Goal: Task Accomplishment & Management: Use online tool/utility

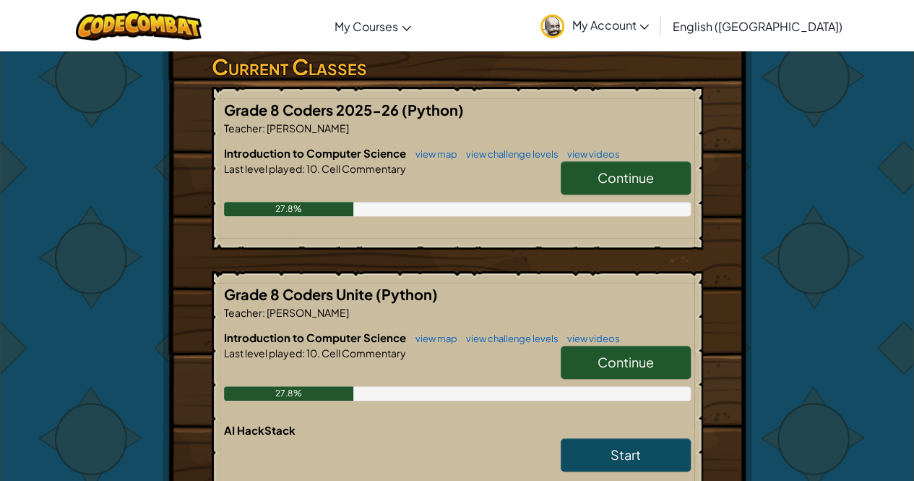
scroll to position [246, 0]
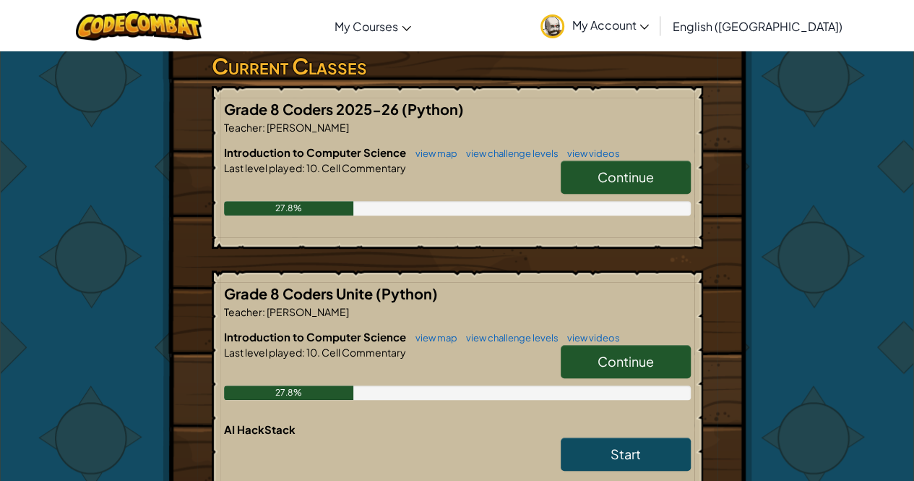
click at [675, 185] on link "Continue" at bounding box center [626, 176] width 130 height 33
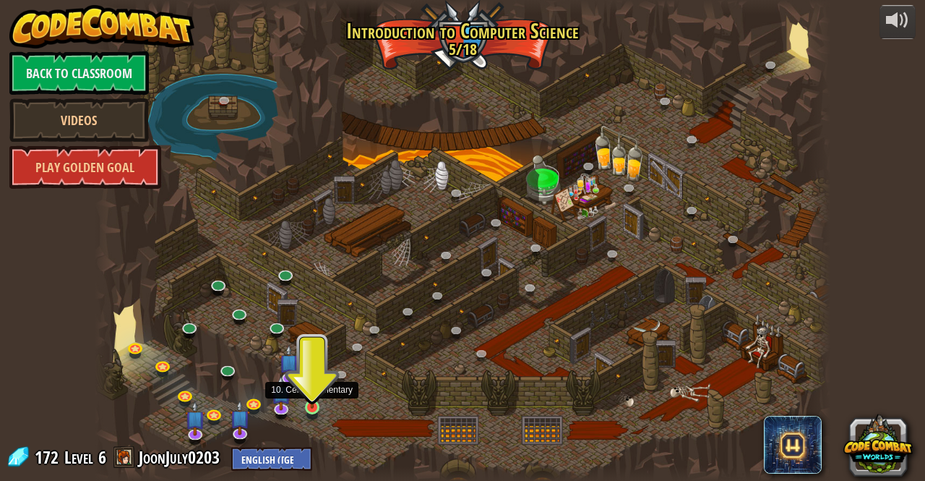
click at [312, 407] on img at bounding box center [312, 388] width 17 height 40
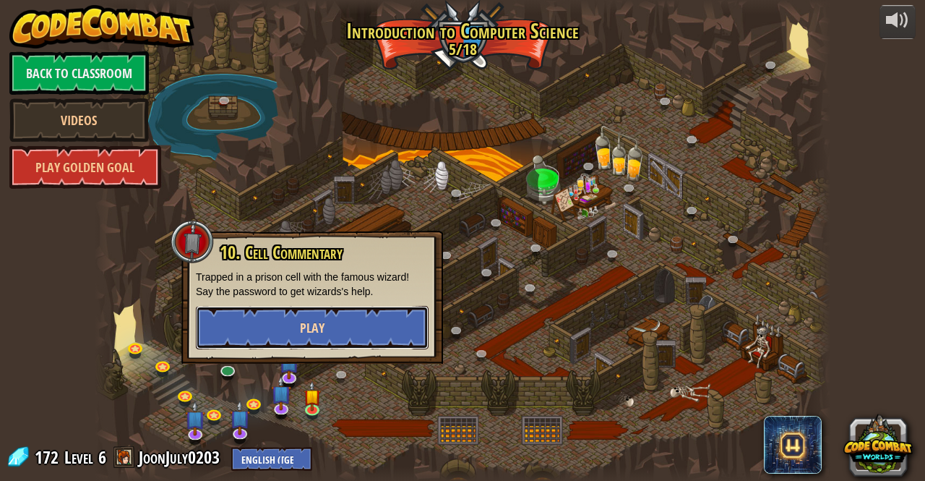
click at [346, 343] on button "Play" at bounding box center [312, 327] width 233 height 43
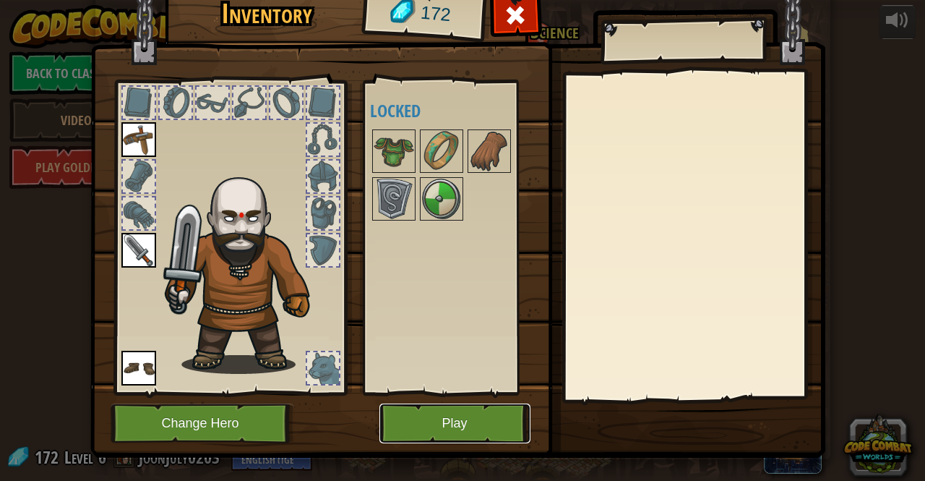
click at [416, 429] on button "Play" at bounding box center [454, 423] width 151 height 40
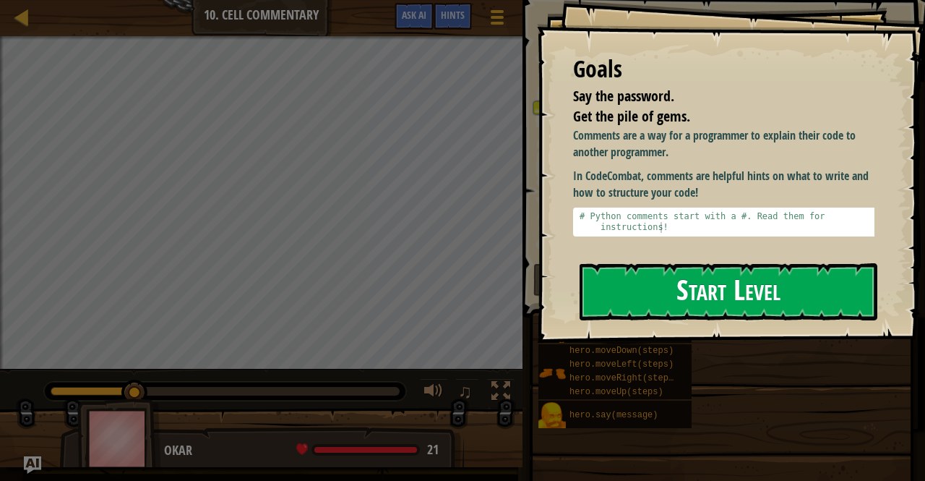
click at [596, 263] on button "Start Level" at bounding box center [729, 291] width 298 height 57
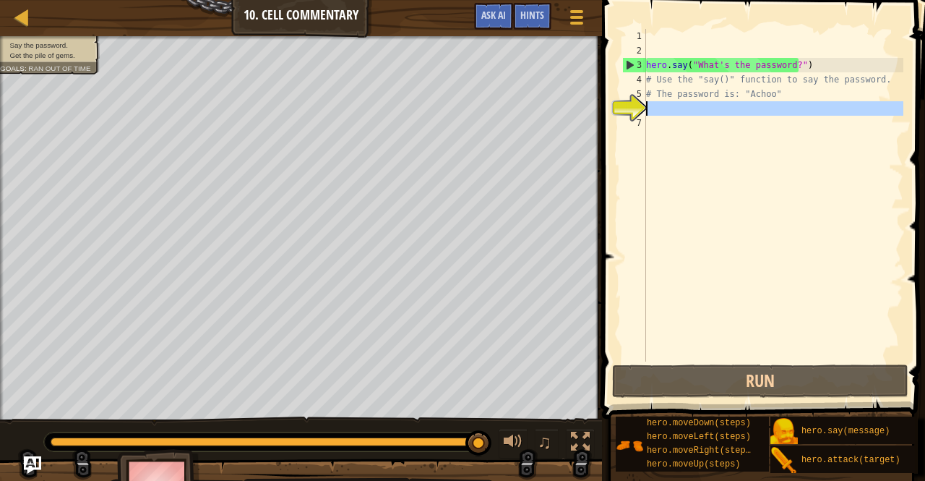
click at [639, 109] on div "6" at bounding box center [634, 108] width 24 height 14
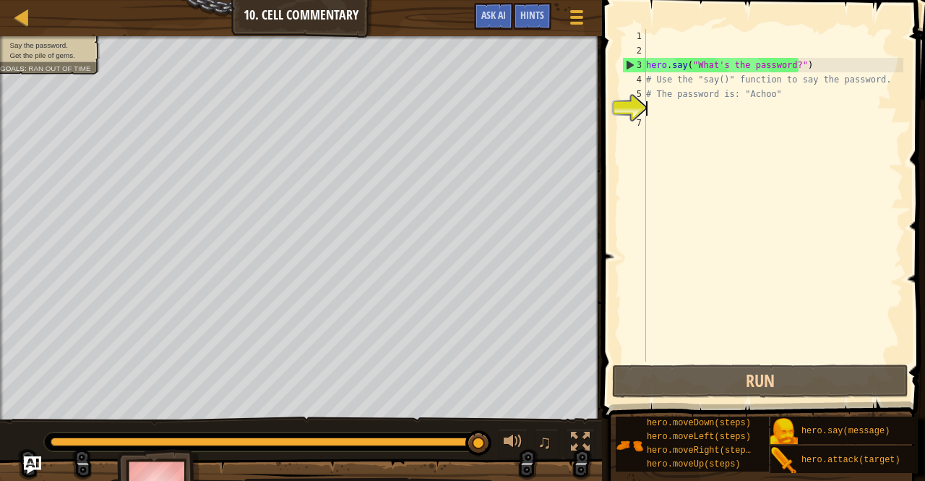
click at [666, 113] on div "hero . say ( "What's the password?" ) # Use the "say()" function to say the pas…" at bounding box center [773, 209] width 260 height 361
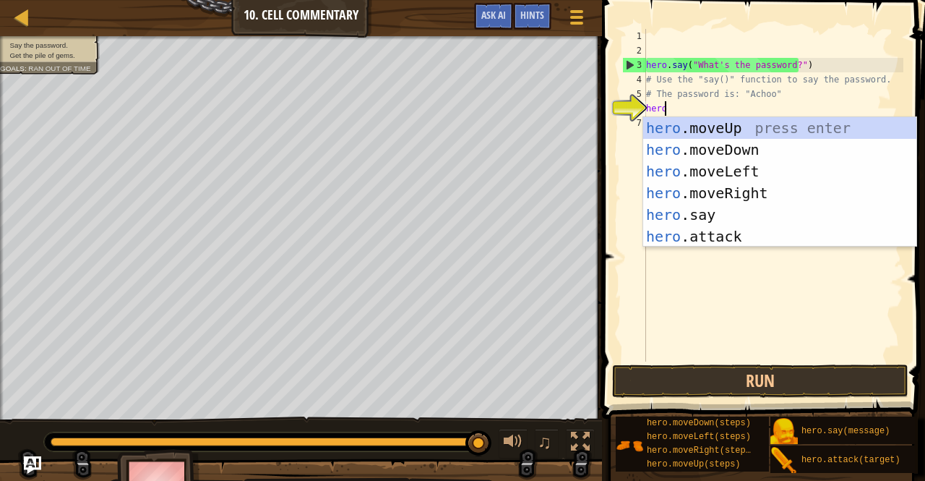
scroll to position [7, 1]
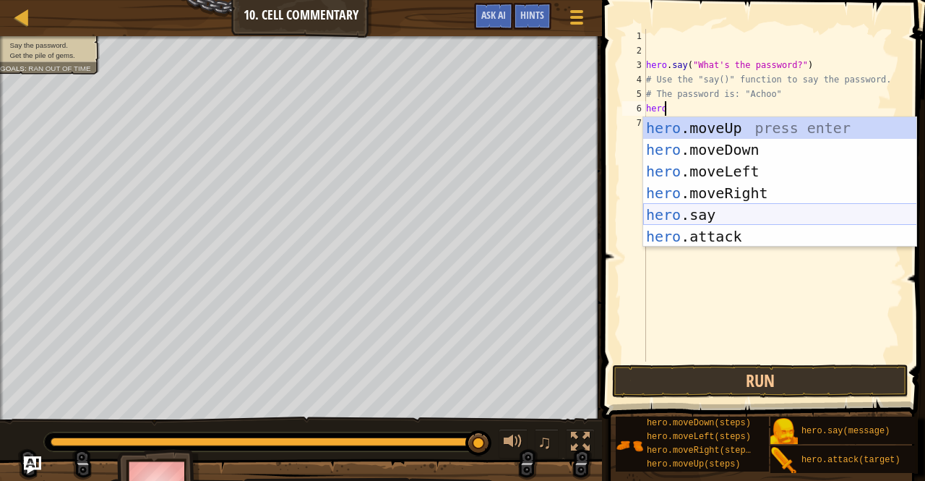
click at [714, 207] on div "hero .moveUp press enter hero .moveDown press enter hero .moveLeft press enter …" at bounding box center [780, 203] width 274 height 173
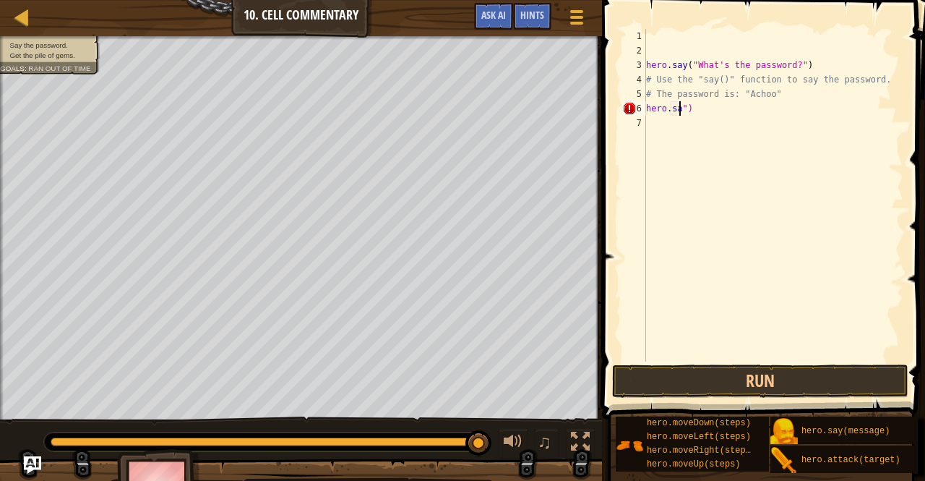
scroll to position [7, 3]
click at [668, 372] on button "Run" at bounding box center [760, 380] width 296 height 33
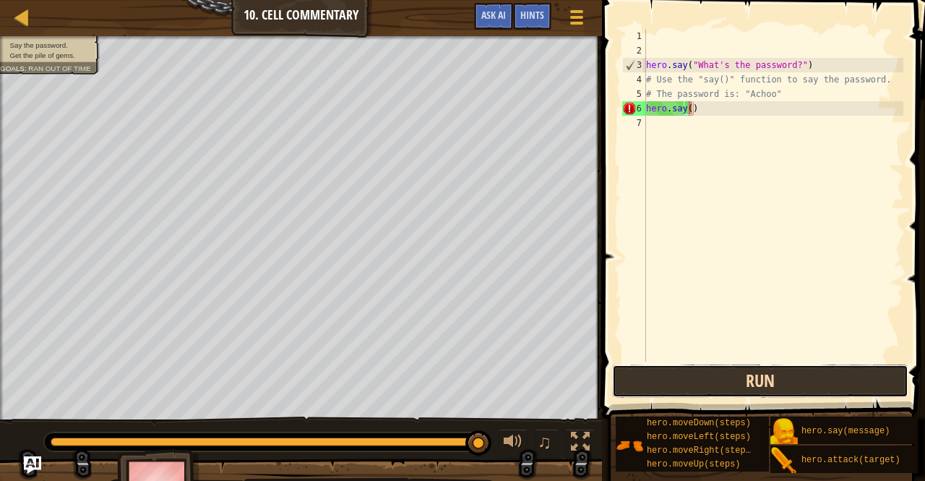
click at [667, 375] on button "Run" at bounding box center [760, 380] width 296 height 33
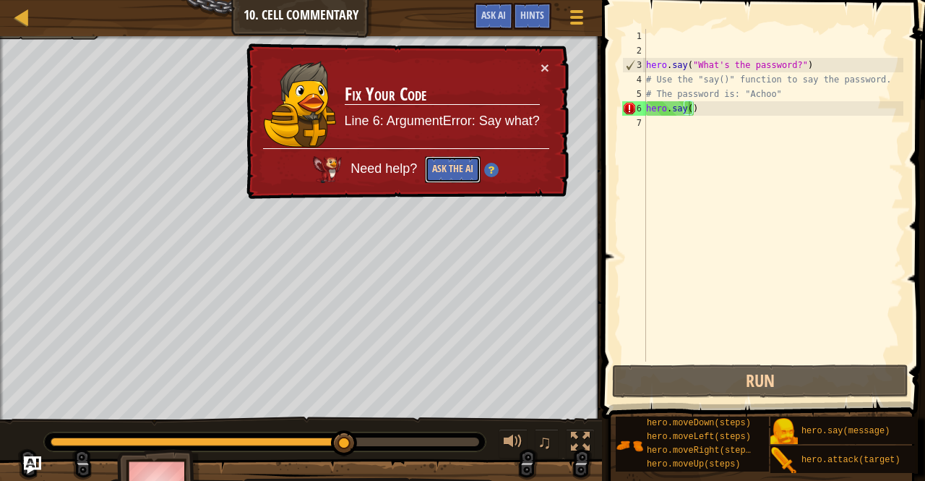
click at [469, 168] on button "Ask the AI" at bounding box center [453, 169] width 56 height 27
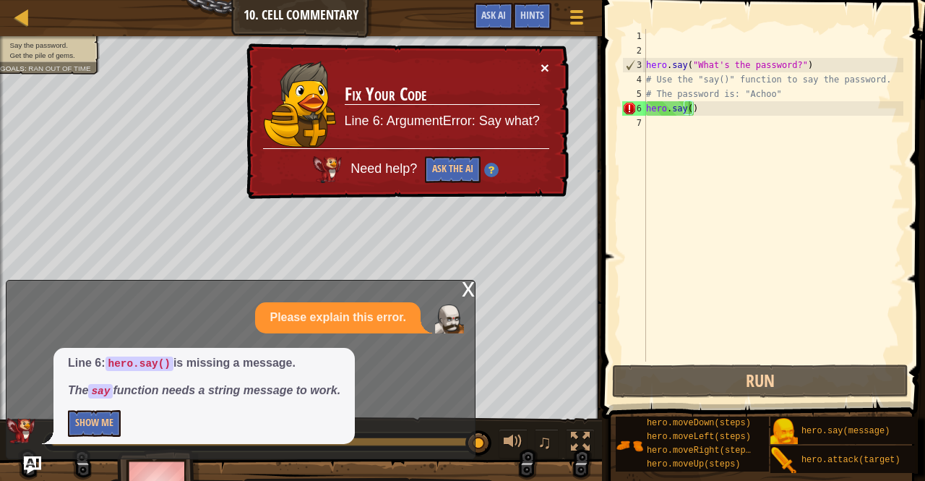
click at [544, 63] on button "×" at bounding box center [545, 67] width 9 height 15
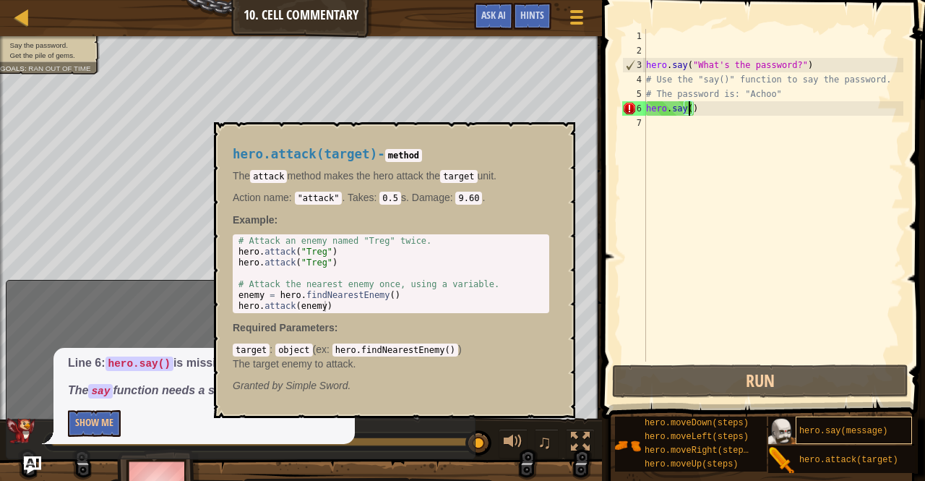
scroll to position [0, 3]
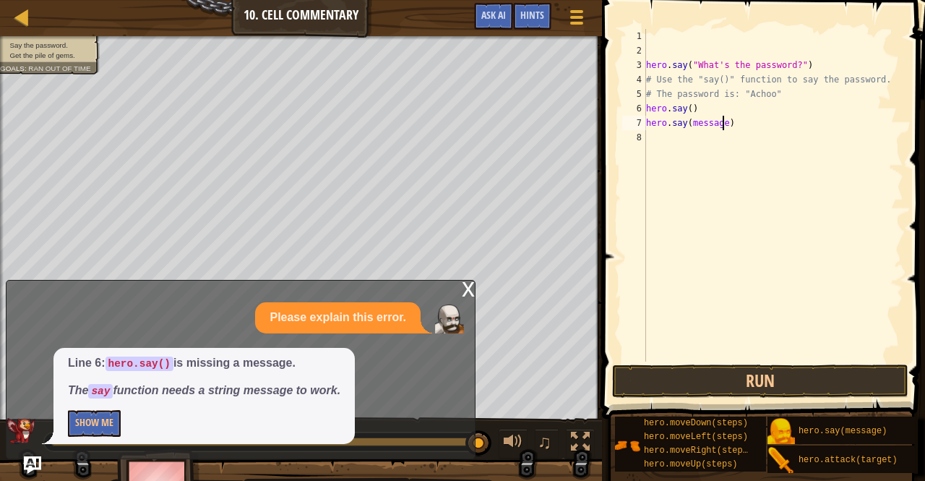
click at [724, 124] on div "hero . say ( "What's the password?" ) # Use the "say()" function to say the pas…" at bounding box center [773, 209] width 260 height 361
type textarea "h"
click at [716, 112] on div "hero . say ( "What's the password?" ) # Use the "say()" function to say the pas…" at bounding box center [773, 209] width 260 height 361
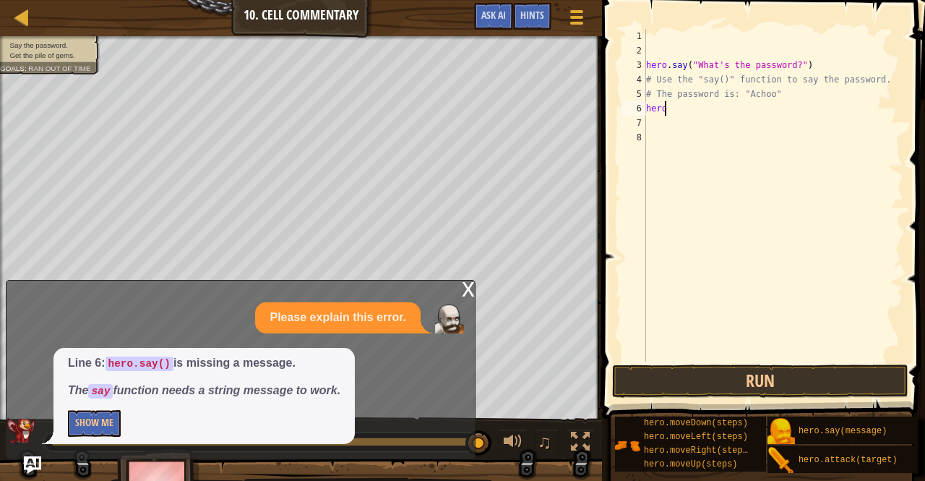
type textarea "h"
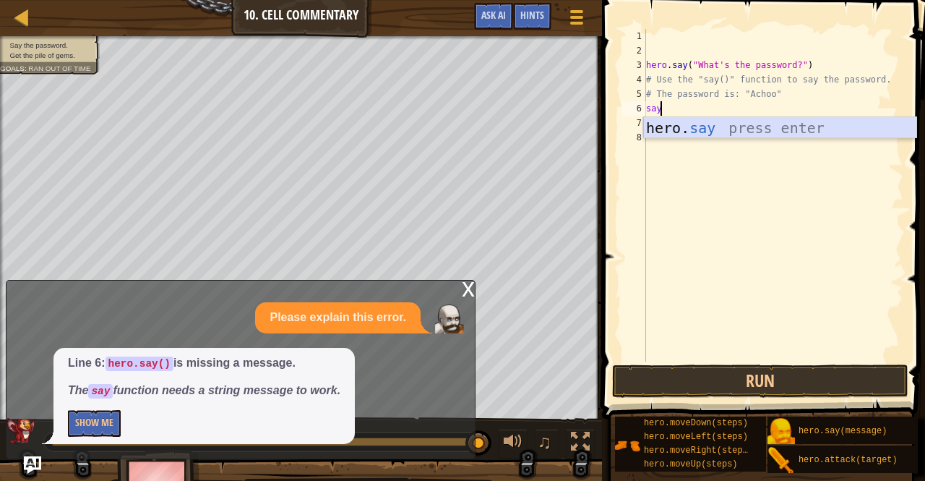
click at [724, 128] on div "hero. say press enter" at bounding box center [780, 149] width 274 height 65
type textarea "hero.say("message")"
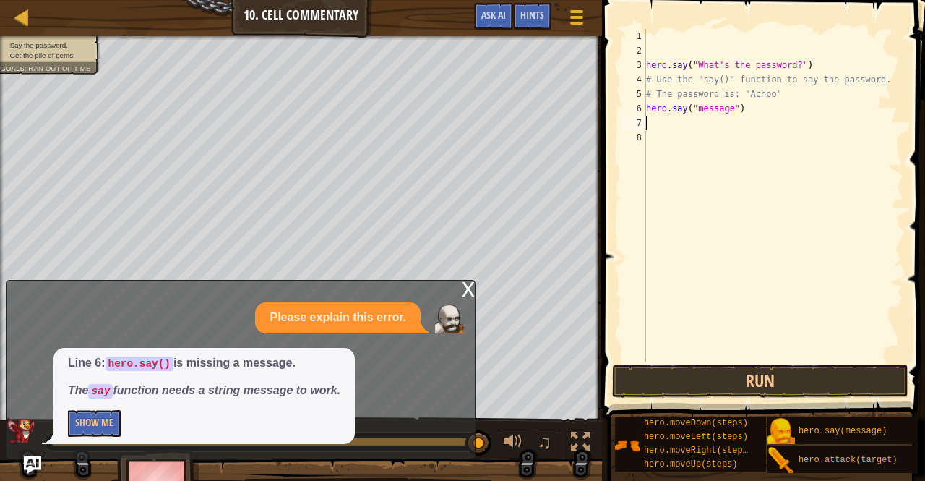
click at [724, 128] on div "hero . say ( "What's the password?" ) # Use the "say()" function to say the pas…" at bounding box center [773, 209] width 260 height 361
click at [726, 109] on div "hero . say ( "What's the password?" ) # Use the "say()" function to say the pas…" at bounding box center [773, 209] width 260 height 361
click at [778, 382] on button "Run" at bounding box center [760, 380] width 296 height 33
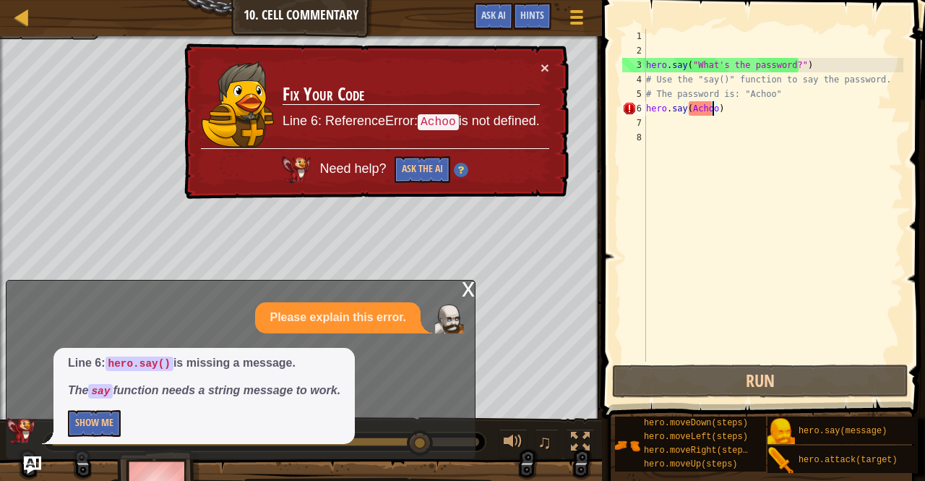
click at [669, 105] on div "hero . say ( "What's the password?" ) # Use the "say()" function to say the pas…" at bounding box center [773, 209] width 260 height 361
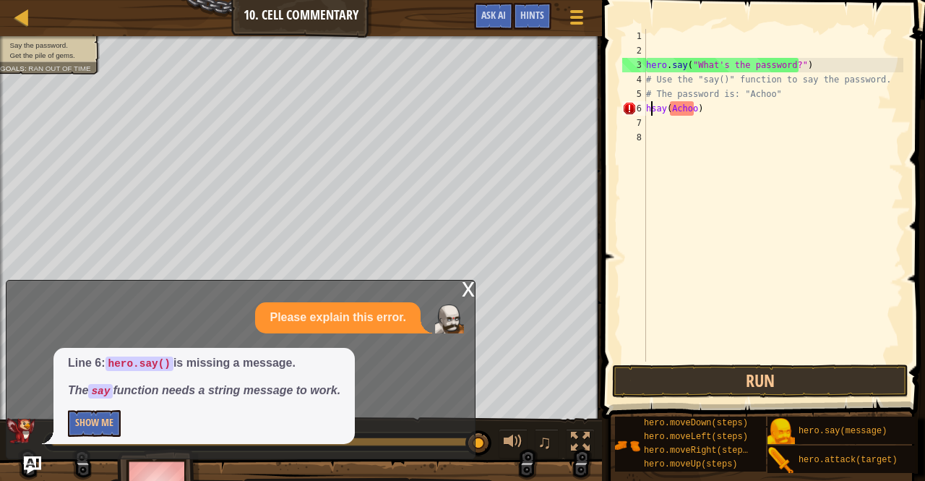
scroll to position [7, 3]
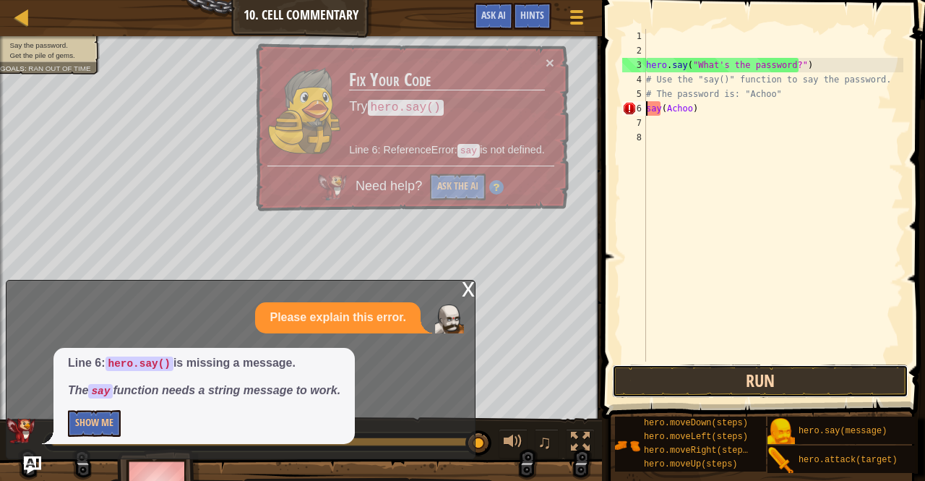
click at [685, 371] on button "Run" at bounding box center [760, 380] width 296 height 33
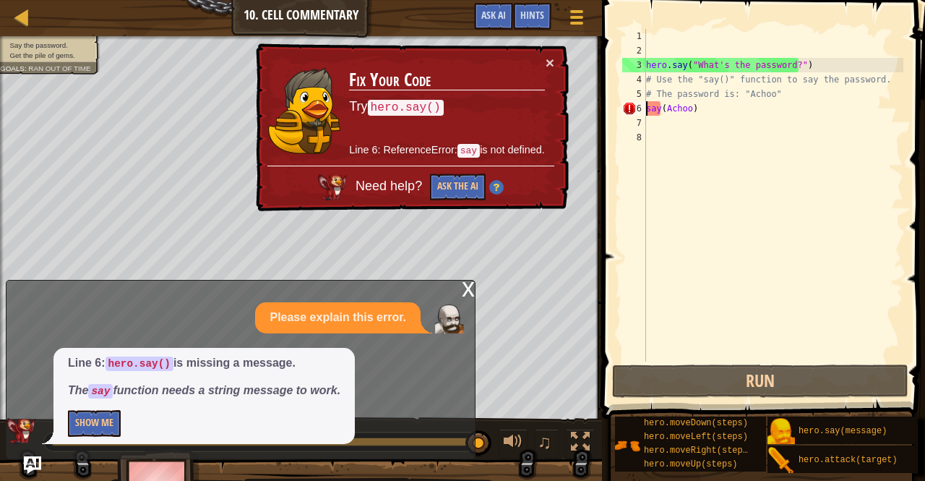
scroll to position [7, 0]
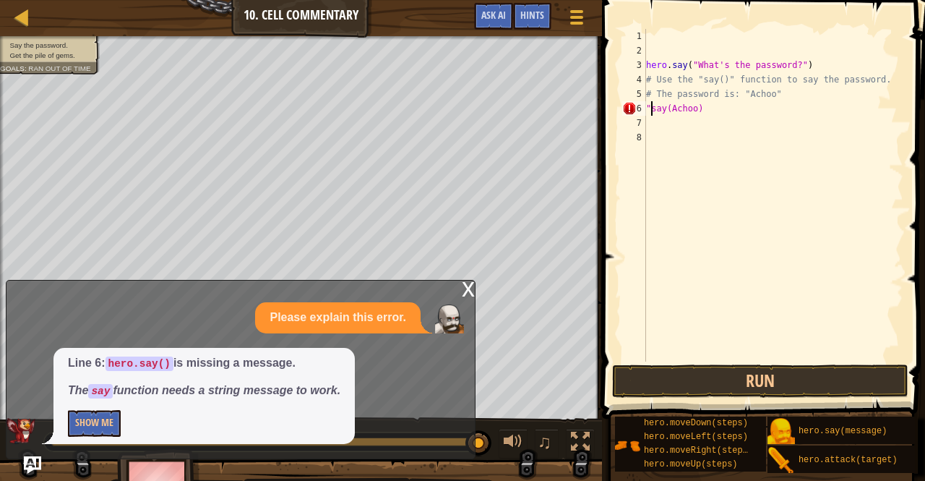
click at [706, 111] on div "hero . say ( "What's the password?" ) # Use the "say()" function to say the pas…" at bounding box center [773, 209] width 260 height 361
click at [643, 386] on button "Run" at bounding box center [760, 380] width 296 height 33
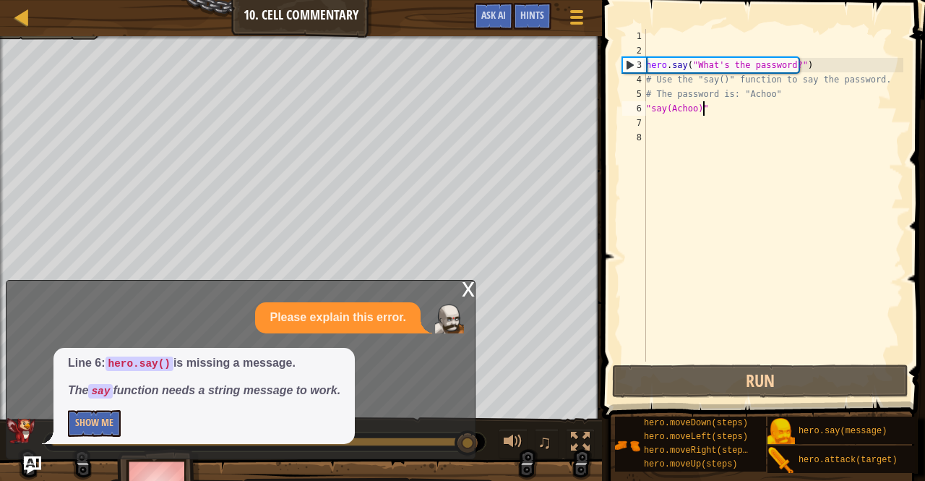
click at [459, 301] on div "x Please explain this error. Line 6: hero.say() is missing a message. The say f…" at bounding box center [241, 369] width 470 height 179
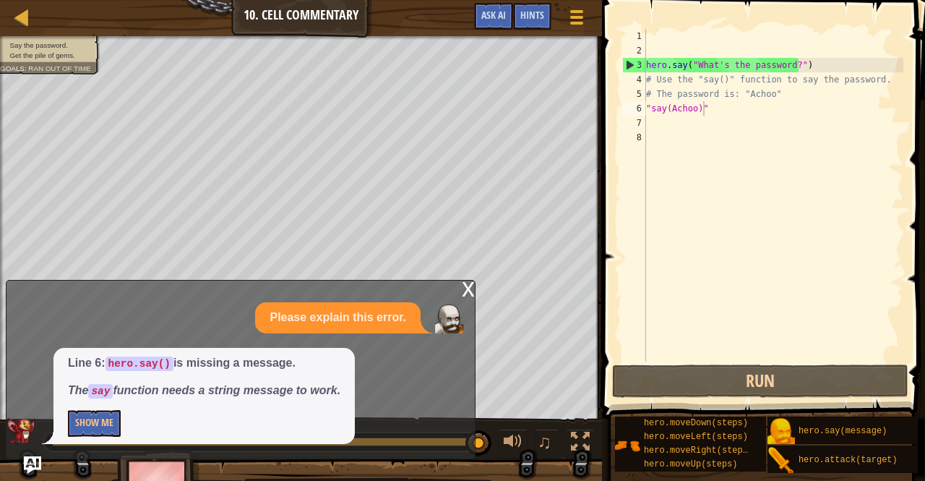
click at [463, 293] on div "x" at bounding box center [468, 287] width 13 height 14
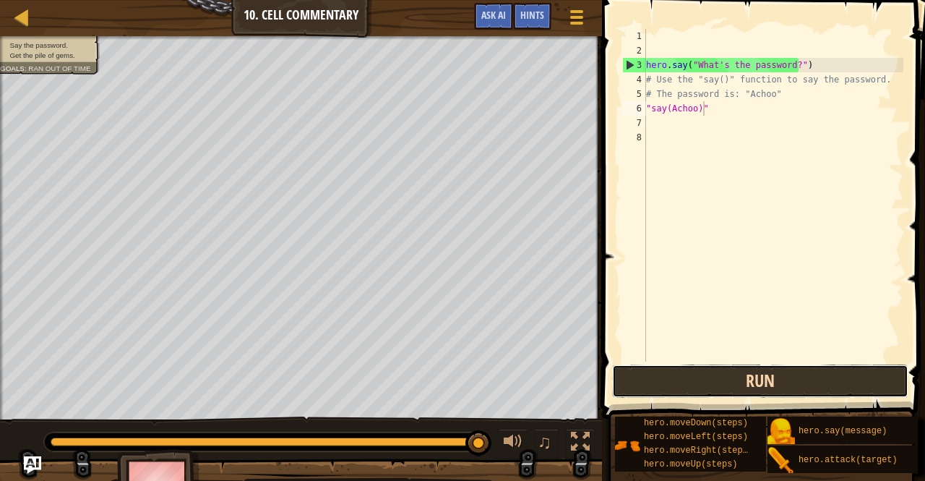
click at [778, 387] on button "Run" at bounding box center [760, 380] width 296 height 33
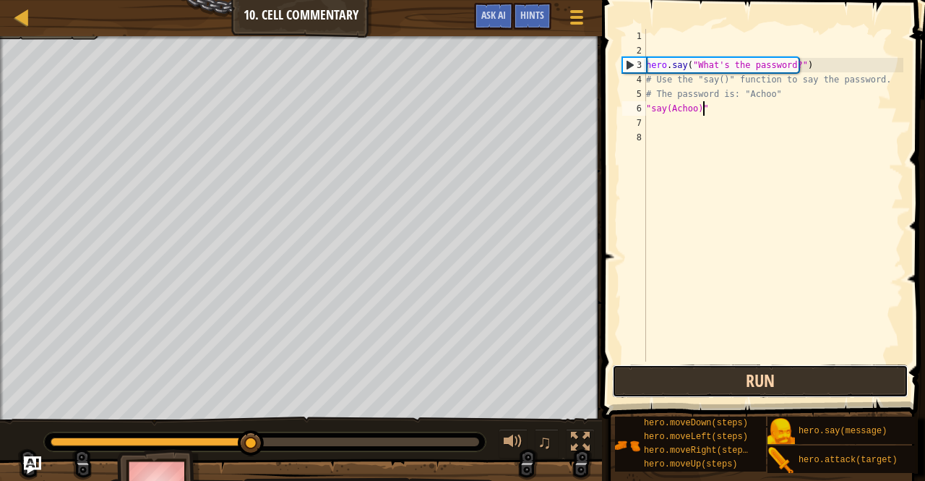
click at [778, 387] on button "Run" at bounding box center [760, 380] width 296 height 33
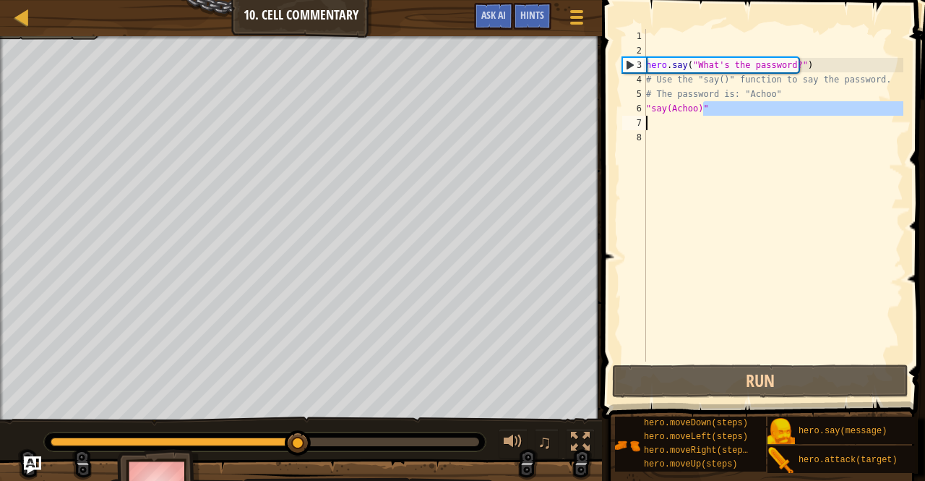
drag, startPoint x: 716, startPoint y: 106, endPoint x: 637, endPoint y: 119, distance: 80.5
click at [637, 119] on div ""say(Achoo)" 1 2 3 4 5 6 7 8 hero . say ( "What's the password?" ) # Use the "s…" at bounding box center [761, 195] width 284 height 333
type textarea ""say(Achoo)""
click at [696, 119] on div "hero . say ( "What's the password?" ) # Use the "say()" function to say the pas…" at bounding box center [773, 195] width 260 height 333
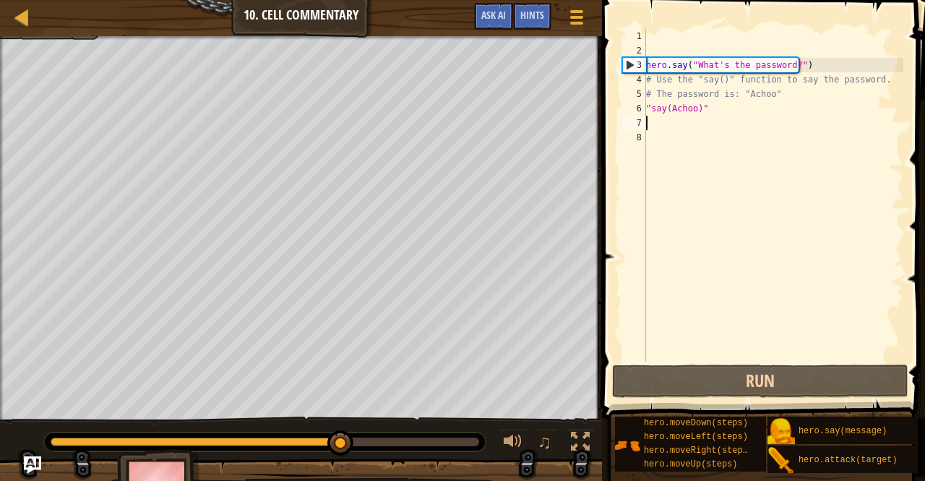
scroll to position [7, 0]
drag, startPoint x: 708, startPoint y: 107, endPoint x: 642, endPoint y: 111, distance: 66.6
click at [642, 111] on div "1 2 3 4 5 6 7 8 hero . say ( "What's the password?" ) # Use the "say()" functio…" at bounding box center [761, 195] width 284 height 333
type textarea ""say(Achoo)""
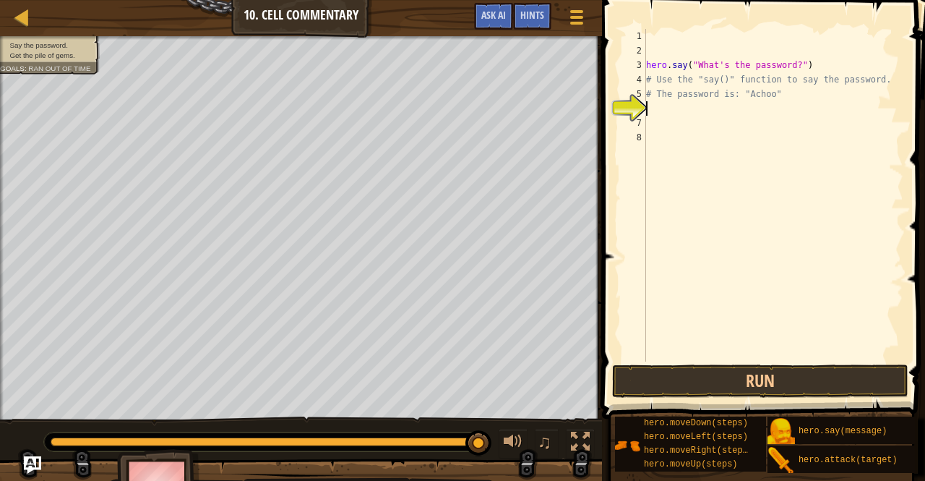
click at [684, 90] on div "hero . say ( "What's the password?" ) # Use the "say()" function to say the pas…" at bounding box center [773, 209] width 260 height 361
drag, startPoint x: 649, startPoint y: 80, endPoint x: 911, endPoint y: 68, distance: 262.0
click at [911, 68] on div "# The password is: "Achoo" 1 2 3 4 5 6 7 8 hero . say ( "What's the password?" …" at bounding box center [761, 237] width 327 height 461
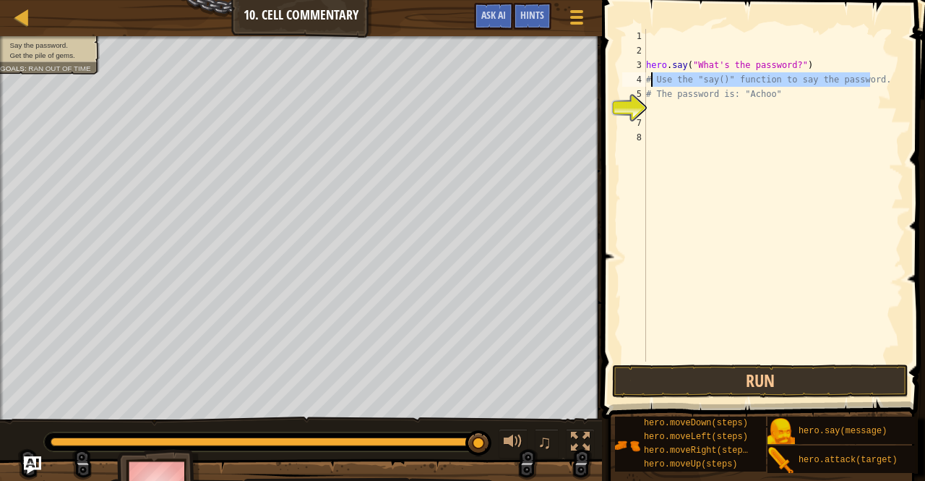
drag, startPoint x: 888, startPoint y: 82, endPoint x: 649, endPoint y: 80, distance: 238.6
click at [649, 80] on div "hero . say ( "What's the password?" ) # Use the "say()" function to say the pas…" at bounding box center [773, 209] width 260 height 361
type textarea "#"
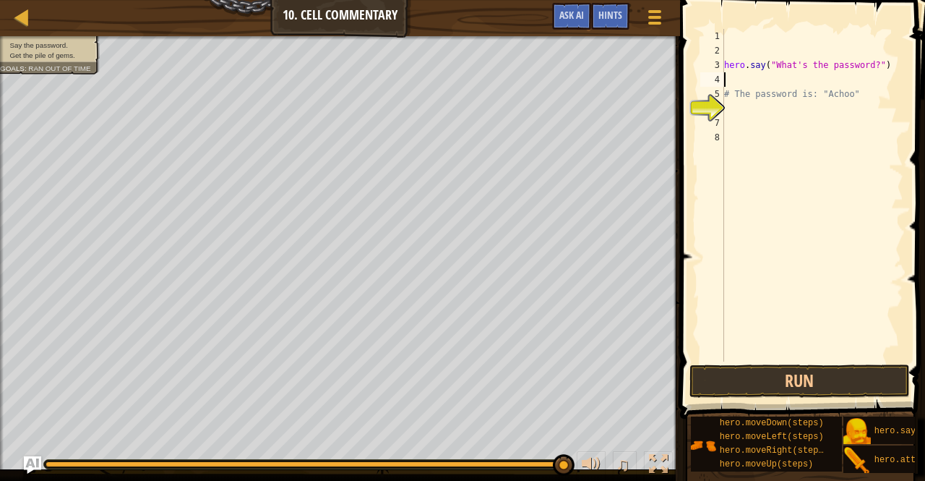
paste textarea ""say(Achoo)""
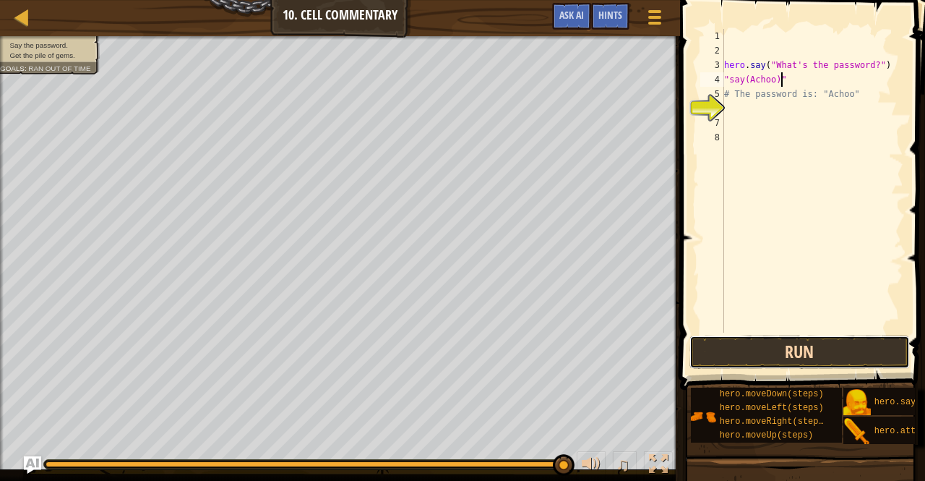
click at [779, 340] on button "Run" at bounding box center [800, 351] width 220 height 33
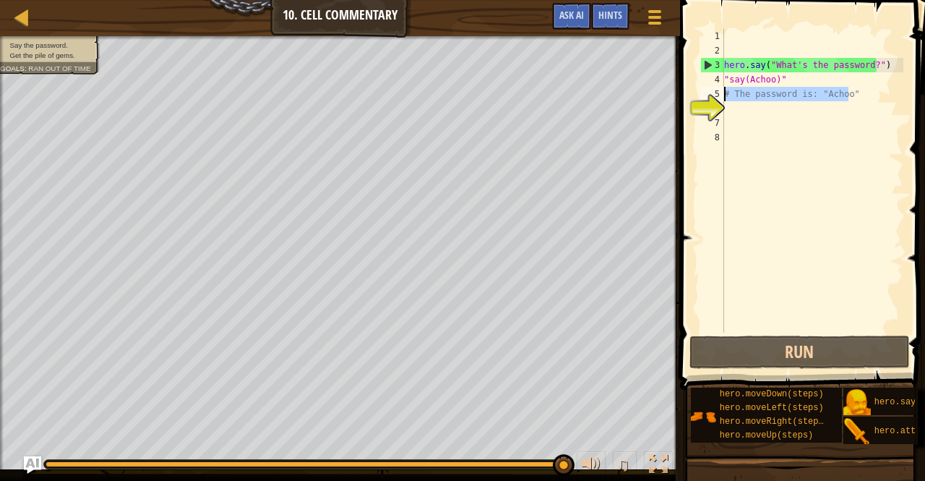
drag, startPoint x: 866, startPoint y: 96, endPoint x: 727, endPoint y: 97, distance: 138.8
click at [727, 97] on div "hero . say ( "What's the password?" ) "say(Achoo)" # The password is: "Achoo"" at bounding box center [812, 195] width 182 height 333
type textarea "#"
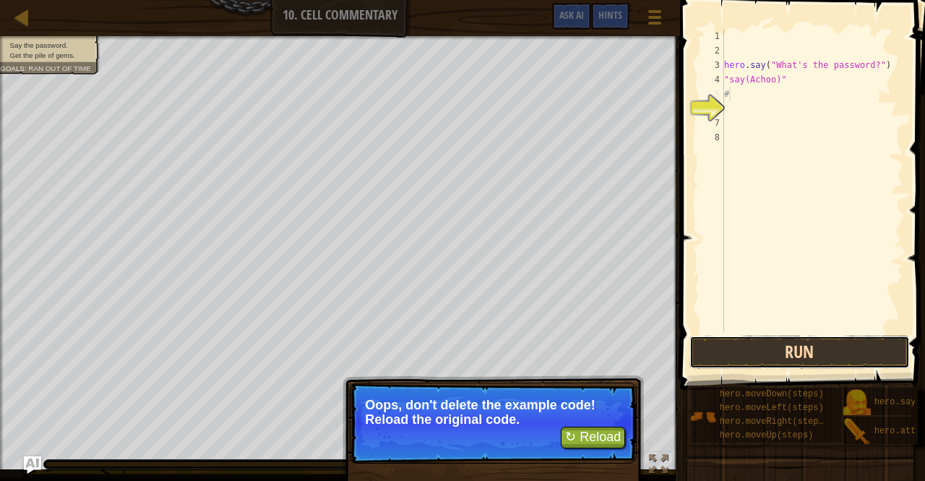
click at [848, 345] on button "Run" at bounding box center [800, 351] width 220 height 33
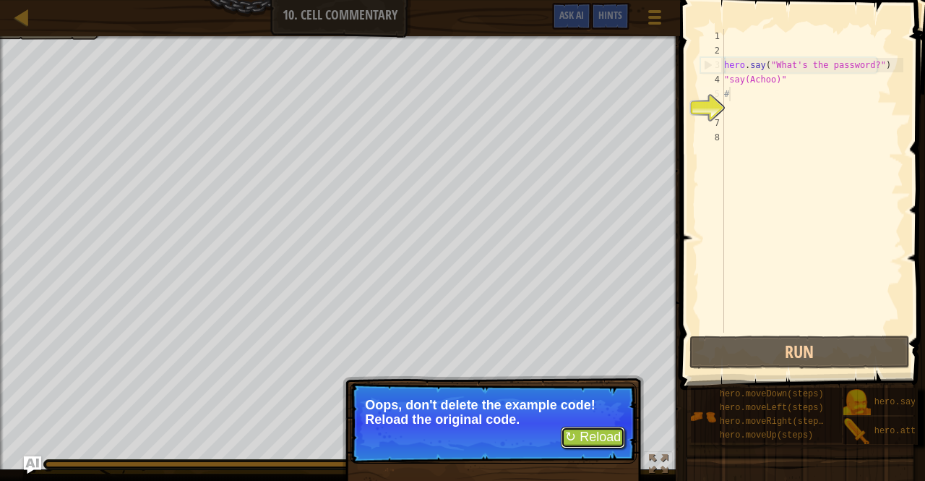
click at [607, 430] on button "↻ Reload" at bounding box center [593, 437] width 64 height 22
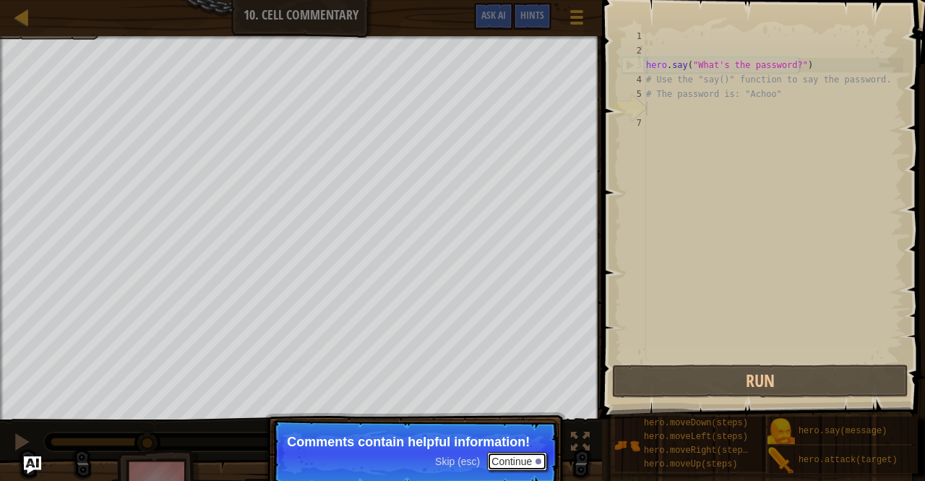
click at [504, 462] on button "Continue" at bounding box center [517, 461] width 60 height 19
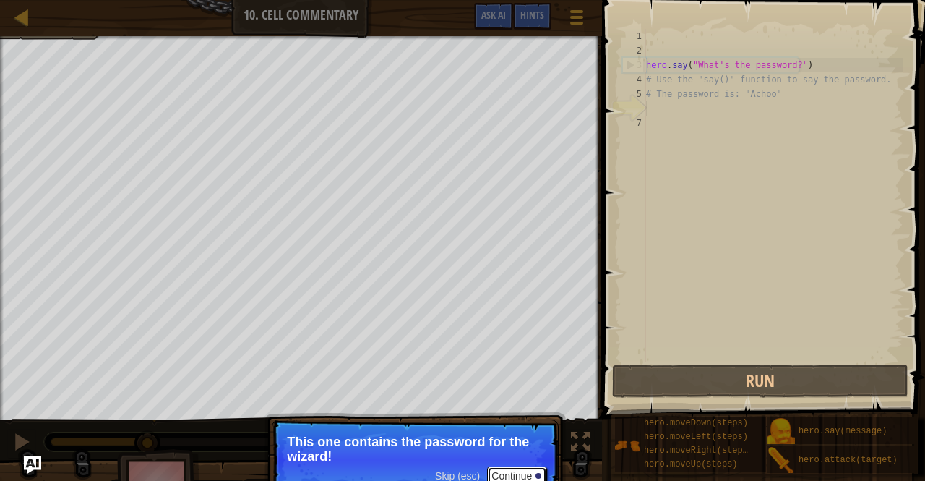
click at [536, 466] on button "Continue" at bounding box center [517, 475] width 60 height 19
click at [539, 474] on div at bounding box center [539, 477] width 6 height 6
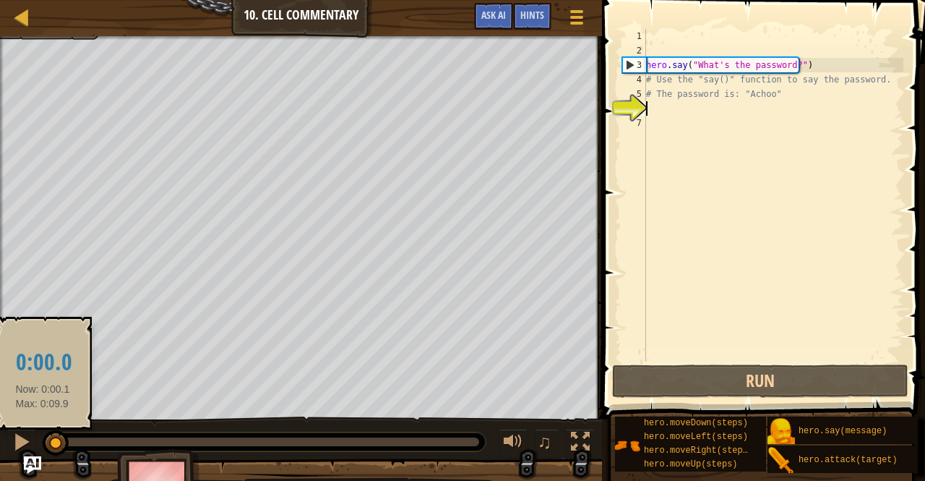
drag, startPoint x: 119, startPoint y: 438, endPoint x: 42, endPoint y: 435, distance: 77.4
click at [51, 437] on div at bounding box center [54, 441] width 6 height 9
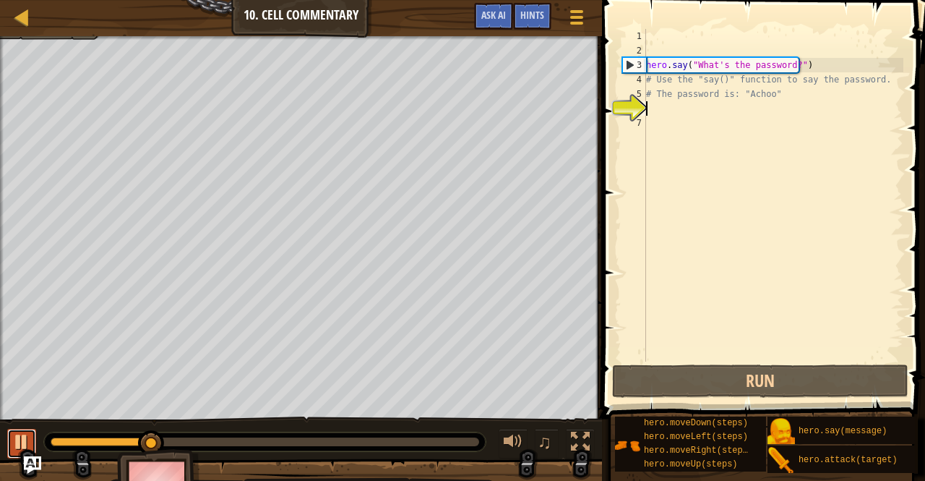
click at [17, 436] on div at bounding box center [21, 441] width 19 height 19
click at [671, 87] on div "hero . say ( "What's the password?" ) # Use the "say()" function to say the pas…" at bounding box center [773, 209] width 260 height 361
type textarea "# The password is: "Achoo""
click at [670, 106] on div "hero . say ( "What's the password?" ) # Use the "say()" function to say the pas…" at bounding box center [773, 209] width 260 height 361
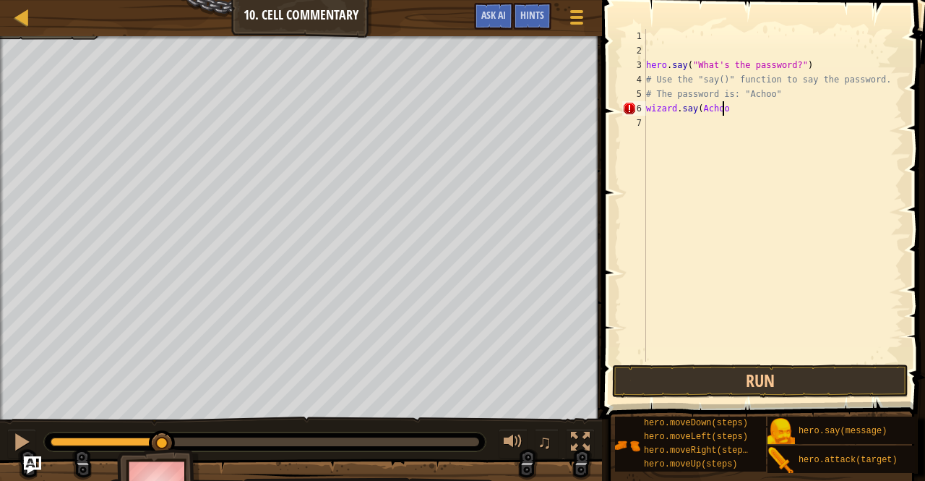
scroll to position [7, 6]
click at [695, 102] on div "hero . say ( "What's the password?" ) # Use the "say()" function to say the pas…" at bounding box center [773, 209] width 260 height 361
click at [747, 368] on button "Run" at bounding box center [760, 380] width 296 height 33
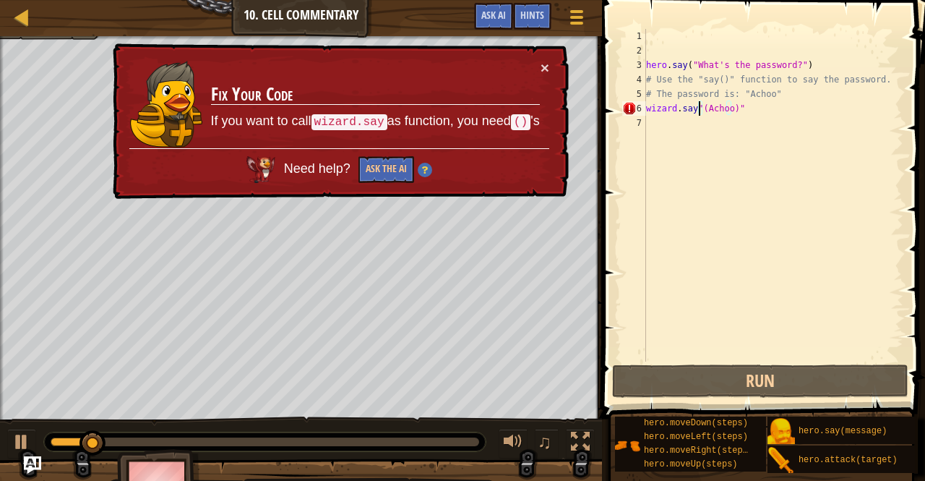
click at [742, 106] on div "hero . say ( "What's the password?" ) # Use the "say()" function to say the pas…" at bounding box center [773, 209] width 260 height 361
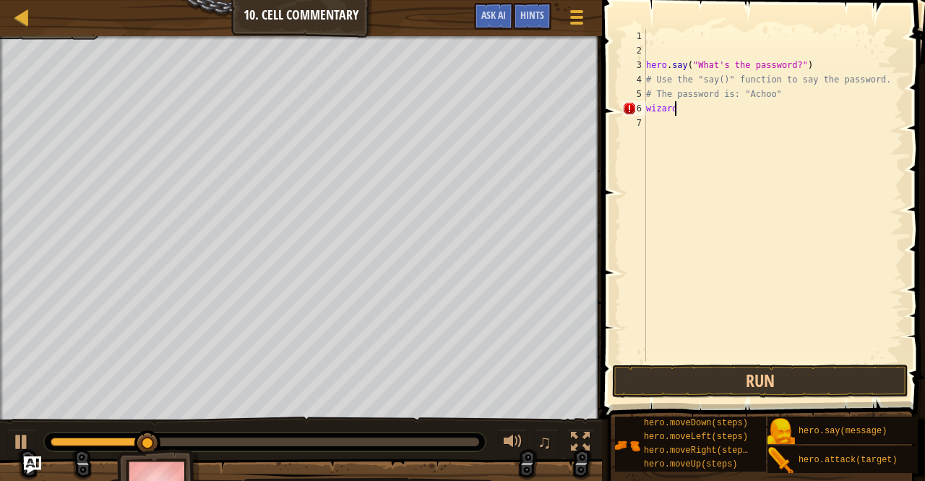
scroll to position [7, 1]
type textarea "w"
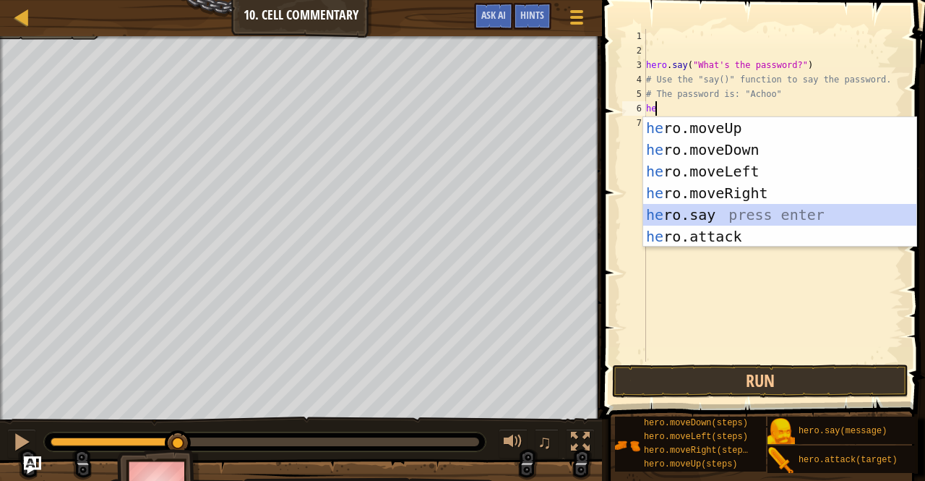
click at [710, 211] on div "he ro.moveUp press enter he ro.moveDown press enter he ro.moveLeft press enter …" at bounding box center [780, 203] width 274 height 173
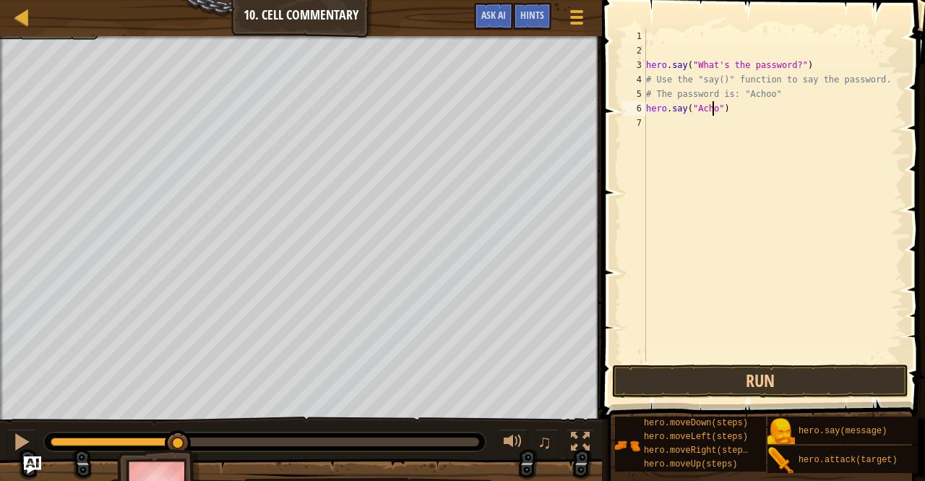
scroll to position [7, 6]
type textarea "hero.say("Achoo")"
click at [740, 377] on button "Run" at bounding box center [760, 380] width 296 height 33
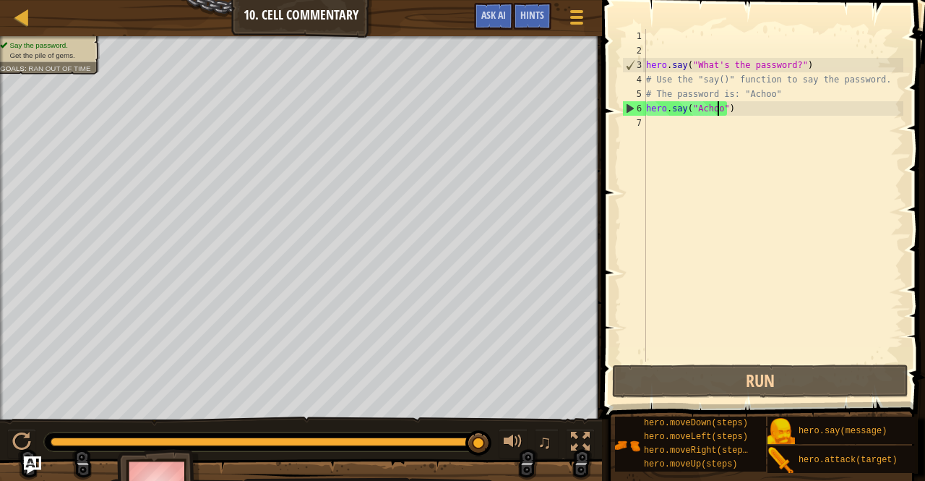
click at [652, 128] on div "hero . say ( "What's the password?" ) # Use the "say()" function to say the pas…" at bounding box center [773, 209] width 260 height 361
type textarea "h"
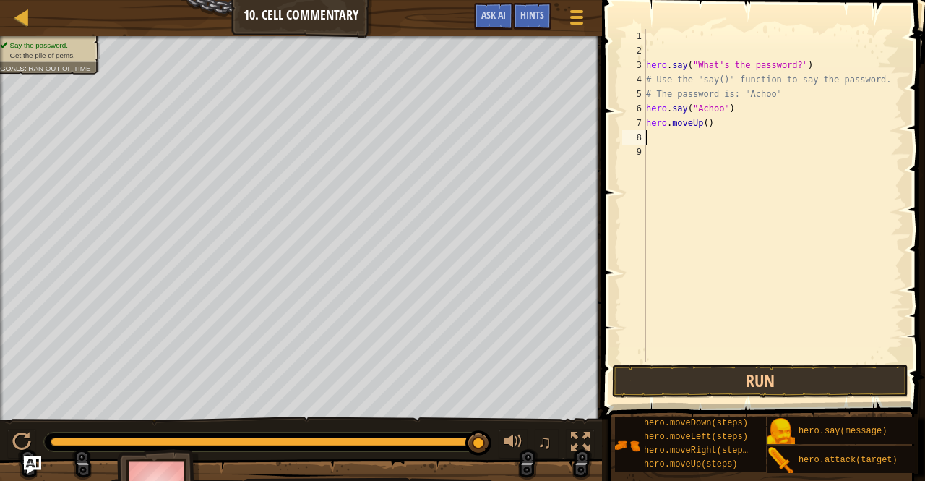
click at [704, 126] on div "hero . say ( "What's the password?" ) # Use the "say()" function to say the pas…" at bounding box center [773, 209] width 260 height 361
type textarea "hero.moveUp(3)"
click at [682, 375] on button "Run" at bounding box center [760, 380] width 296 height 33
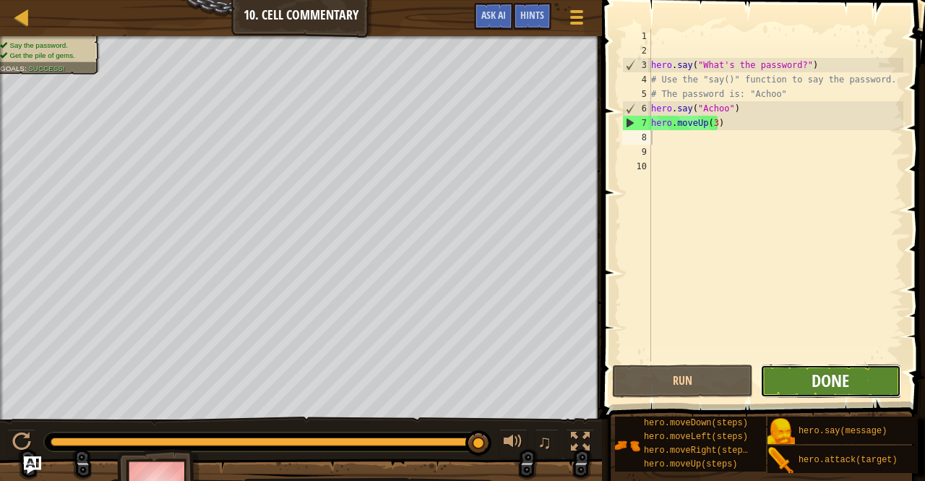
click at [844, 379] on span "Done" at bounding box center [831, 380] width 38 height 23
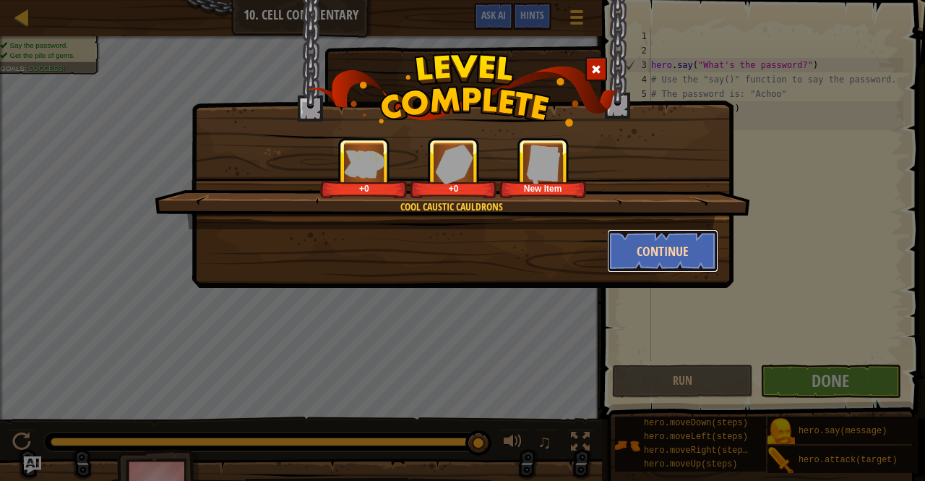
click at [699, 244] on button "Continue" at bounding box center [663, 250] width 112 height 43
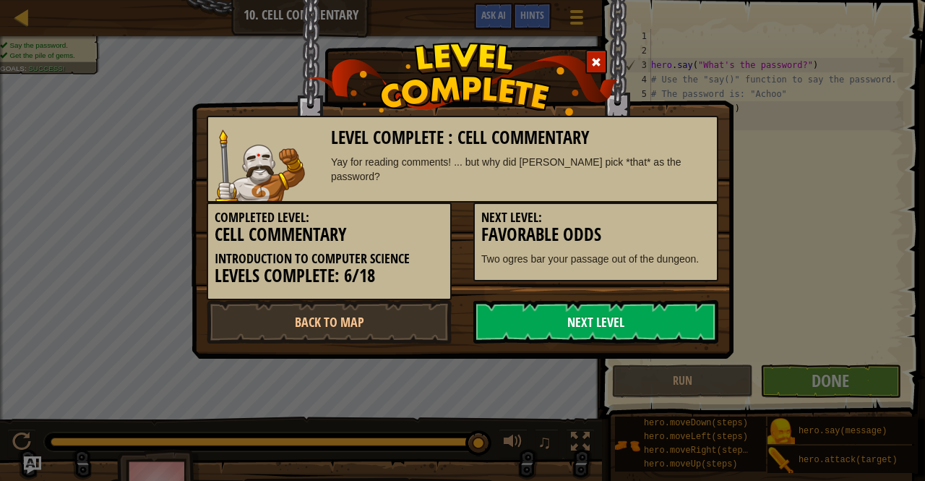
click at [685, 329] on link "Next Level" at bounding box center [595, 321] width 245 height 43
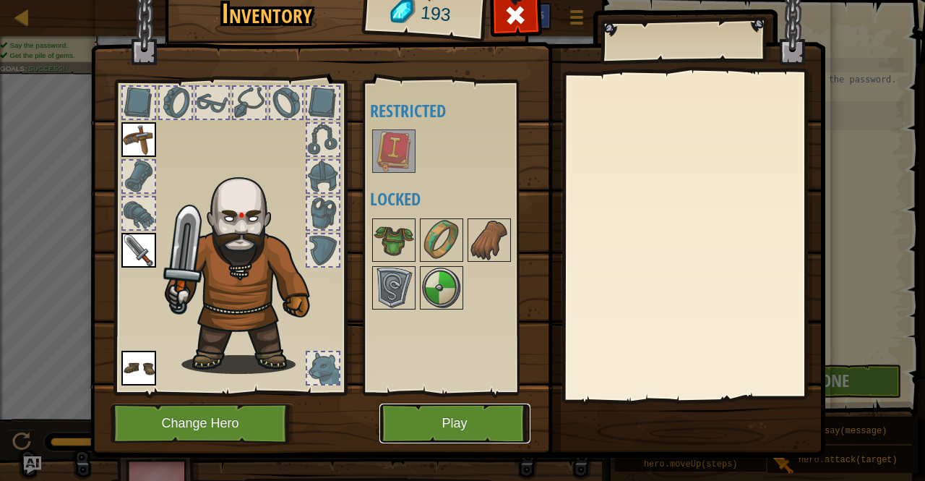
click at [492, 411] on button "Play" at bounding box center [454, 423] width 151 height 40
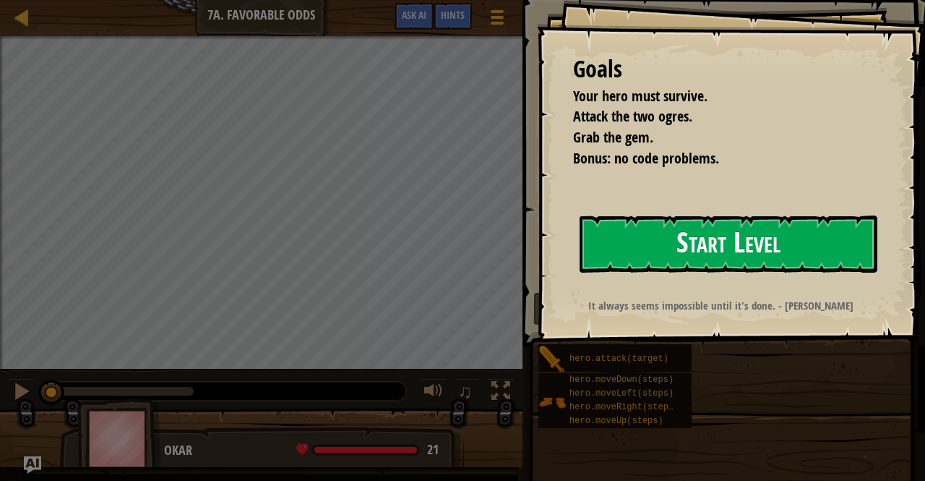
click at [668, 250] on button "Start Level" at bounding box center [729, 243] width 298 height 57
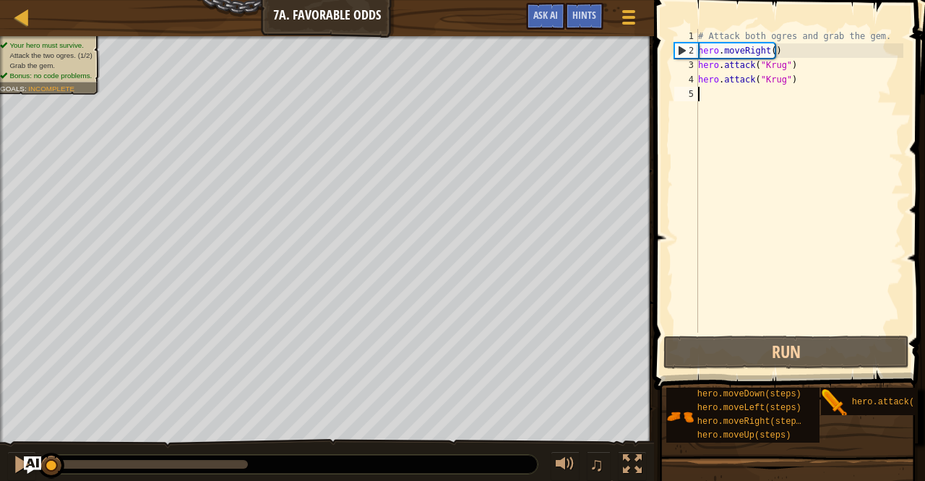
click at [0, 386] on div at bounding box center [2, 255] width 4 height 439
click at [0, 226] on div at bounding box center [2, 255] width 4 height 439
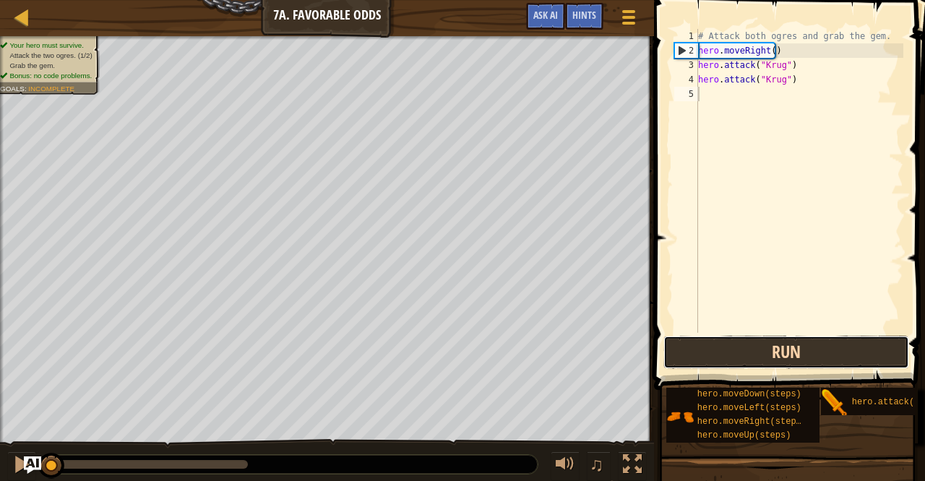
click at [711, 354] on button "Run" at bounding box center [787, 351] width 246 height 33
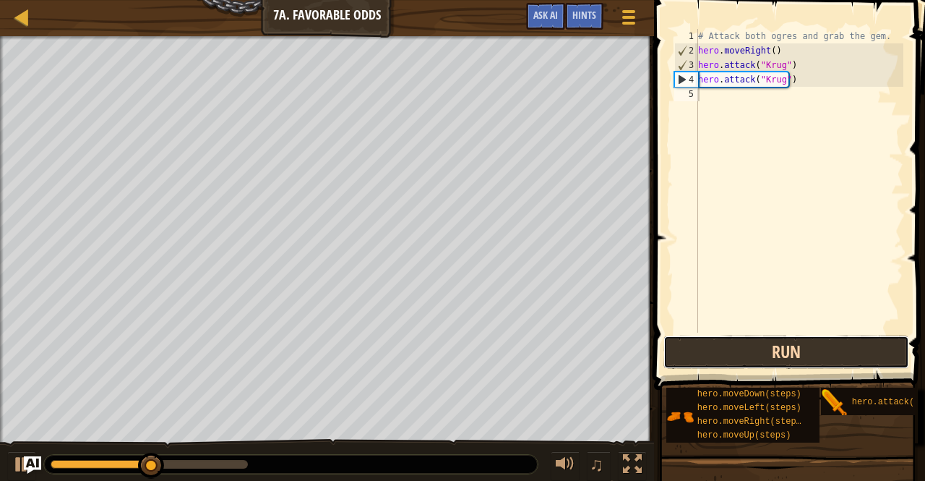
click at [711, 354] on button "Run" at bounding box center [787, 351] width 246 height 33
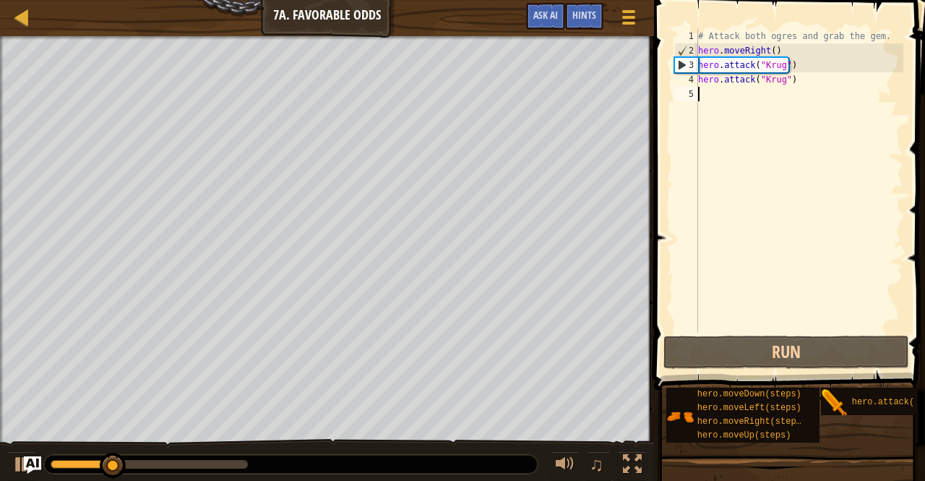
click at [763, 104] on div "# Attack both ogres and grab the gem. hero . moveRight ( ) hero . attack ( "Kru…" at bounding box center [799, 195] width 208 height 333
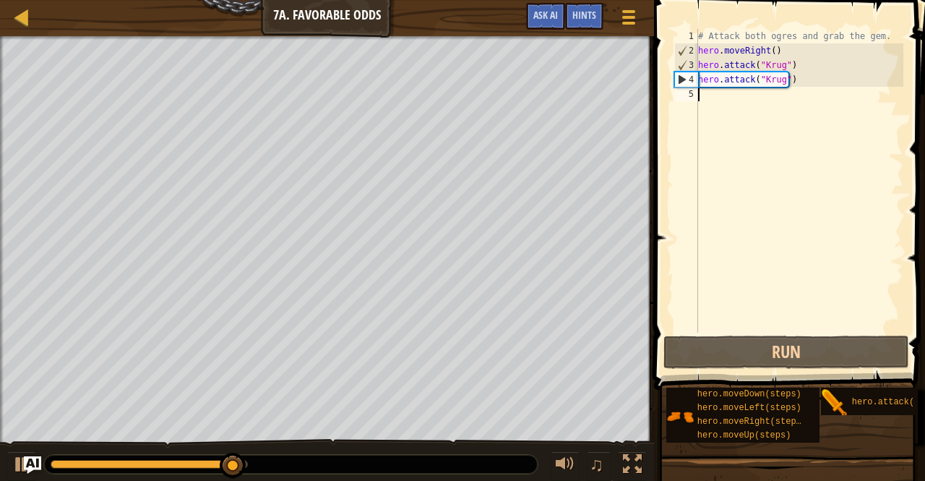
type textarea "he"
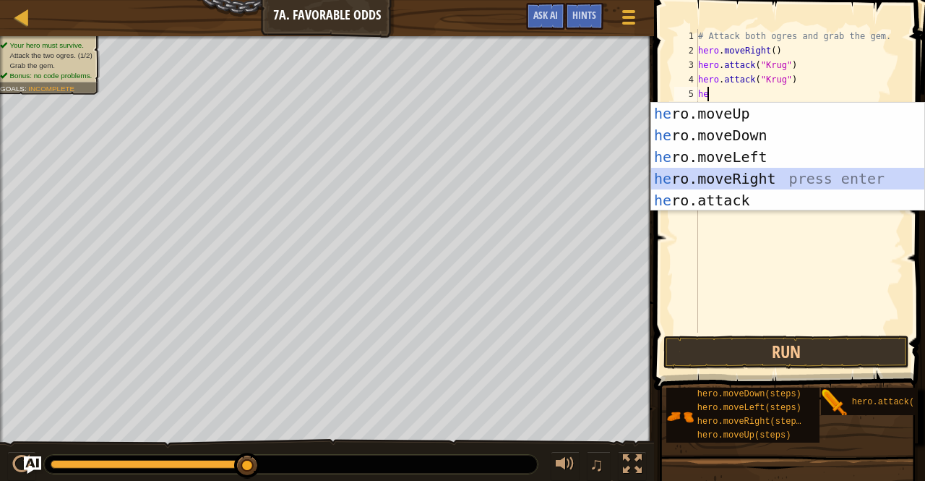
click at [758, 172] on div "he ro.moveUp press enter he ro.moveDown press enter he ro.moveLeft press enter …" at bounding box center [788, 179] width 274 height 152
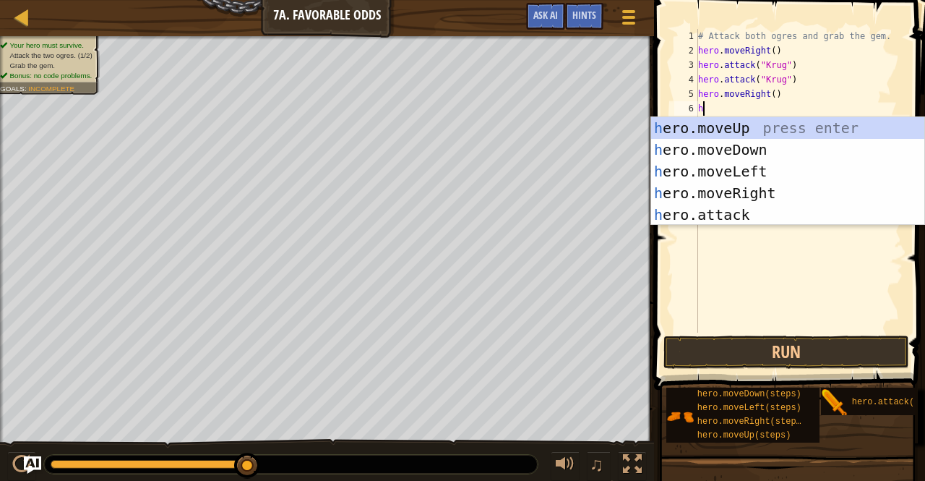
type textarea "he"
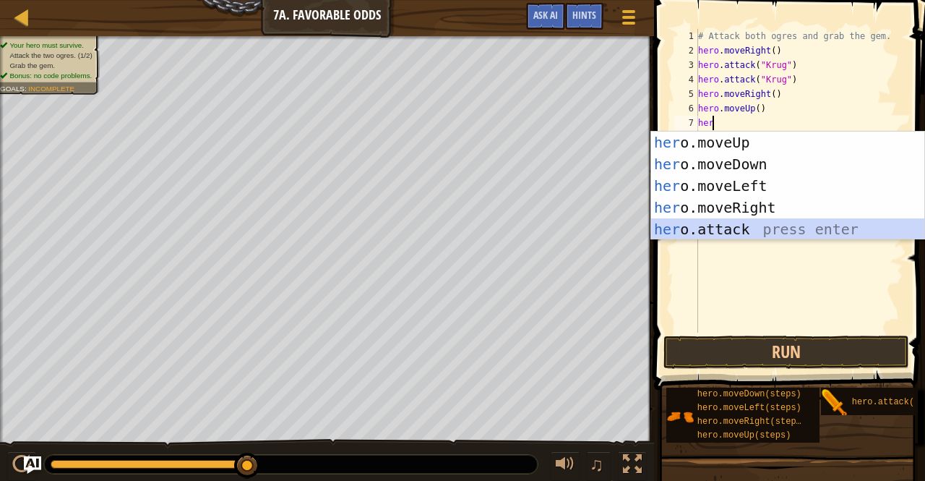
click at [742, 226] on div "her o.moveUp press enter her o.moveDown press enter her o.moveLeft press enter …" at bounding box center [788, 208] width 274 height 152
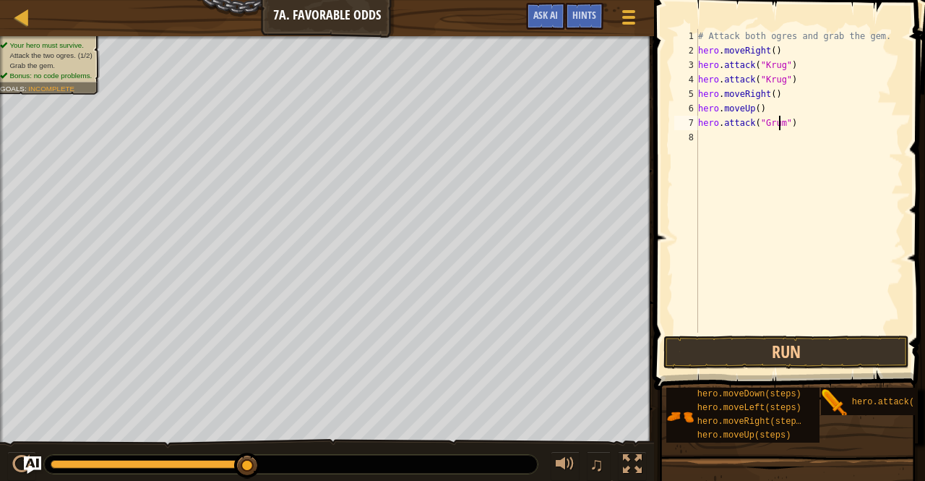
scroll to position [7, 7]
type textarea "hero.attack("Grump")"
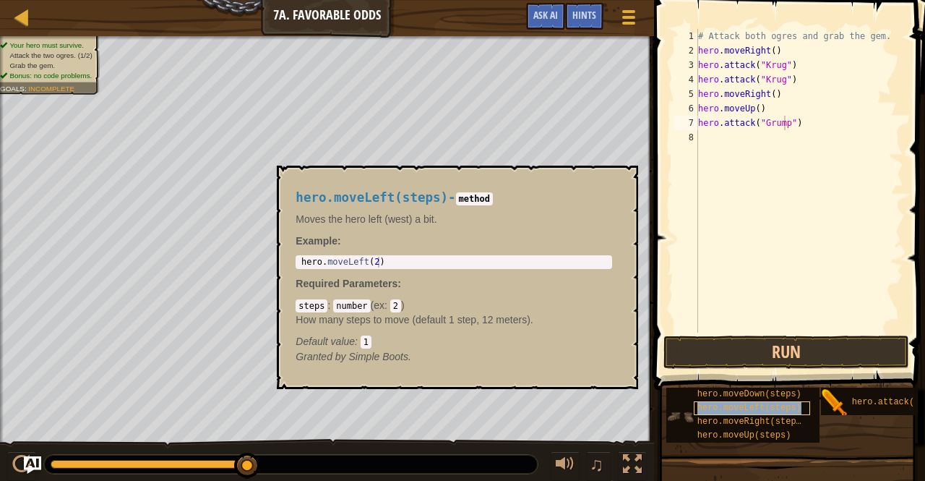
click at [711, 407] on span "hero.moveLeft(steps)" at bounding box center [750, 408] width 104 height 10
click at [781, 349] on button "Run" at bounding box center [787, 351] width 246 height 33
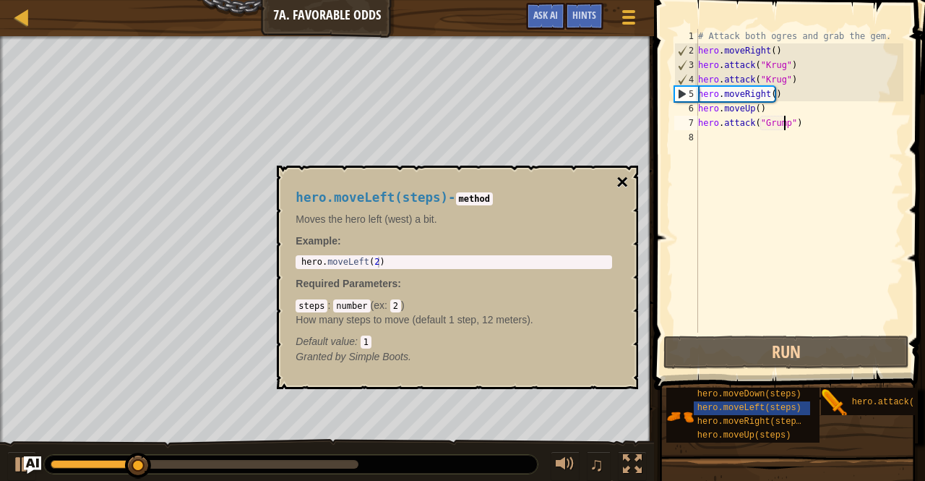
click at [625, 174] on button "×" at bounding box center [623, 182] width 12 height 20
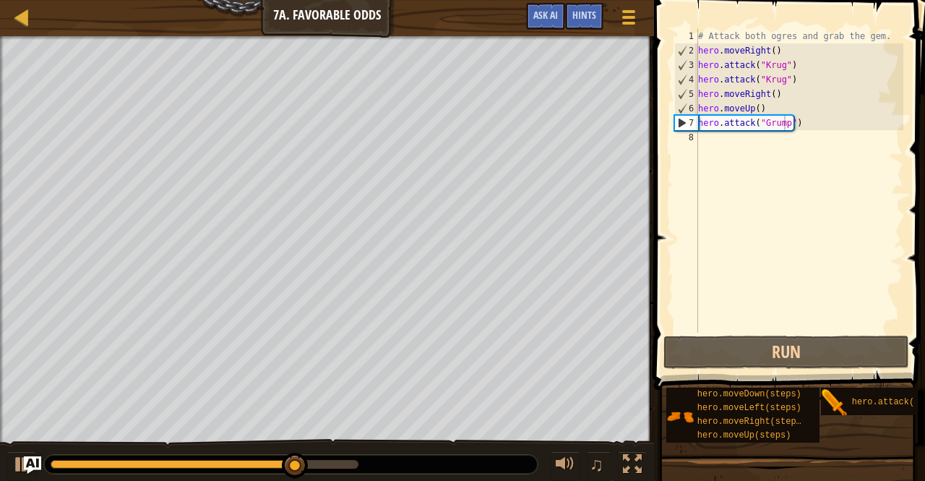
scroll to position [7, 0]
click at [726, 144] on div "# Attack both ogres and grab the gem. hero . moveRight ( ) hero . attack ( "Kru…" at bounding box center [799, 195] width 208 height 333
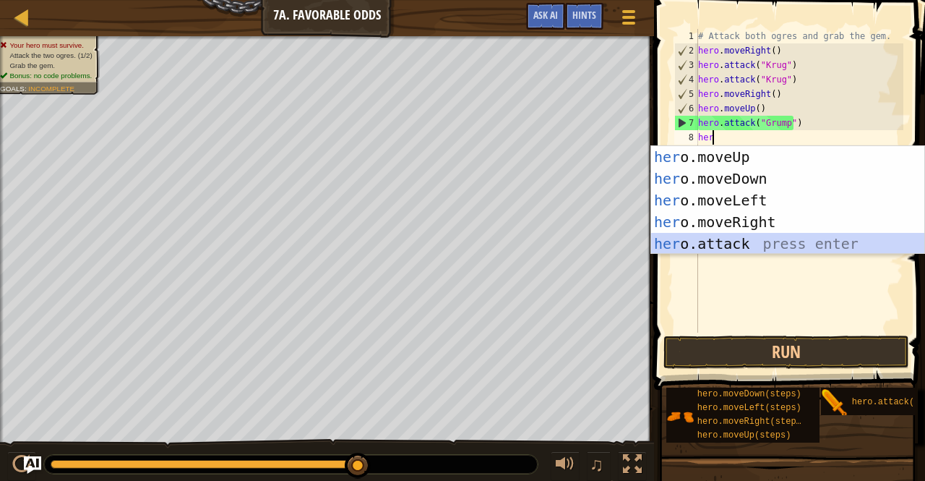
click at [703, 245] on div "her o.moveUp press enter her o.moveDown press enter her o.moveLeft press enter …" at bounding box center [788, 222] width 274 height 152
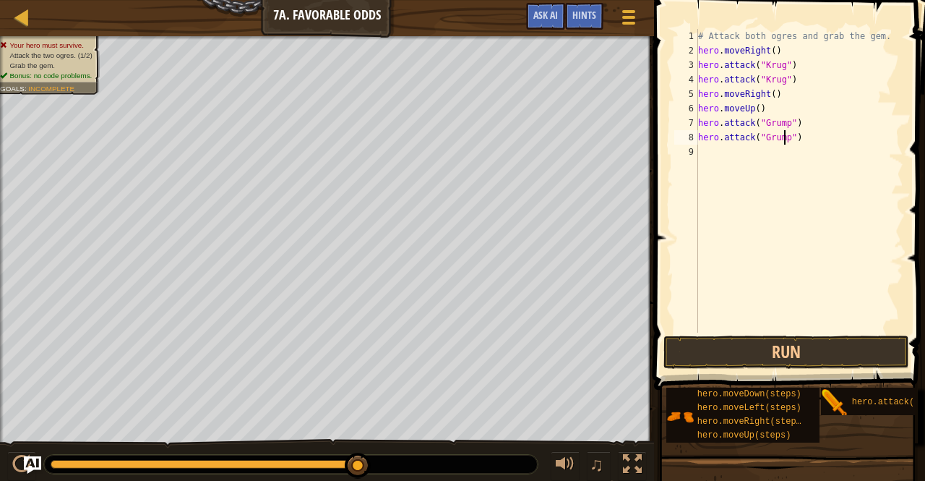
scroll to position [7, 7]
type textarea "hero.attack("Grump")"
click at [719, 363] on button "Run" at bounding box center [787, 351] width 246 height 33
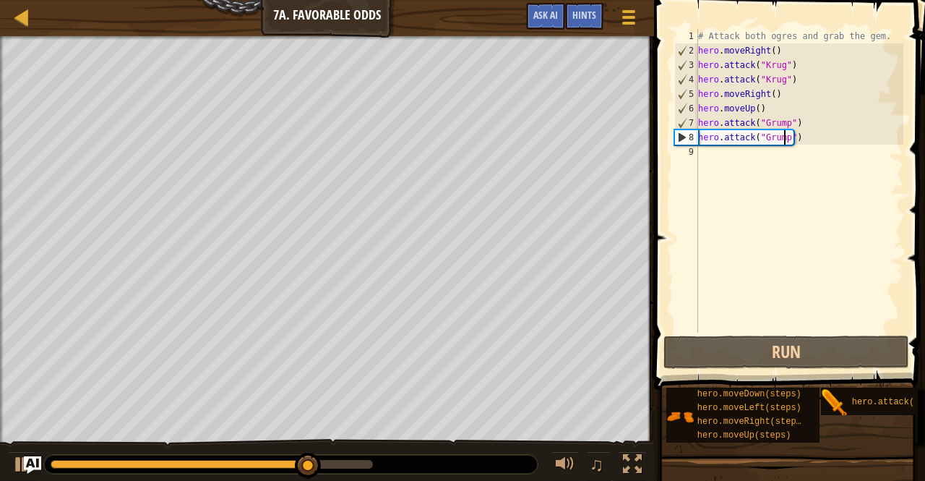
click at [723, 168] on div "# Attack both ogres and grab the gem. hero . moveRight ( ) hero . attack ( "[PE…" at bounding box center [799, 195] width 208 height 333
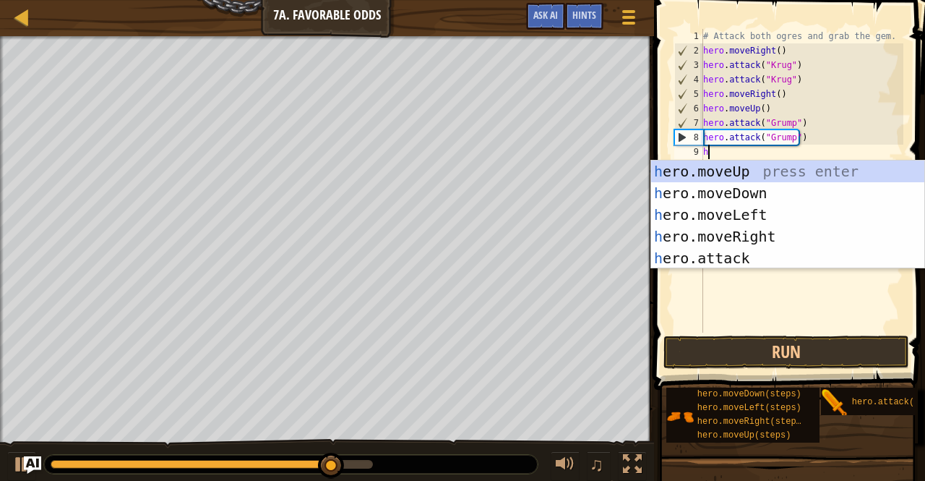
type textarea "her"
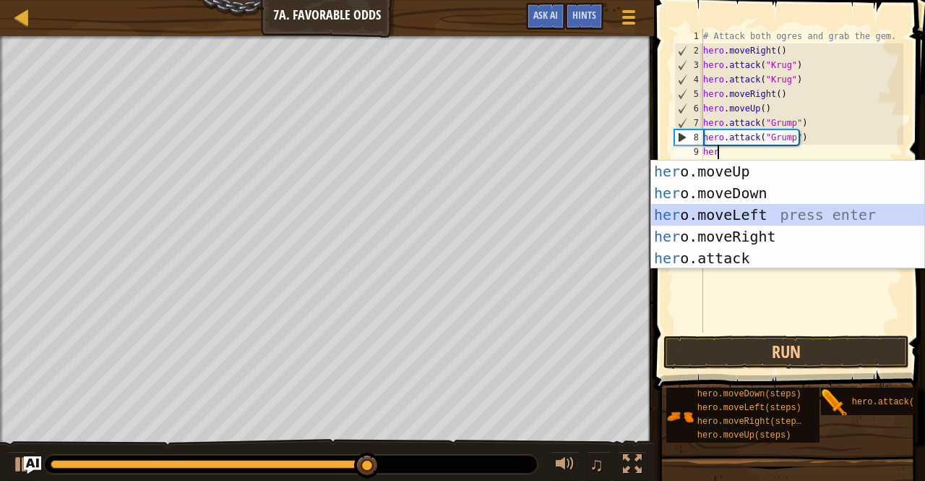
click at [723, 207] on div "her o.moveUp press enter her o.moveDown press enter her o.moveLeft press enter …" at bounding box center [788, 236] width 274 height 152
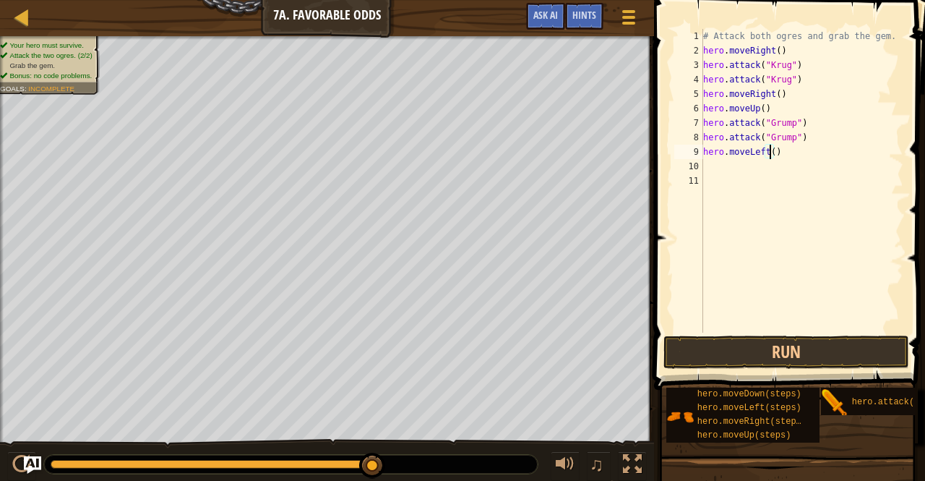
click at [768, 155] on div "# Attack both ogres and grab the gem. hero . moveRight ( ) hero . attack ( "Kru…" at bounding box center [802, 195] width 204 height 333
type textarea "hero.moveLeft(2)"
click at [695, 339] on button "Run" at bounding box center [787, 351] width 246 height 33
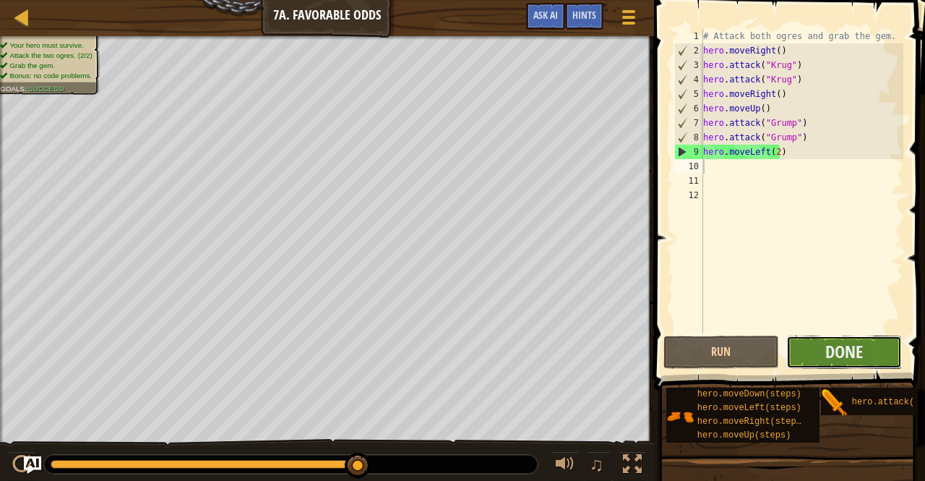
click at [869, 354] on button "Done" at bounding box center [844, 351] width 116 height 33
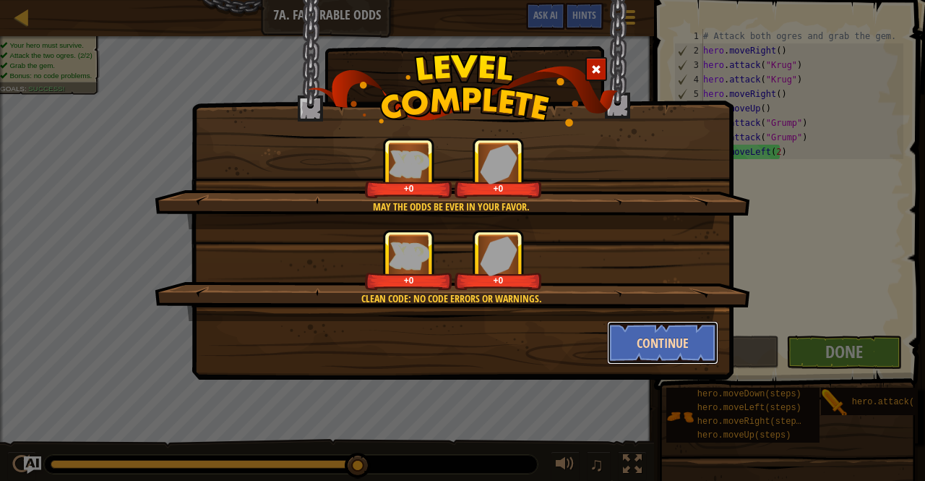
click at [705, 343] on button "Continue" at bounding box center [663, 342] width 112 height 43
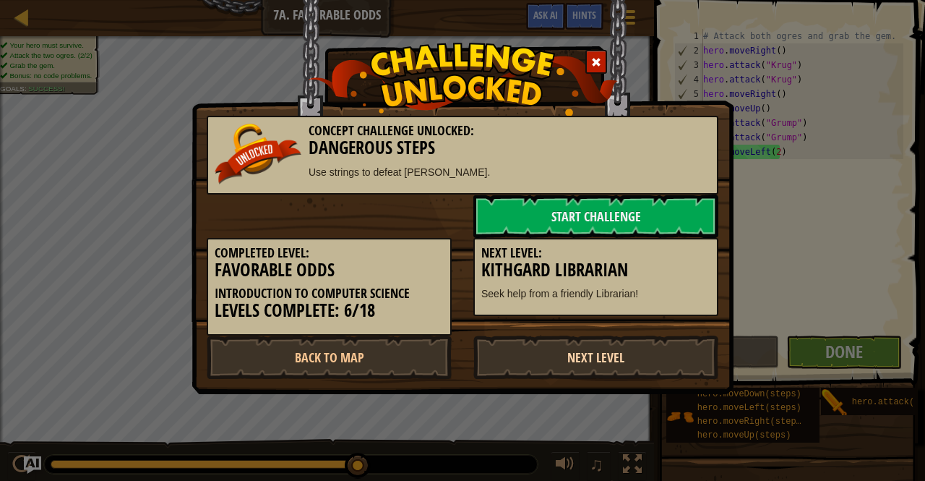
click at [662, 348] on link "Next Level" at bounding box center [595, 356] width 245 height 43
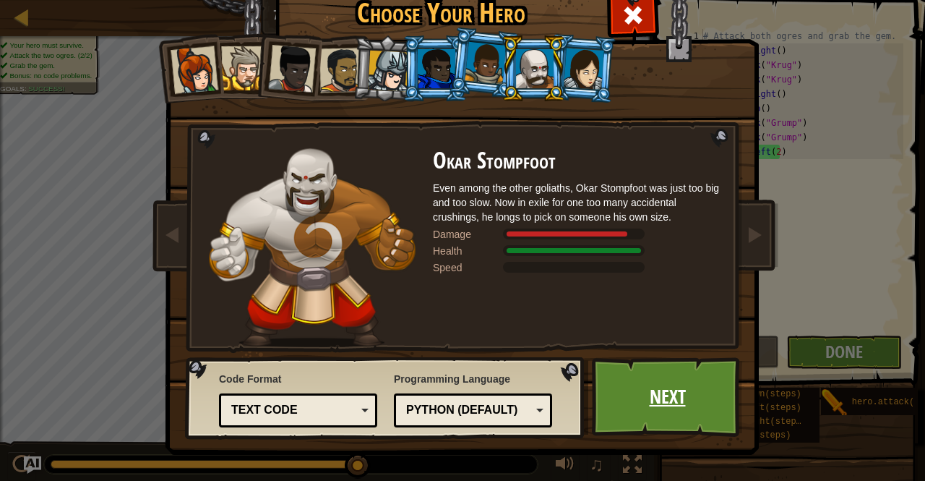
click at [662, 359] on link "Next" at bounding box center [667, 397] width 151 height 80
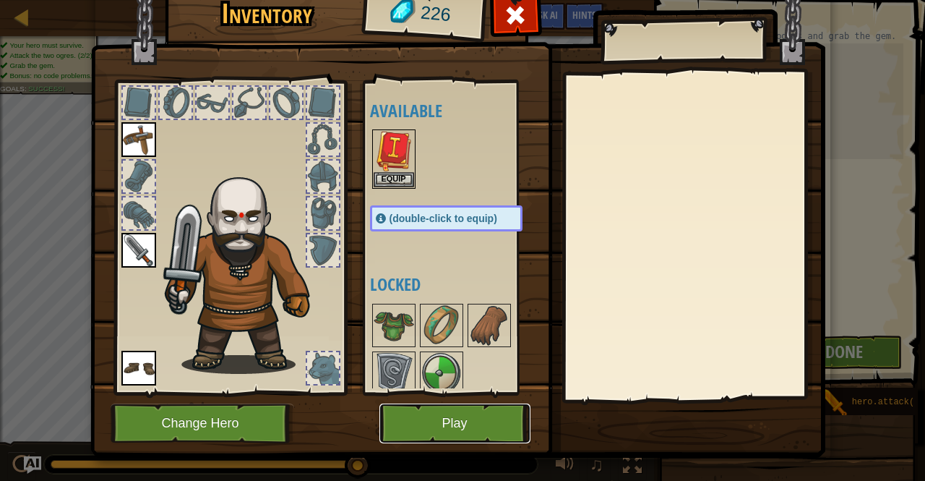
click at [505, 423] on button "Play" at bounding box center [454, 423] width 151 height 40
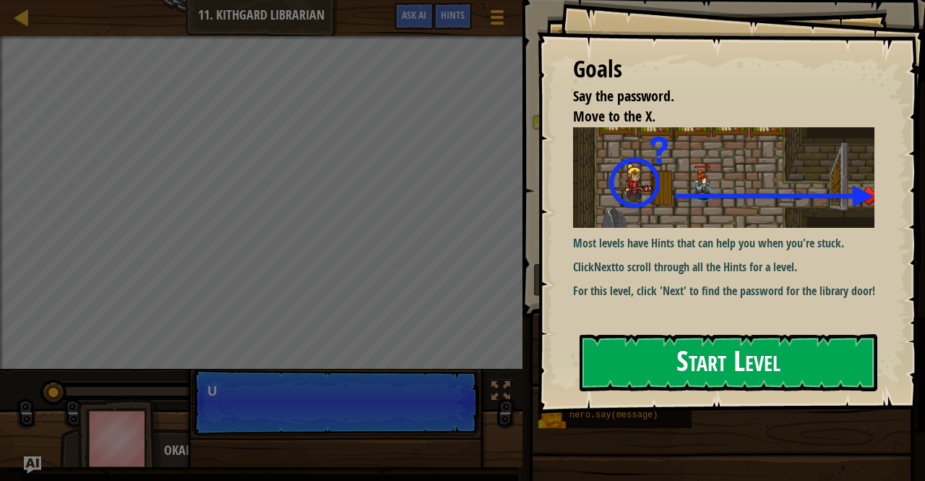
click at [687, 359] on button "Start Level" at bounding box center [729, 362] width 298 height 57
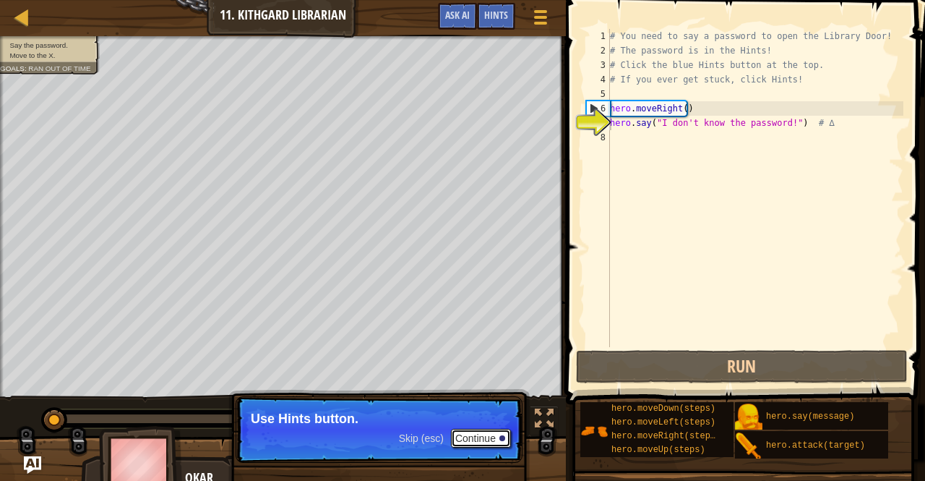
click at [493, 436] on button "Continue" at bounding box center [481, 438] width 60 height 19
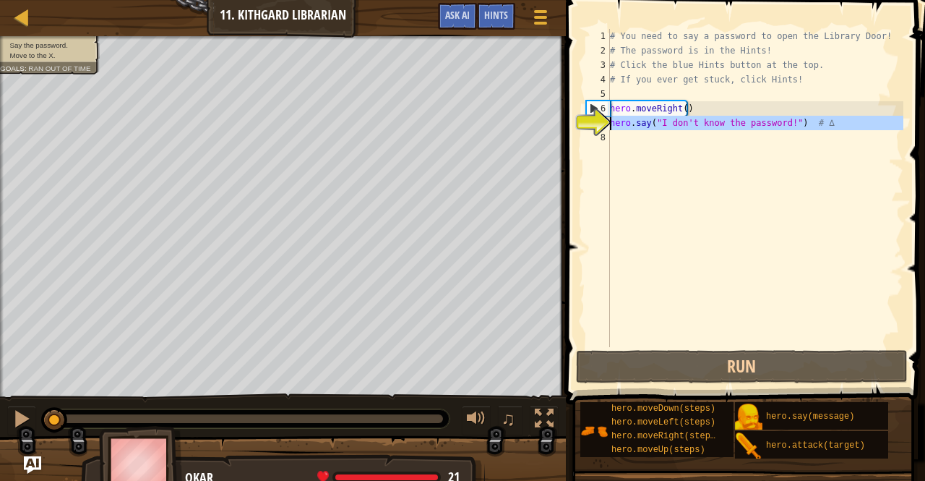
click at [604, 122] on div "7" at bounding box center [598, 123] width 24 height 14
type textarea "hero.say("I don't know the password!") # ∆"
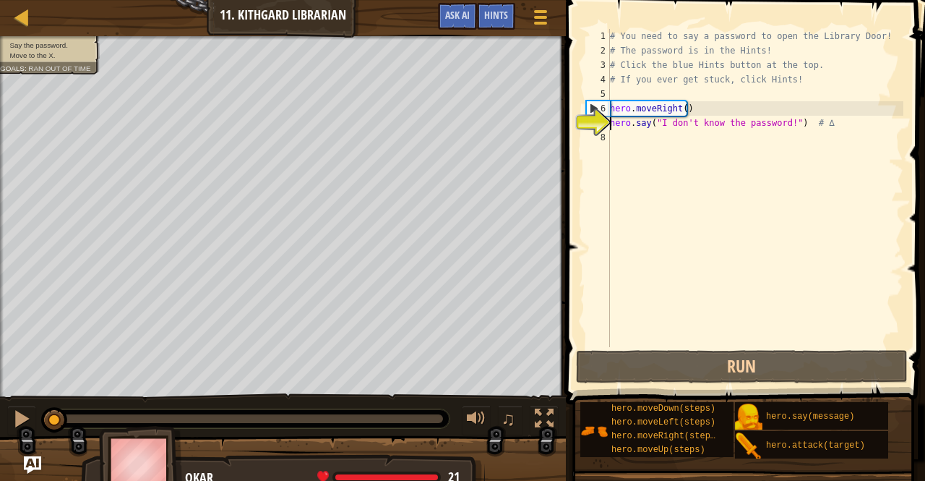
click at [623, 140] on div "# You need to say a password to open the Library Door! # The password is in the…" at bounding box center [755, 202] width 296 height 347
click at [595, 119] on div "7" at bounding box center [598, 123] width 24 height 14
click at [601, 121] on div "7" at bounding box center [598, 123] width 24 height 14
click at [587, 122] on div "7" at bounding box center [598, 123] width 24 height 14
type textarea "hero.say("I don't know the password!") # ∆"
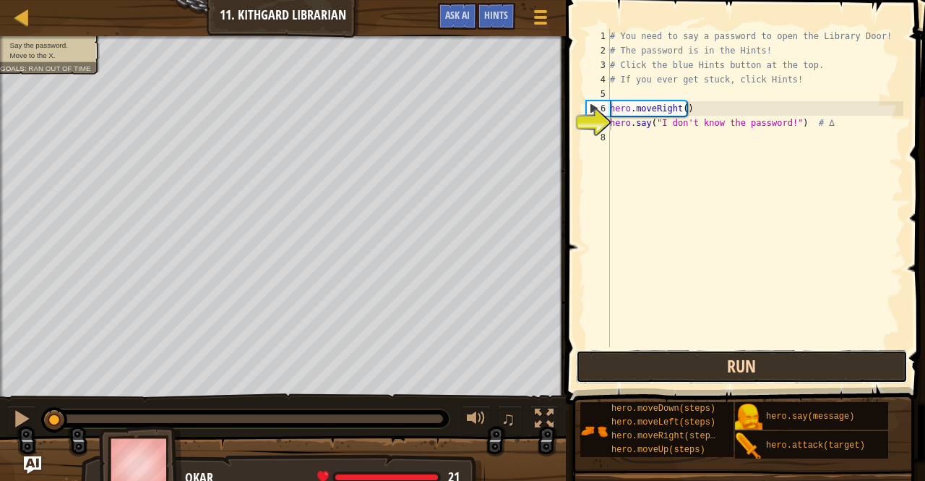
click at [713, 361] on button "Run" at bounding box center [742, 366] width 332 height 33
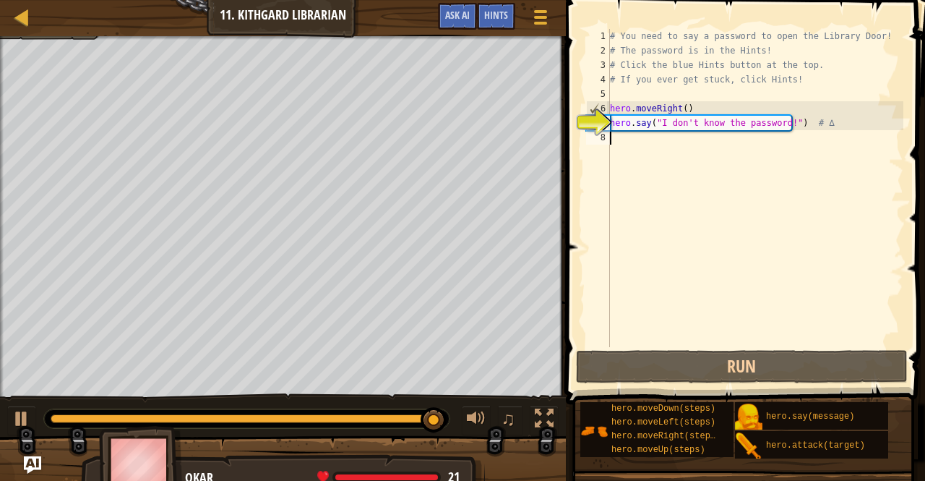
click at [666, 138] on div "# You need to say a password to open the Library Door! # The password is in the…" at bounding box center [755, 202] width 296 height 347
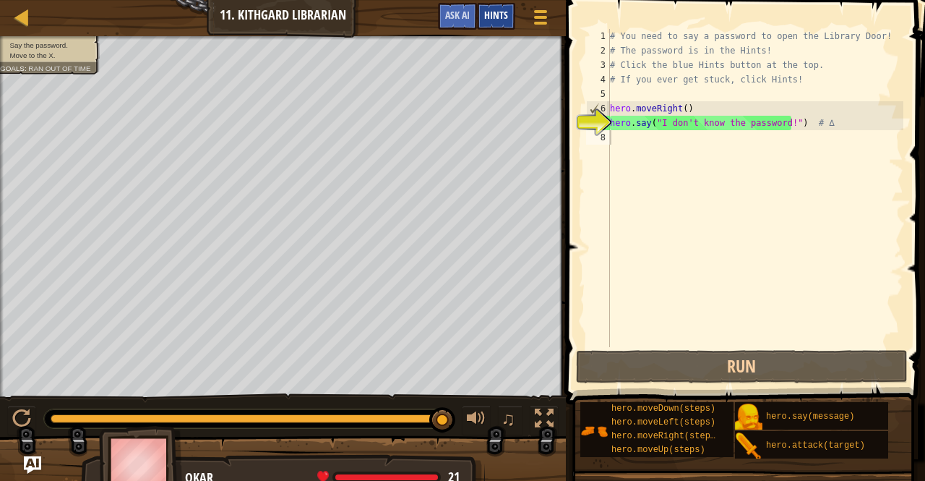
click at [510, 11] on div "Hints" at bounding box center [496, 16] width 38 height 27
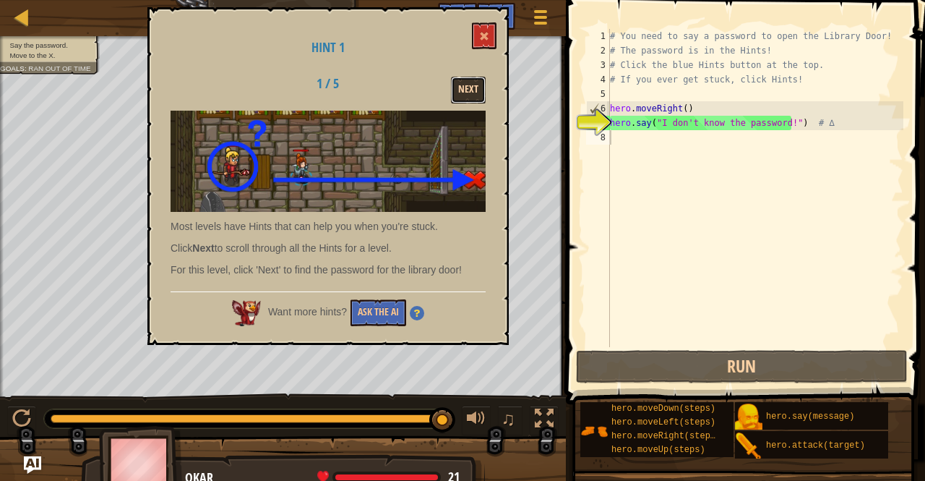
click at [471, 96] on button "Next" at bounding box center [468, 90] width 35 height 27
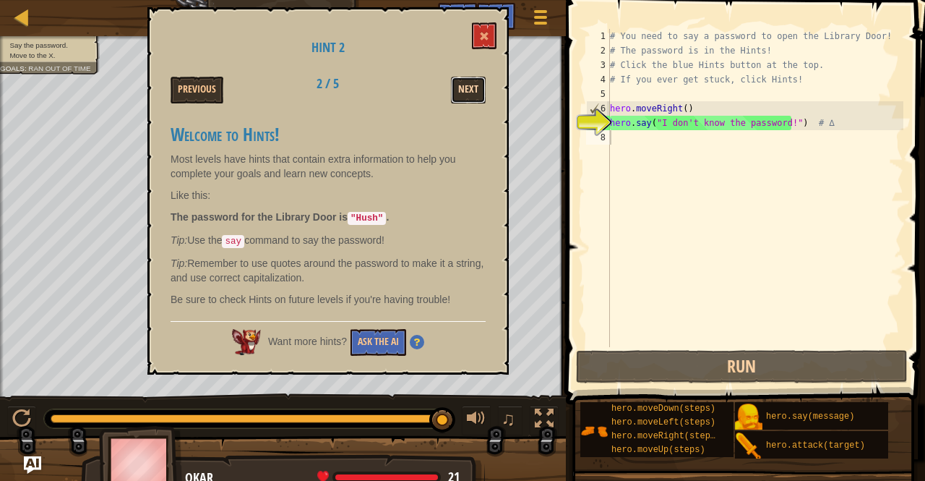
click at [476, 98] on button "Next" at bounding box center [468, 90] width 35 height 27
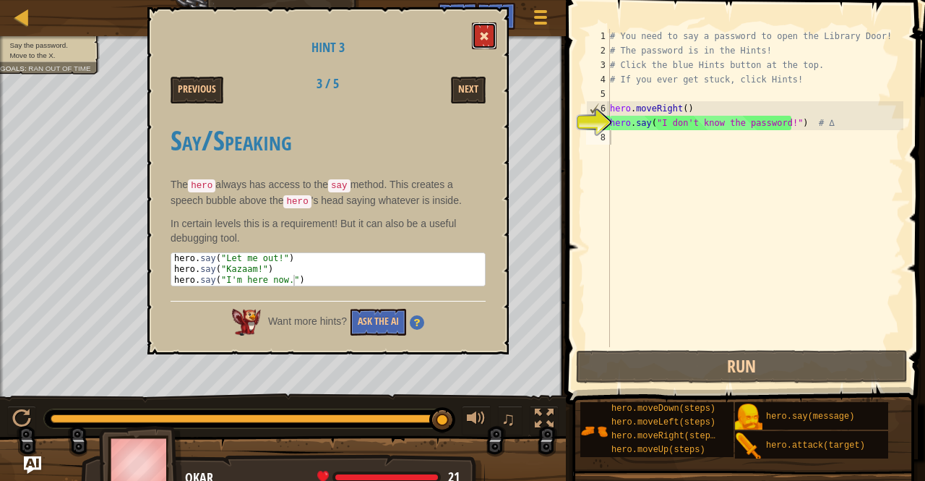
click at [489, 48] on button at bounding box center [484, 35] width 25 height 27
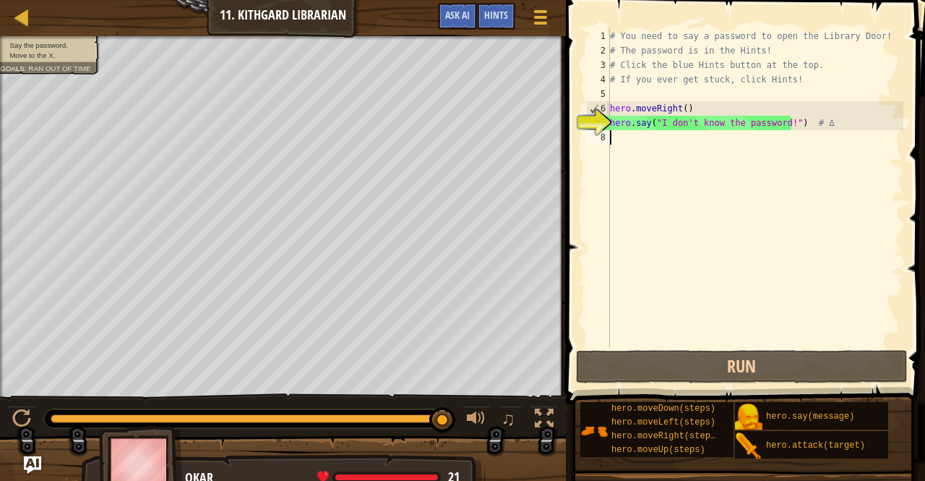
click at [652, 154] on div "# You need to say a password to open the Library Door! # The password is in the…" at bounding box center [755, 202] width 296 height 347
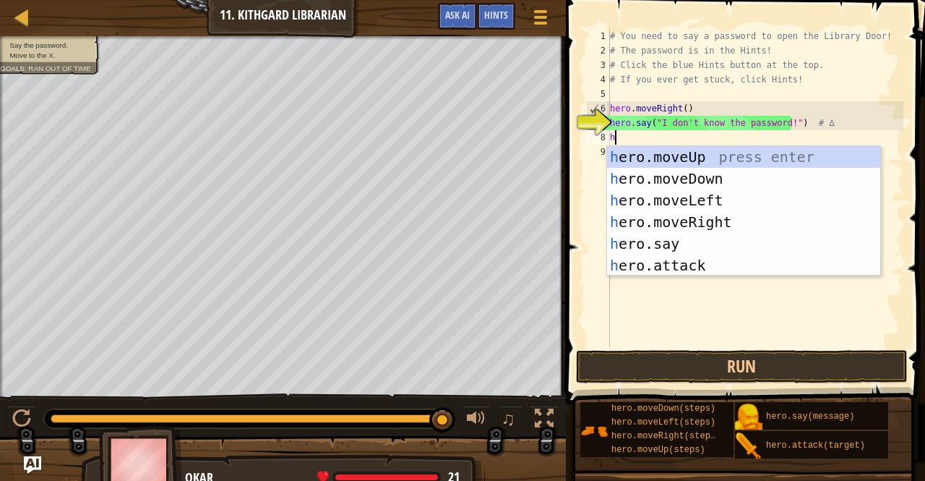
scroll to position [7, 0]
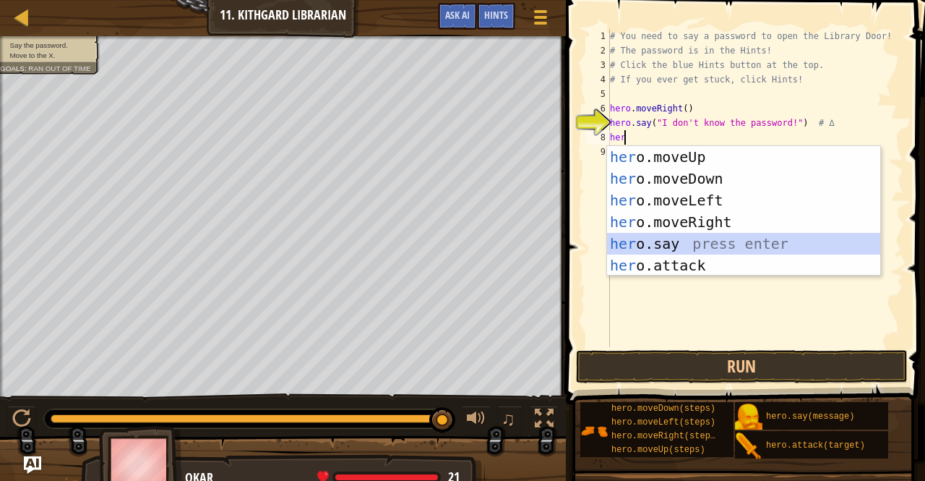
click at [683, 240] on div "her o.moveUp press enter her o.moveDown press enter her o.moveLeft press enter …" at bounding box center [744, 232] width 274 height 173
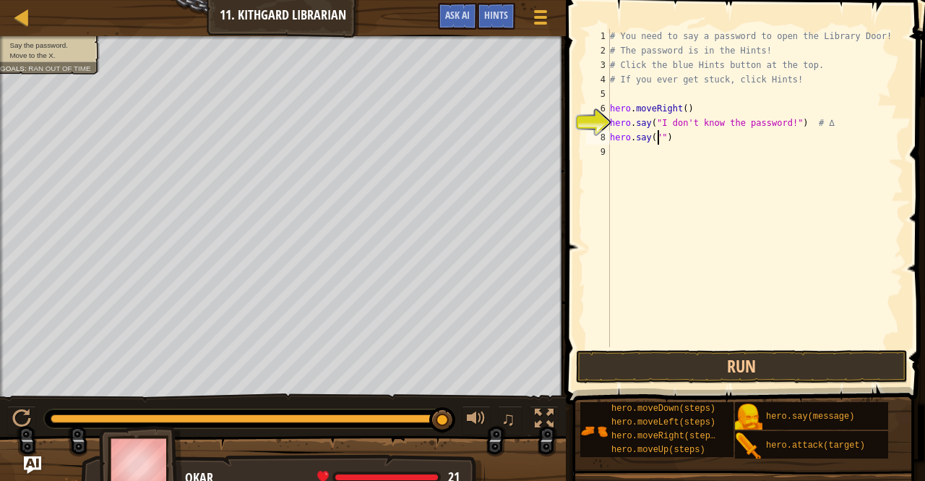
scroll to position [7, 4]
click at [506, 10] on span "Hints" at bounding box center [496, 15] width 24 height 14
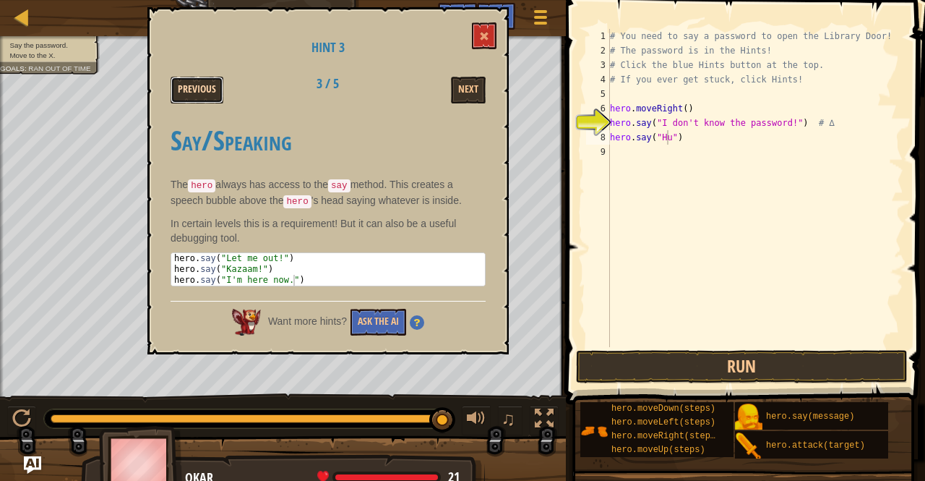
click at [209, 94] on button "Previous" at bounding box center [197, 90] width 53 height 27
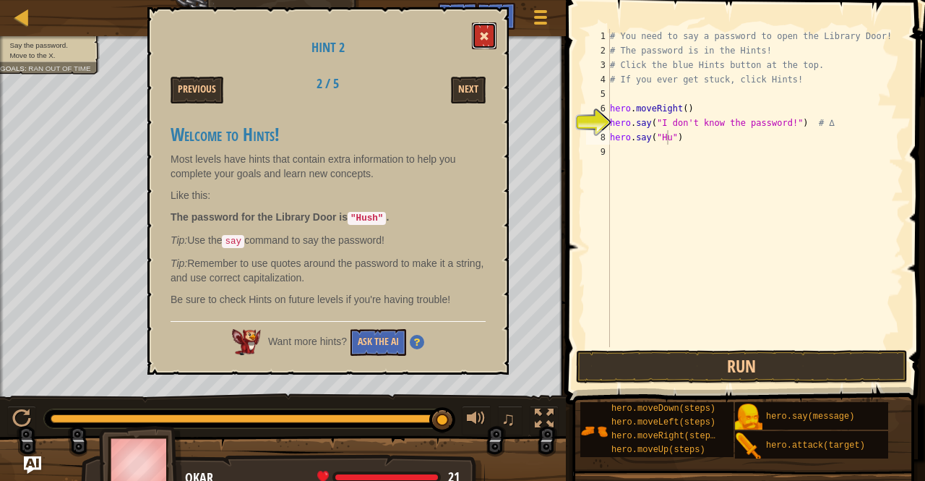
click at [493, 30] on button at bounding box center [484, 35] width 25 height 27
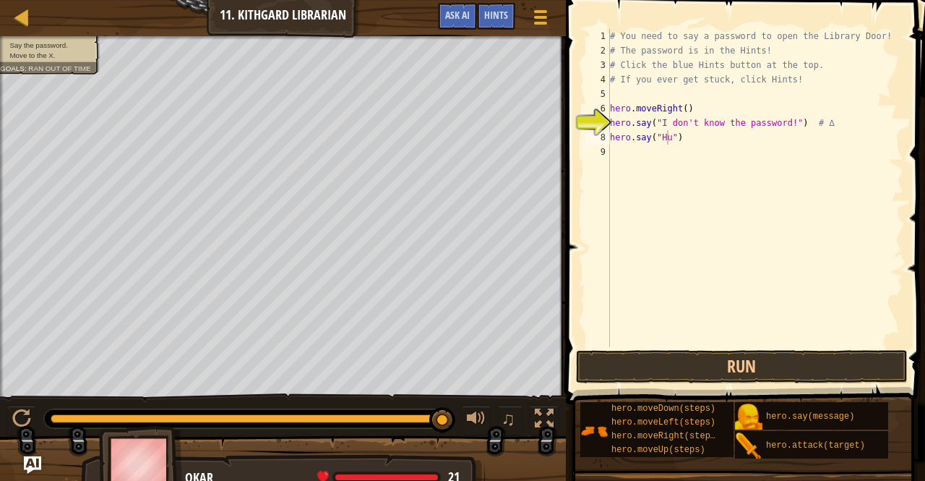
click at [677, 134] on div "# You need to say a password to open the Library Door! # The password is in the…" at bounding box center [755, 202] width 296 height 347
click at [665, 138] on div "# You need to say a password to open the Library Door! # The password is in the…" at bounding box center [755, 202] width 296 height 347
type textarea "hero.say("Hush")"
click at [672, 367] on button "Run" at bounding box center [742, 366] width 332 height 33
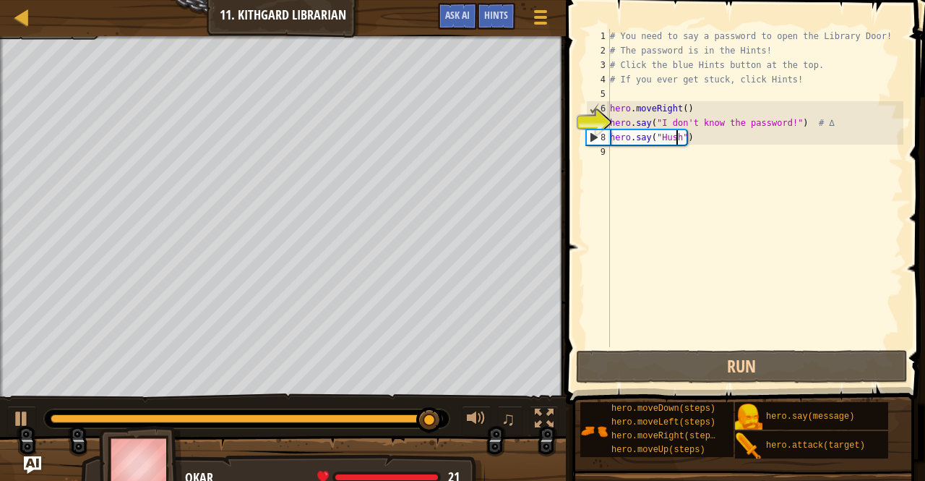
click at [658, 159] on div "# You need to say a password to open the Library Door! # The password is in the…" at bounding box center [755, 202] width 296 height 347
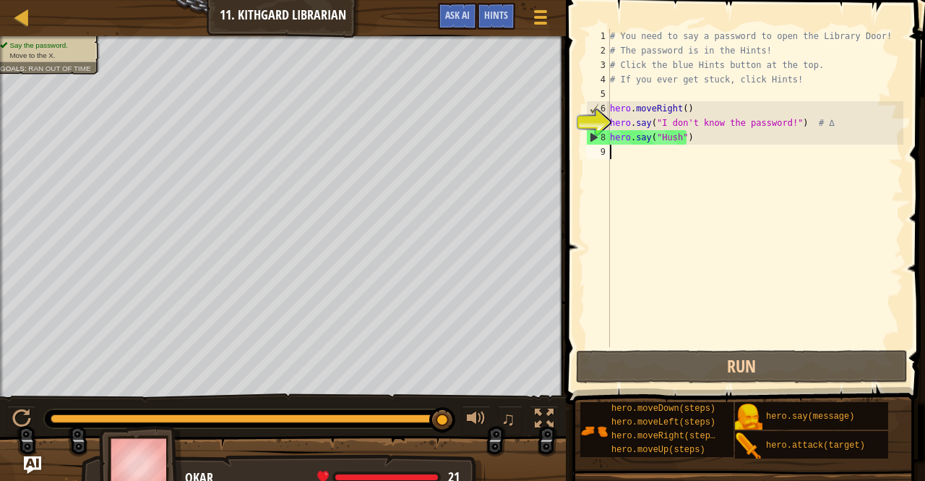
type textarea "h"
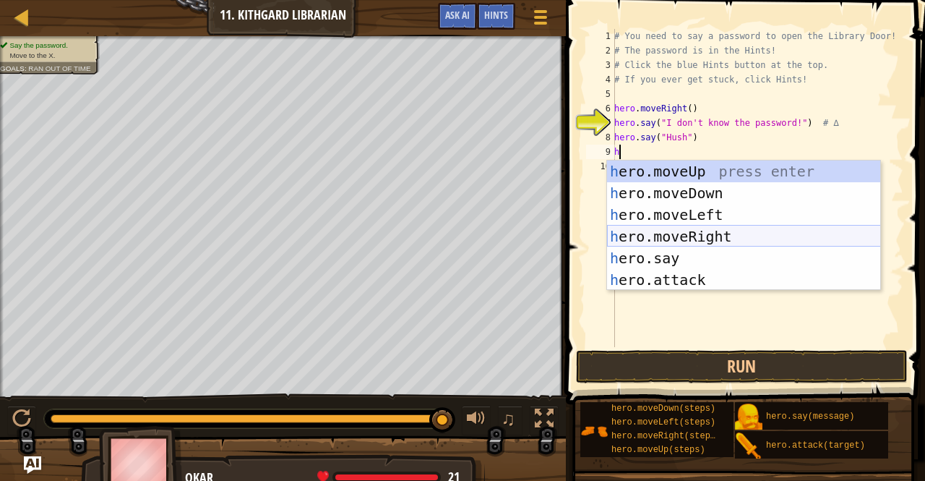
click at [686, 244] on div "h ero.moveUp press enter h ero.moveDown press enter h ero.moveLeft press enter …" at bounding box center [744, 246] width 274 height 173
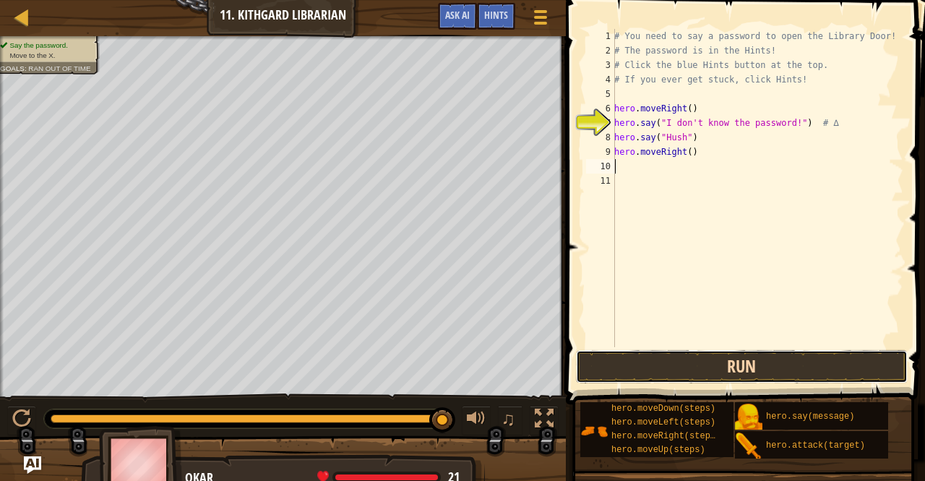
click at [667, 372] on button "Run" at bounding box center [742, 366] width 332 height 33
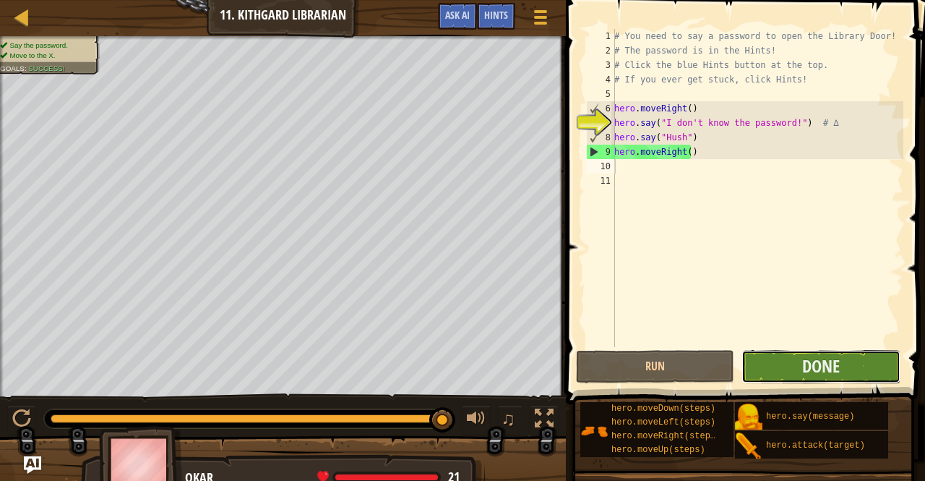
click at [784, 367] on button "Done" at bounding box center [821, 366] width 158 height 33
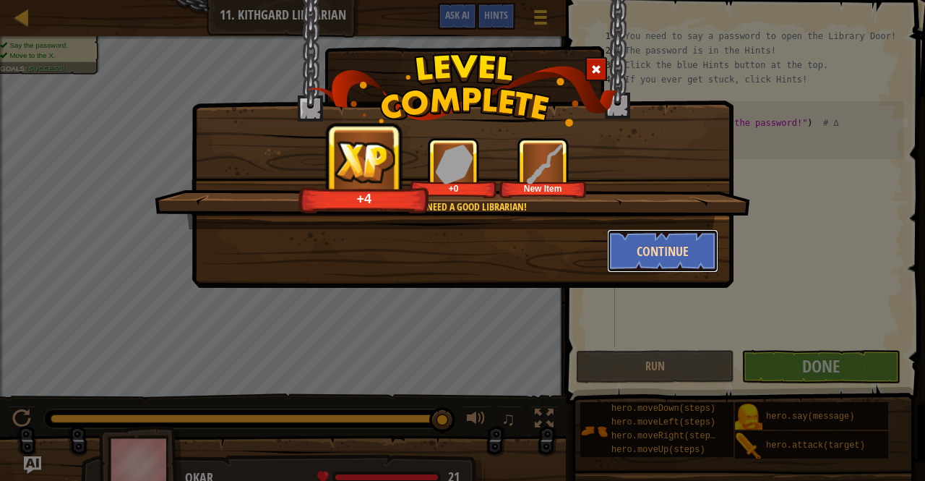
click at [703, 242] on button "Continue" at bounding box center [663, 250] width 112 height 43
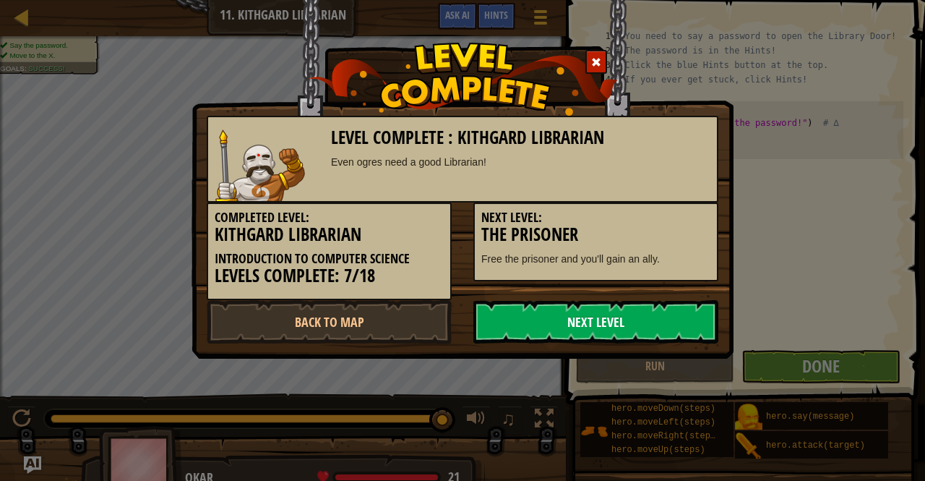
click at [586, 333] on link "Next Level" at bounding box center [595, 321] width 245 height 43
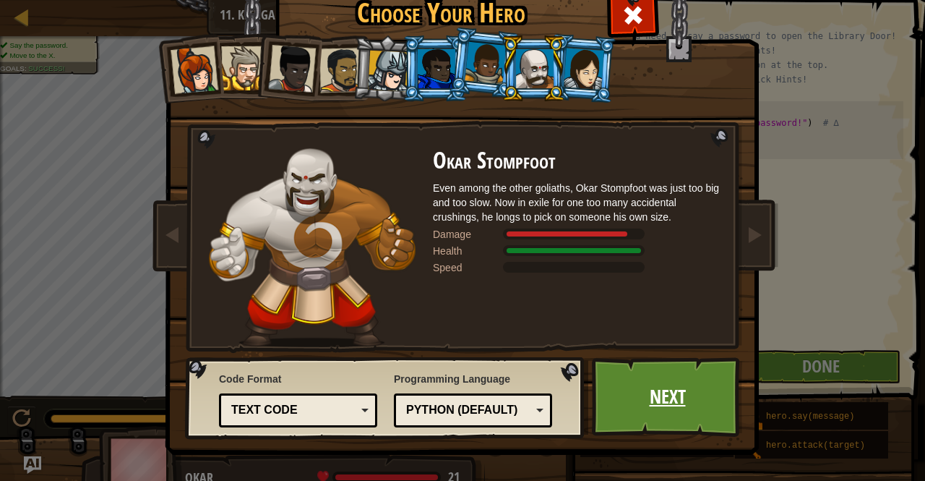
click at [669, 423] on link "Next" at bounding box center [667, 397] width 151 height 80
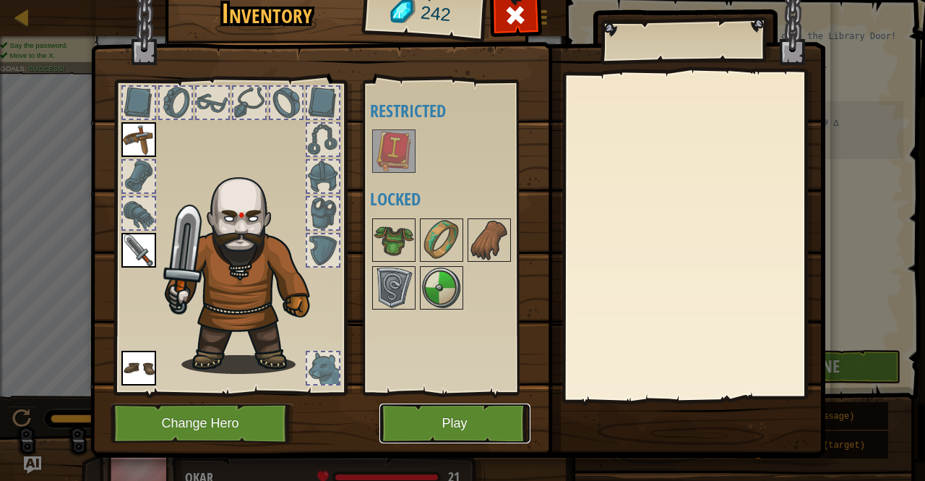
click at [468, 431] on button "Play" at bounding box center [454, 423] width 151 height 40
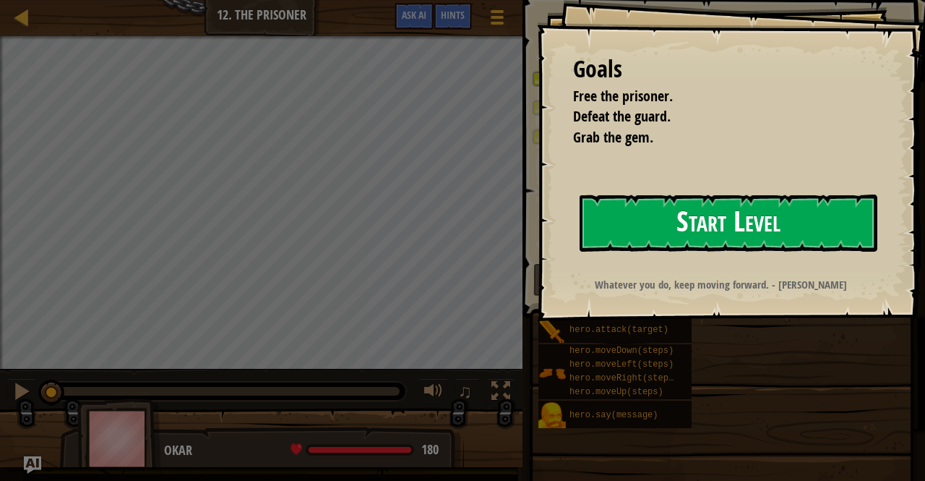
click at [610, 232] on button "Start Level" at bounding box center [729, 222] width 298 height 57
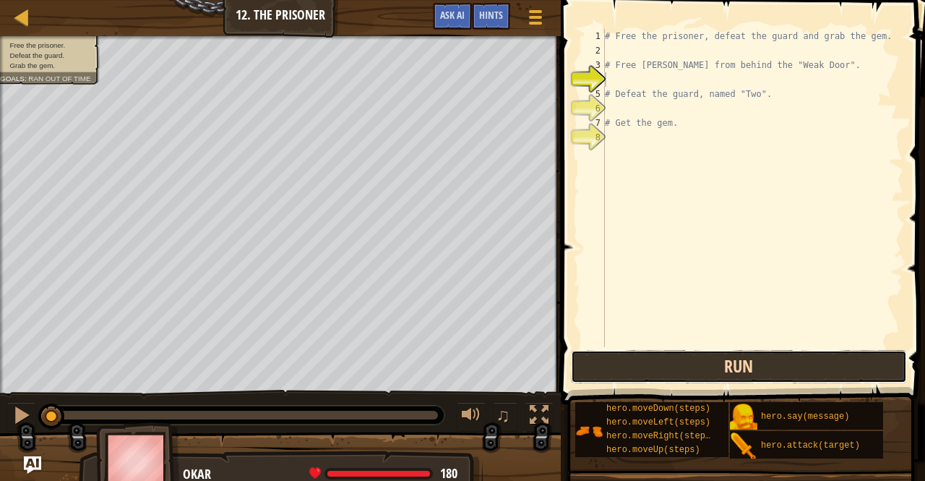
click at [634, 366] on button "Run" at bounding box center [739, 366] width 337 height 33
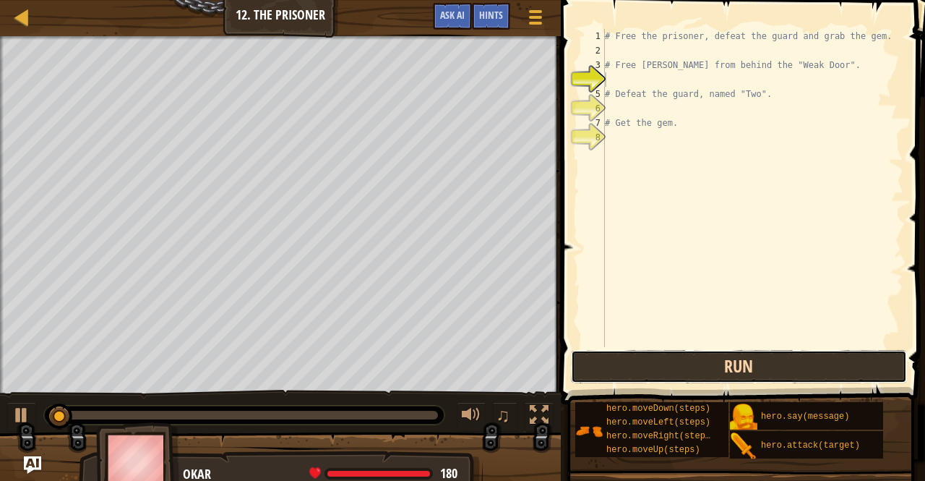
click at [634, 366] on button "Run" at bounding box center [739, 366] width 337 height 33
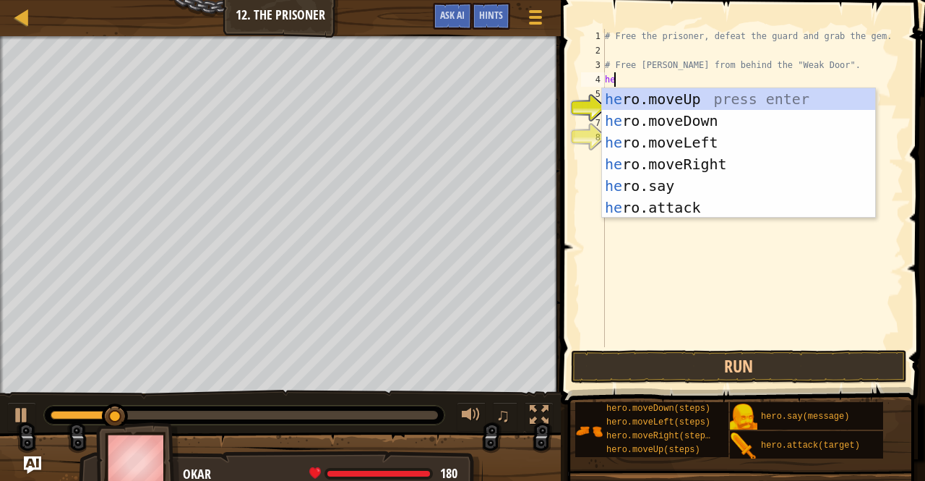
type textarea "her"
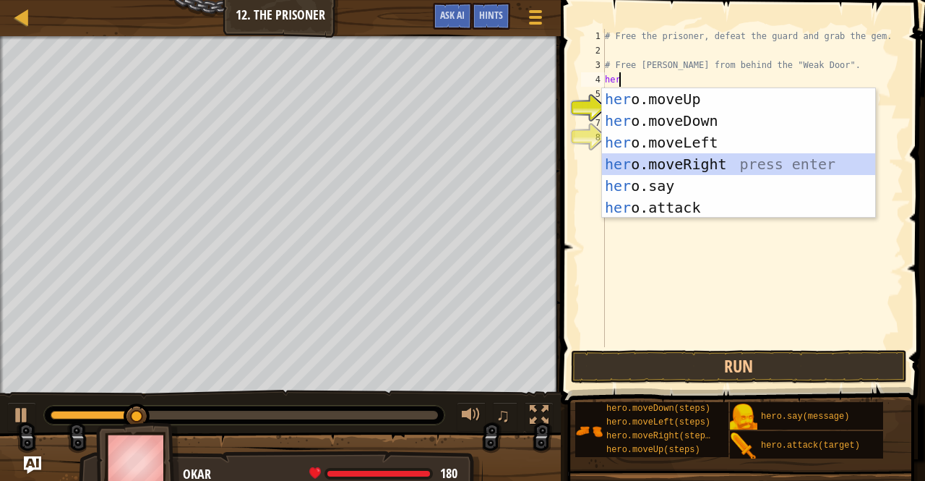
click at [657, 163] on div "her o.moveUp press enter her o.moveDown press enter her o.moveLeft press enter …" at bounding box center [739, 174] width 274 height 173
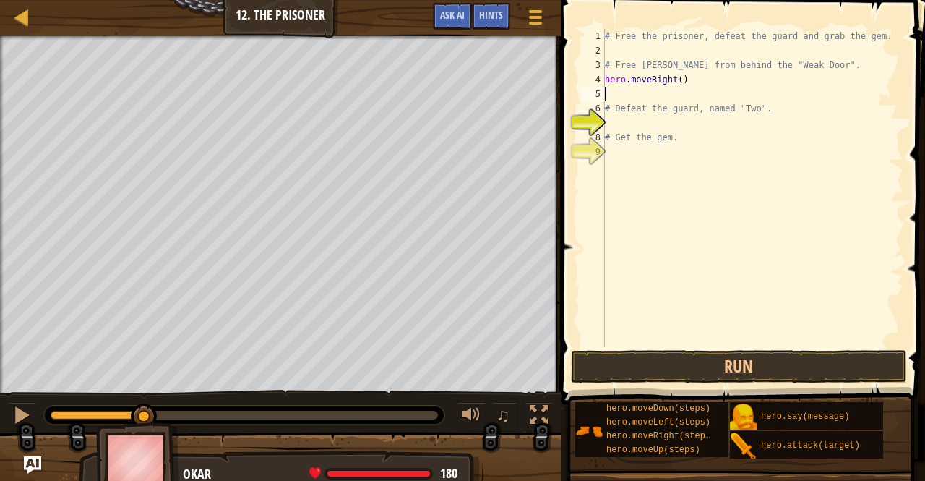
type textarea "h"
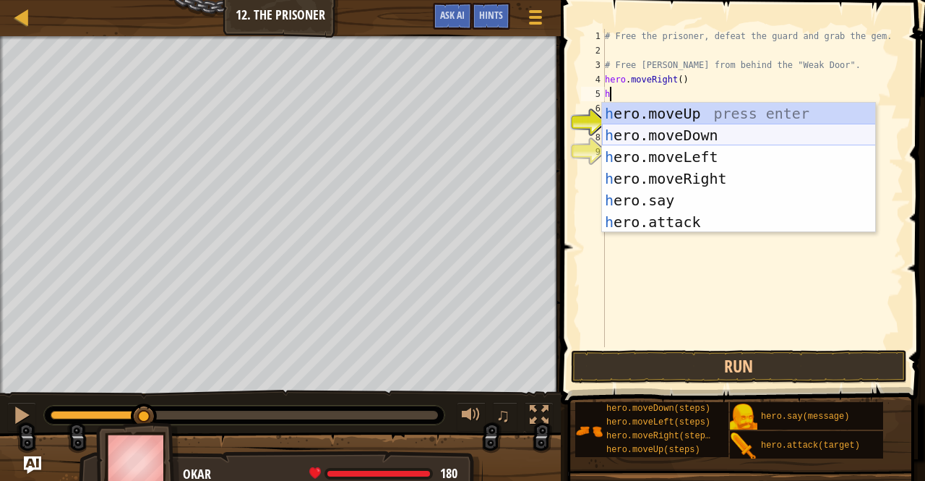
click at [651, 137] on div "h ero.moveUp press enter h ero.moveDown press enter h ero.moveLeft press enter …" at bounding box center [739, 189] width 274 height 173
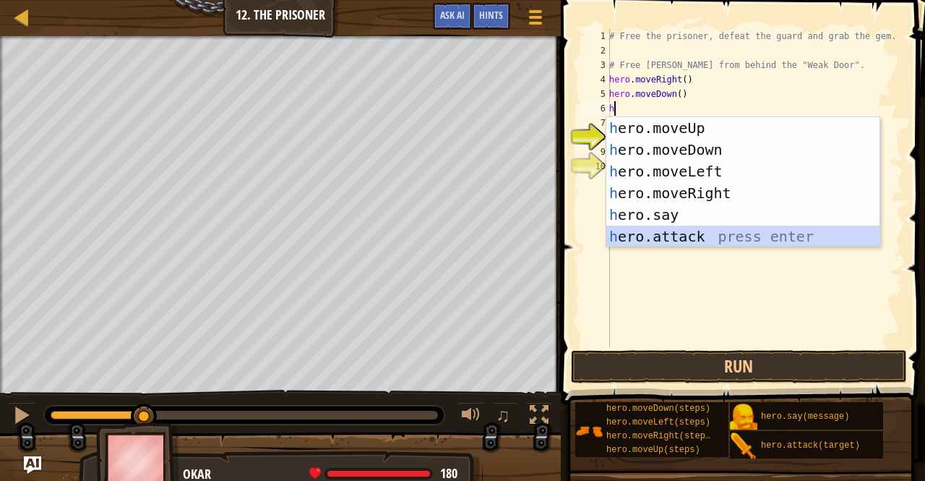
click at [678, 233] on div "h ero.moveUp press enter h ero.moveDown press enter h ero.moveLeft press enter …" at bounding box center [743, 203] width 274 height 173
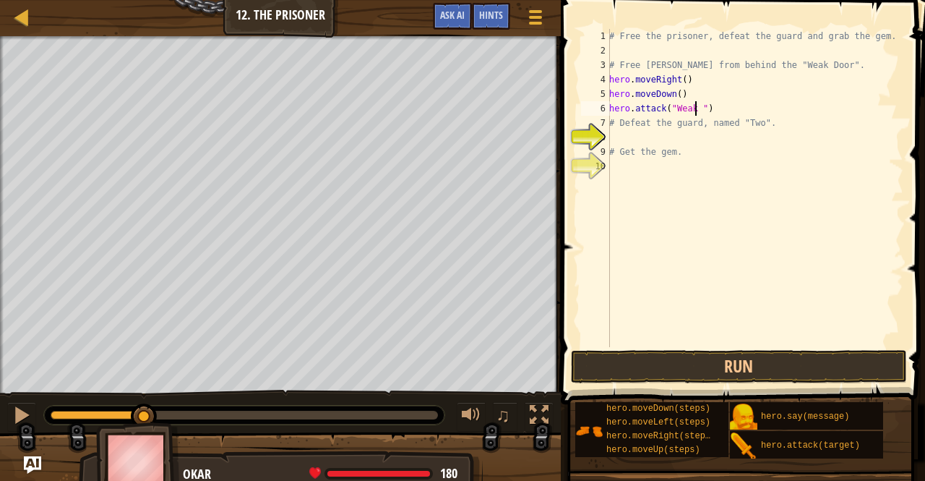
scroll to position [7, 7]
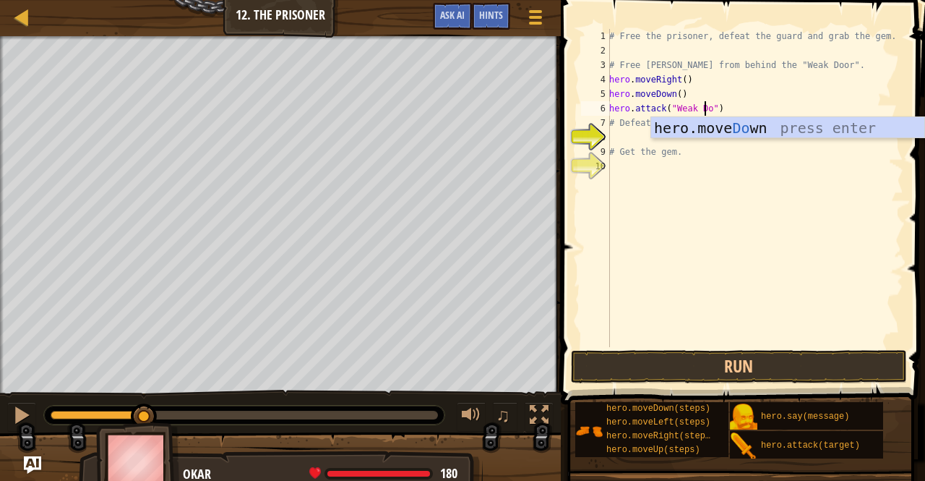
type textarea "hero.attack("Weak Door")"
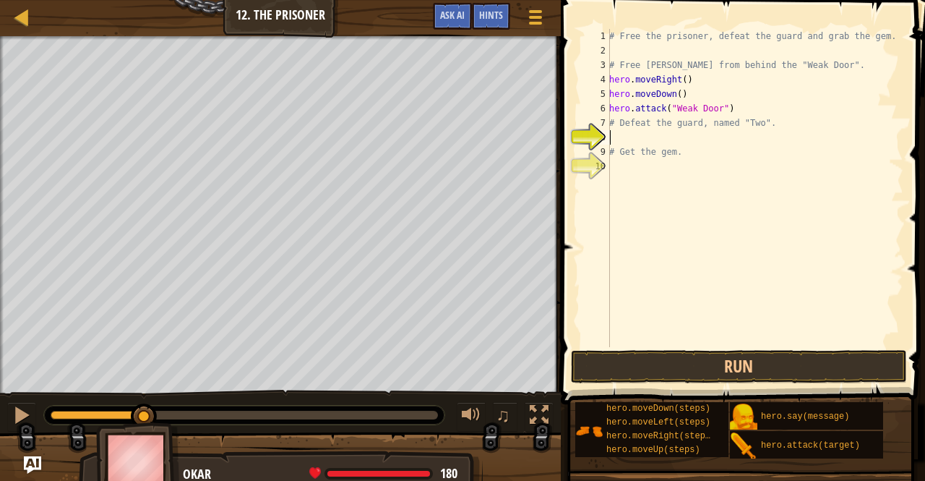
click at [668, 133] on div "# Free the prisoner, defeat the guard and grab the gem. # Free [PERSON_NAME] fr…" at bounding box center [754, 202] width 297 height 347
click at [760, 353] on button "Run" at bounding box center [739, 366] width 337 height 33
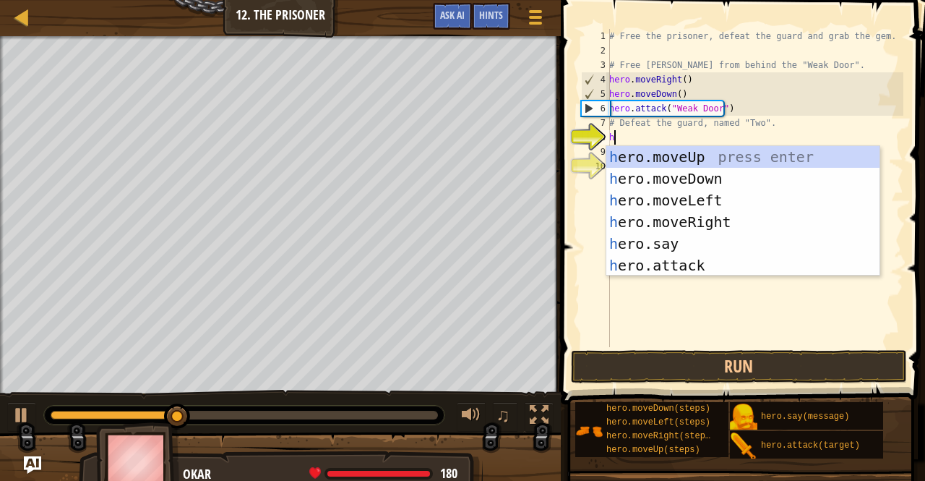
type textarea "he"
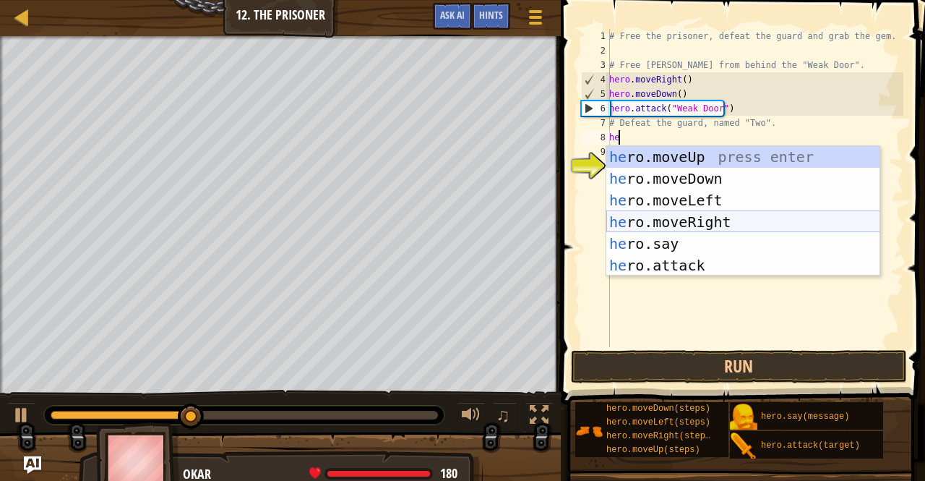
click at [669, 213] on div "he ro.moveUp press enter he ro.moveDown press enter he ro.moveLeft press enter …" at bounding box center [743, 232] width 274 height 173
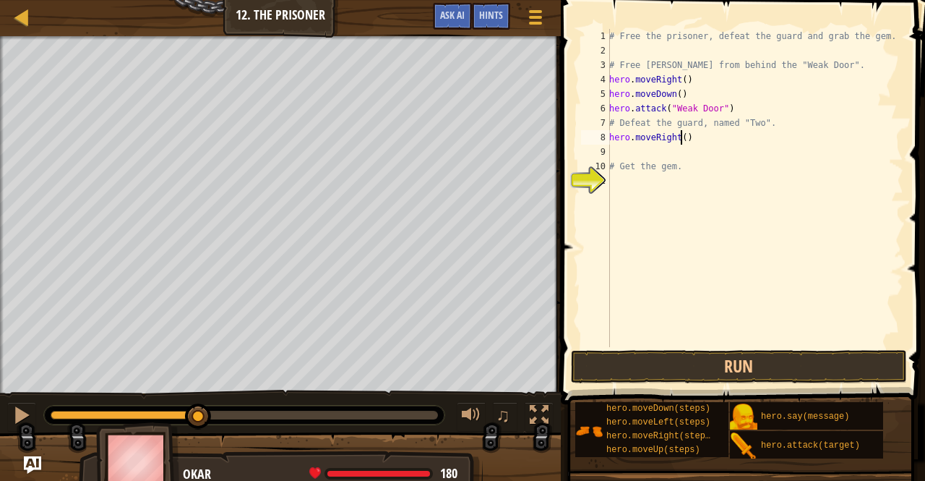
click at [679, 140] on div "# Free the prisoner, defeat the guard and grab the gem. # Free [PERSON_NAME] fr…" at bounding box center [754, 202] width 297 height 347
type textarea "hero.moveRight(2)"
click at [685, 153] on div "# Free the prisoner, defeat the guard and grab the gem. # Free [PERSON_NAME] fr…" at bounding box center [754, 202] width 297 height 347
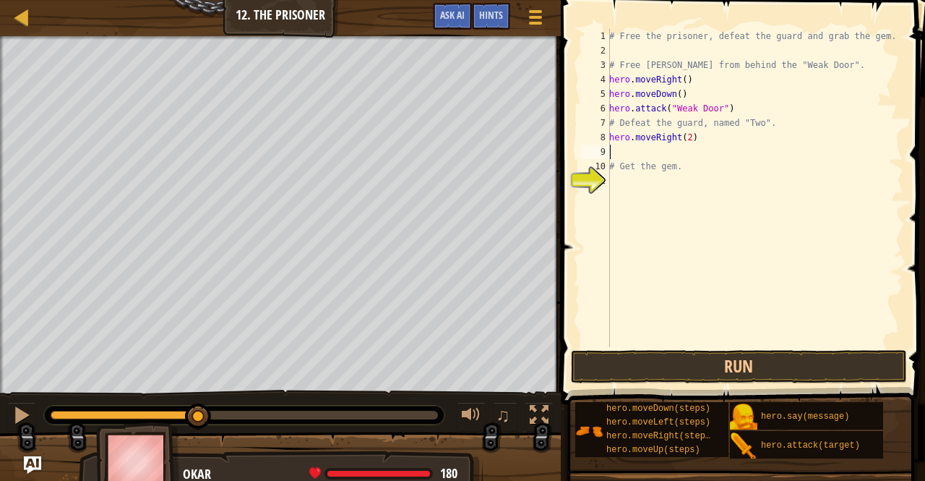
type textarea "h"
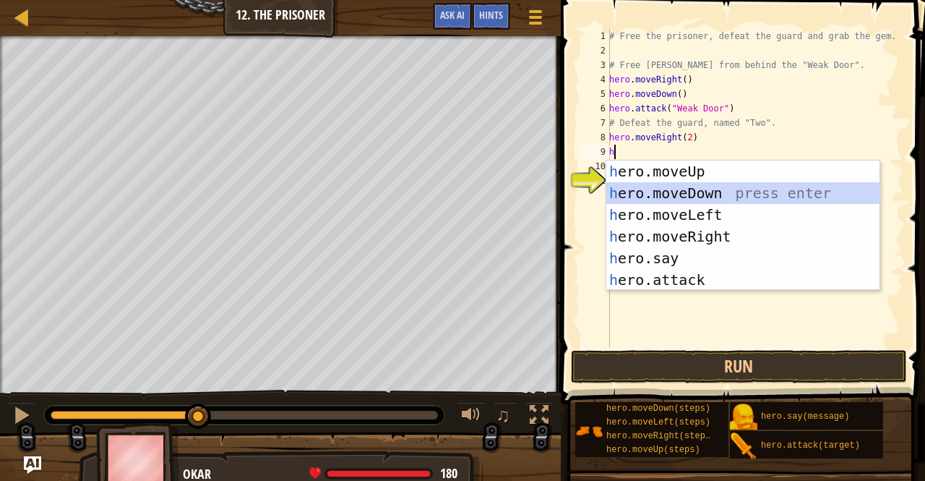
click at [679, 193] on div "h ero.moveUp press enter h ero.moveDown press enter h ero.moveLeft press enter …" at bounding box center [743, 246] width 274 height 173
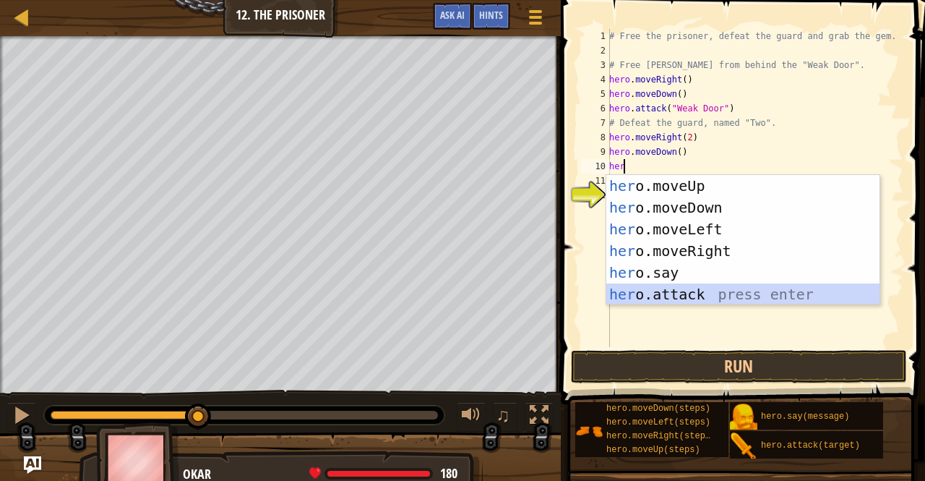
click at [663, 296] on div "her o.moveUp press enter her o.moveDown press enter her o.moveLeft press enter …" at bounding box center [743, 261] width 274 height 173
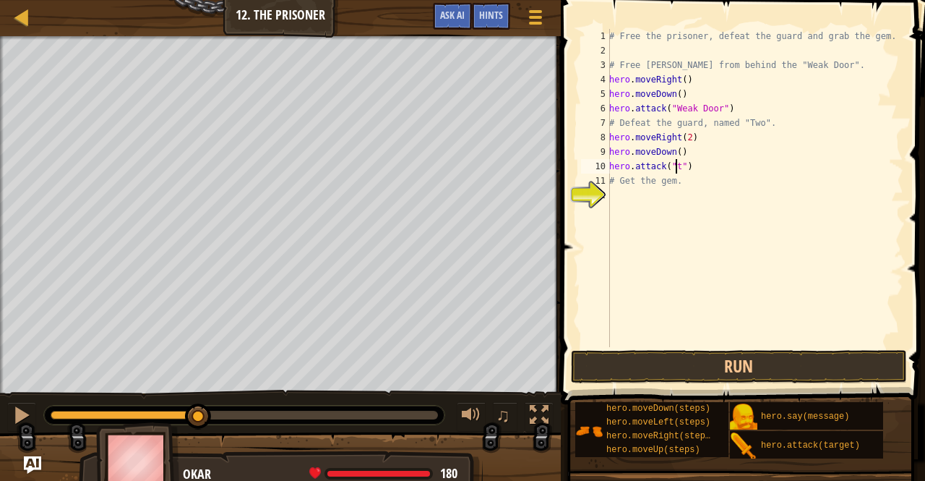
scroll to position [7, 5]
type textarea "hero.attack("Two")"
click at [665, 189] on div "# Free the prisoner, defeat the guard and grab the gem. # Free [PERSON_NAME] fr…" at bounding box center [754, 202] width 297 height 347
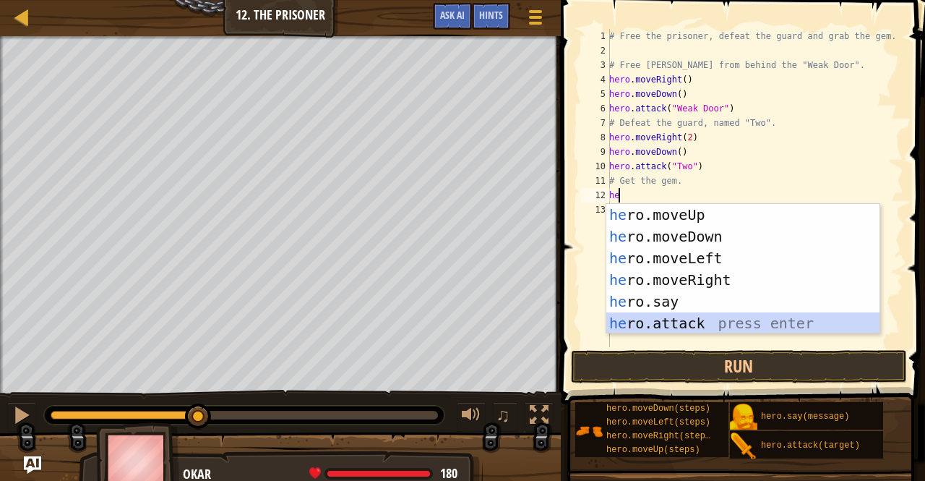
click at [637, 329] on div "he ro.moveUp press enter he ro.moveDown press enter he ro.moveLeft press enter …" at bounding box center [743, 290] width 274 height 173
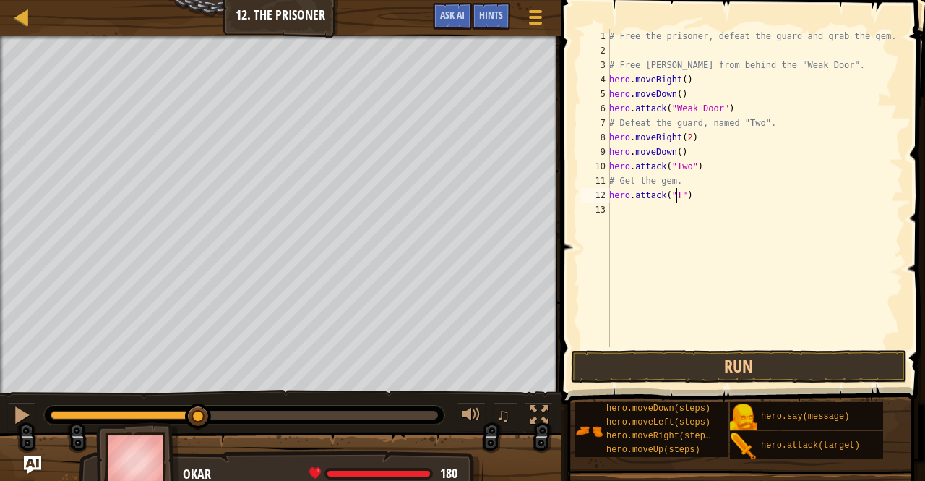
scroll to position [7, 6]
type textarea "hero.attack("Two")"
click at [662, 215] on div "# Free the prisoner, defeat the guard and grab the gem. # Free [PERSON_NAME] fr…" at bounding box center [754, 202] width 297 height 347
type textarea "h"
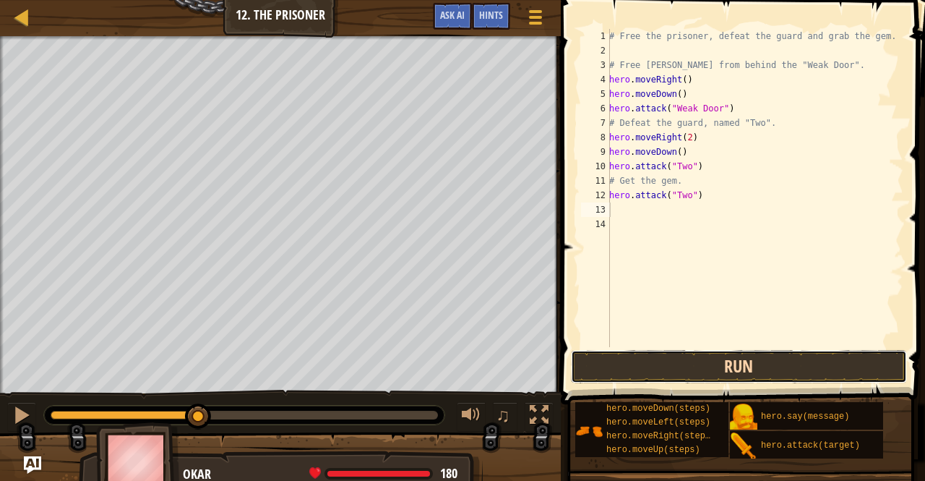
click at [670, 368] on button "Run" at bounding box center [739, 366] width 337 height 33
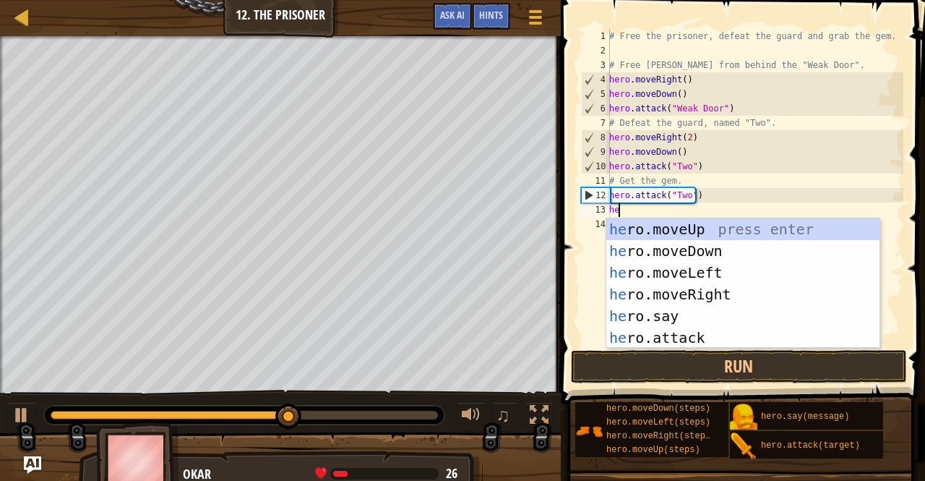
type textarea "her"
click at [656, 254] on div "her o.moveUp press enter her o.moveDown press enter her o.moveLeft press enter …" at bounding box center [743, 304] width 274 height 173
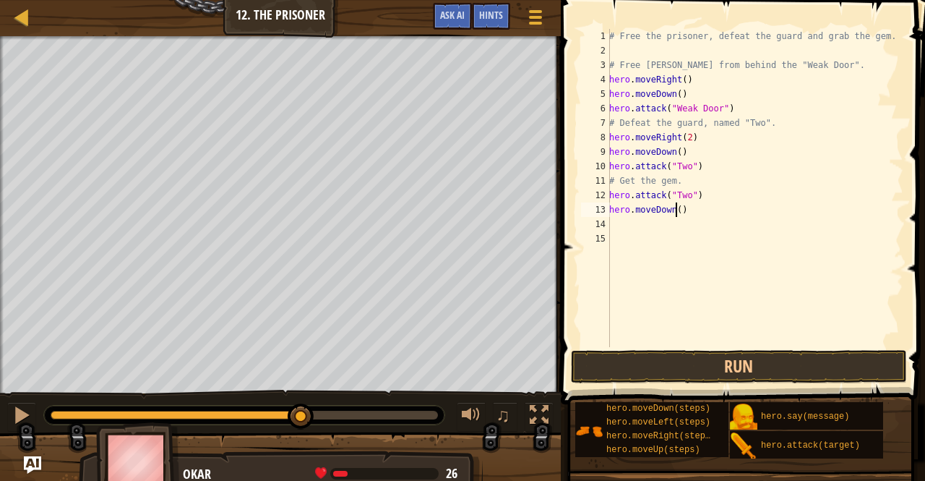
click at [674, 215] on div "# Free the prisoner, defeat the guard and grab the gem. # Free [PERSON_NAME] fr…" at bounding box center [754, 202] width 297 height 347
type textarea "hero.moveDown(2)"
click at [672, 232] on div "# Free the prisoner, defeat the guard and grab the gem. # Free [PERSON_NAME] fr…" at bounding box center [754, 202] width 297 height 347
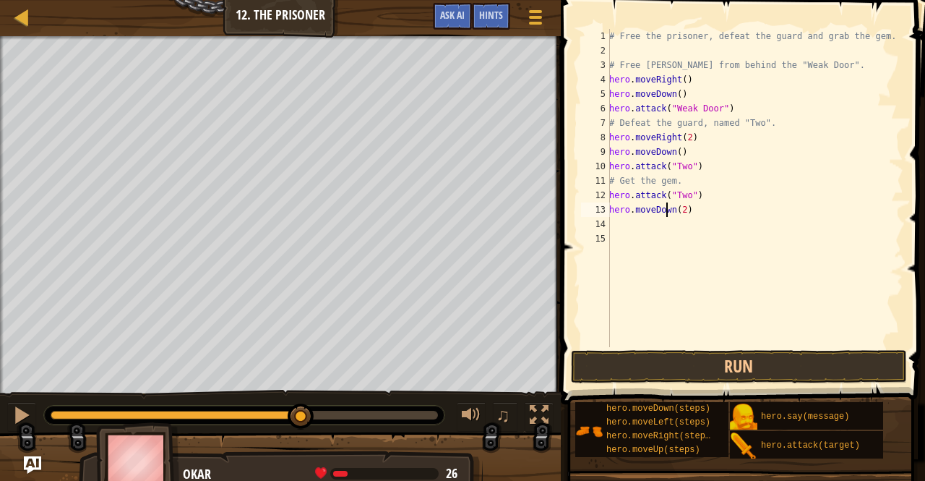
click at [666, 215] on div "# Free the prisoner, defeat the guard and grab the gem. # Free [PERSON_NAME] fr…" at bounding box center [754, 202] width 297 height 347
type textarea "hero.moveDown(2)"
click at [617, 226] on div "# Free the prisoner, defeat the guard and grab the gem. # Free [PERSON_NAME] fr…" at bounding box center [754, 202] width 297 height 347
type textarea "her"
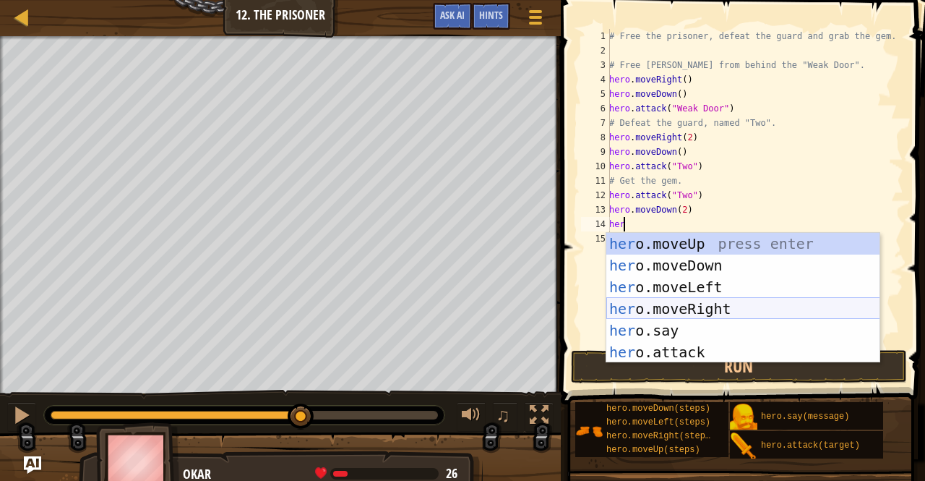
click at [668, 307] on div "her o.moveUp press enter her o.moveDown press enter her o.moveLeft press enter …" at bounding box center [743, 319] width 274 height 173
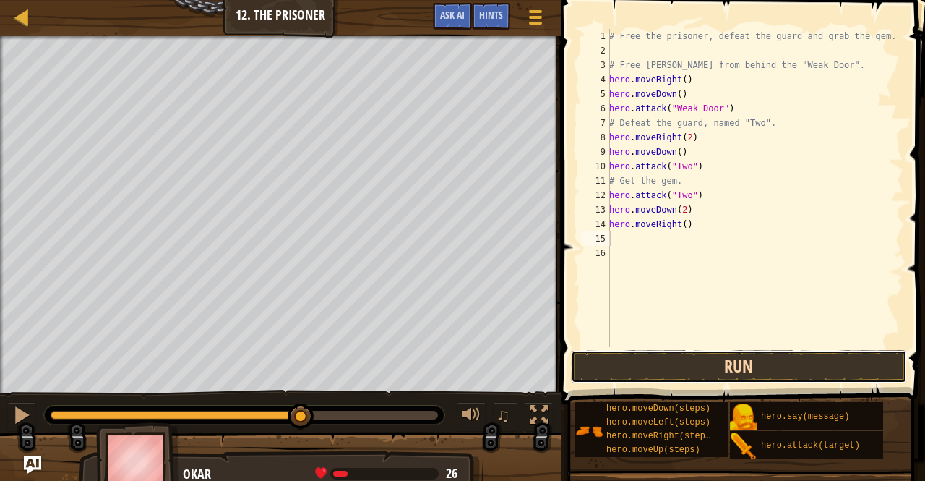
click at [654, 364] on button "Run" at bounding box center [739, 366] width 337 height 33
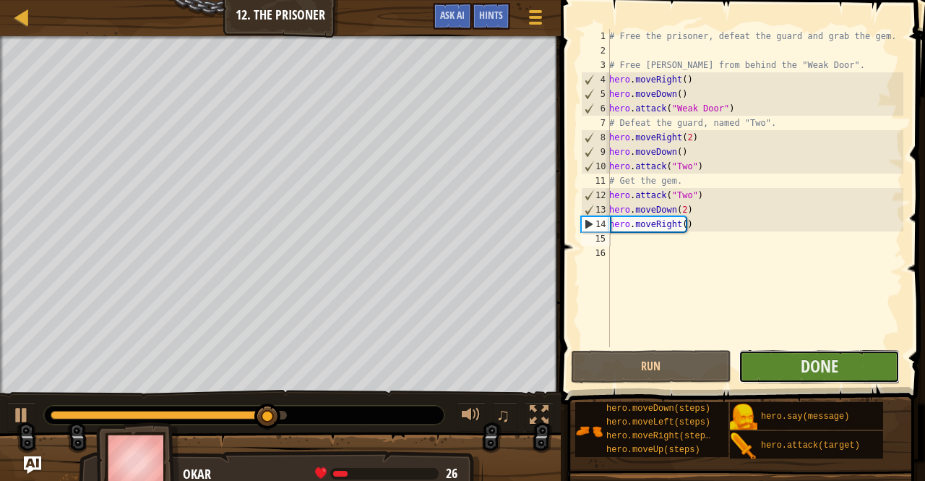
click at [772, 367] on button "Done" at bounding box center [819, 366] width 161 height 33
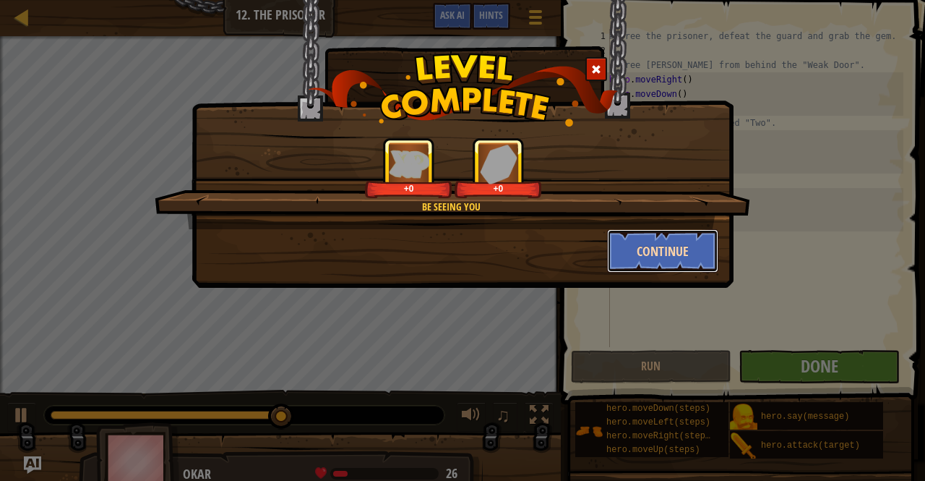
click at [671, 260] on button "Continue" at bounding box center [663, 250] width 112 height 43
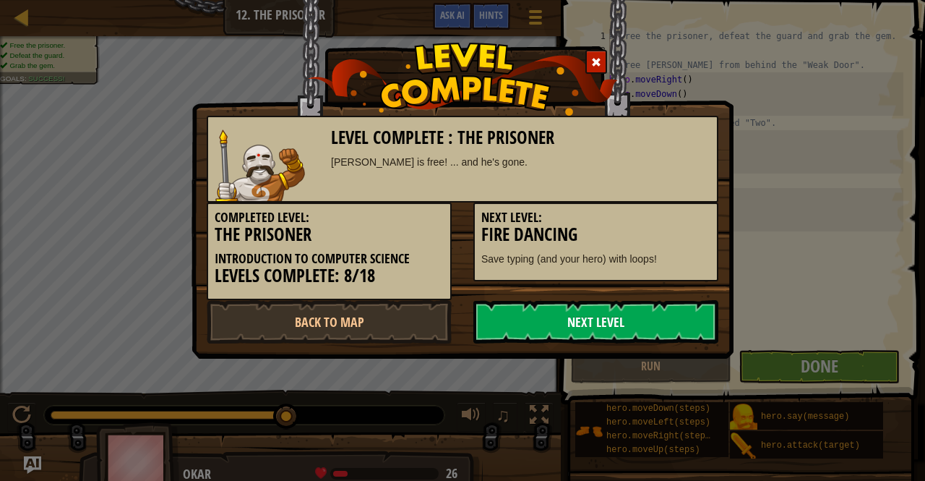
click at [576, 302] on link "Next Level" at bounding box center [595, 321] width 245 height 43
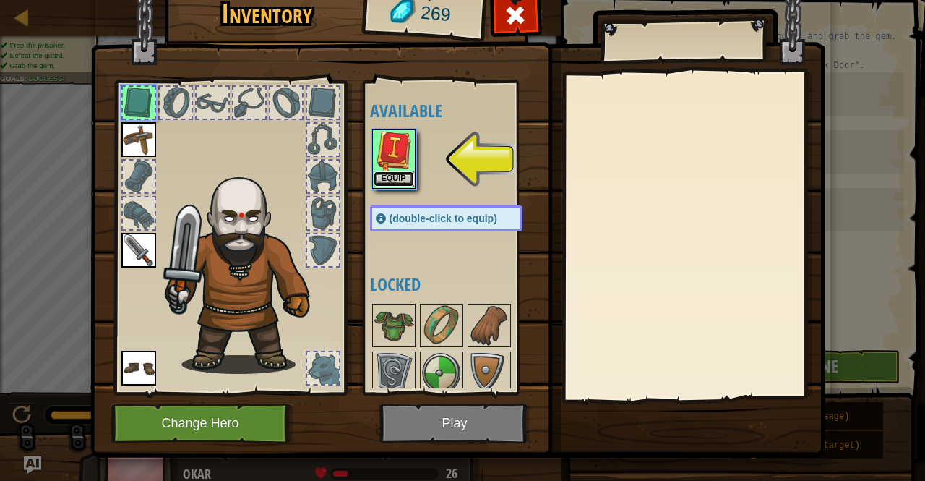
click at [395, 173] on button "Equip" at bounding box center [394, 178] width 40 height 15
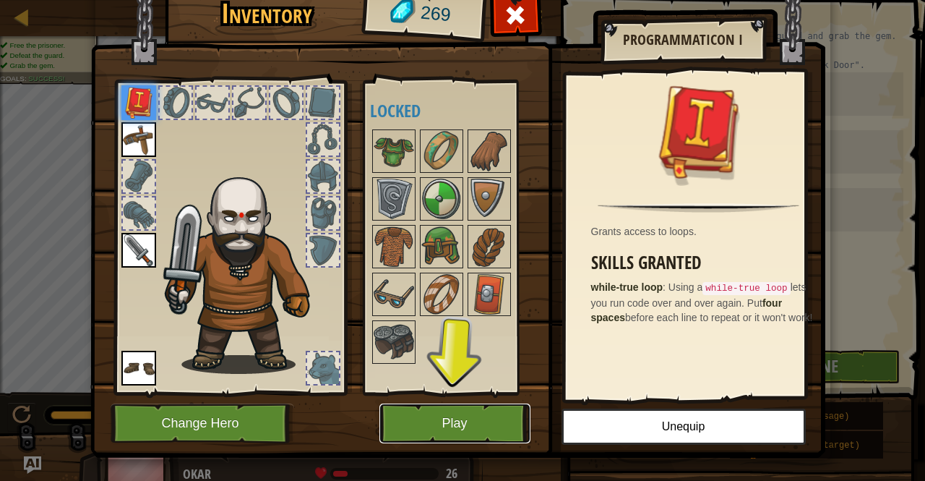
click at [434, 423] on button "Play" at bounding box center [454, 423] width 151 height 40
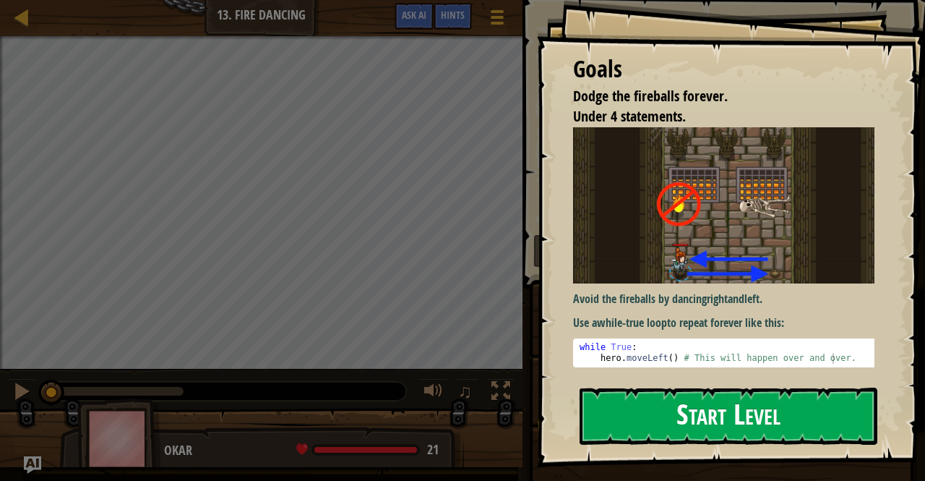
click at [682, 423] on button "Start Level" at bounding box center [729, 415] width 298 height 57
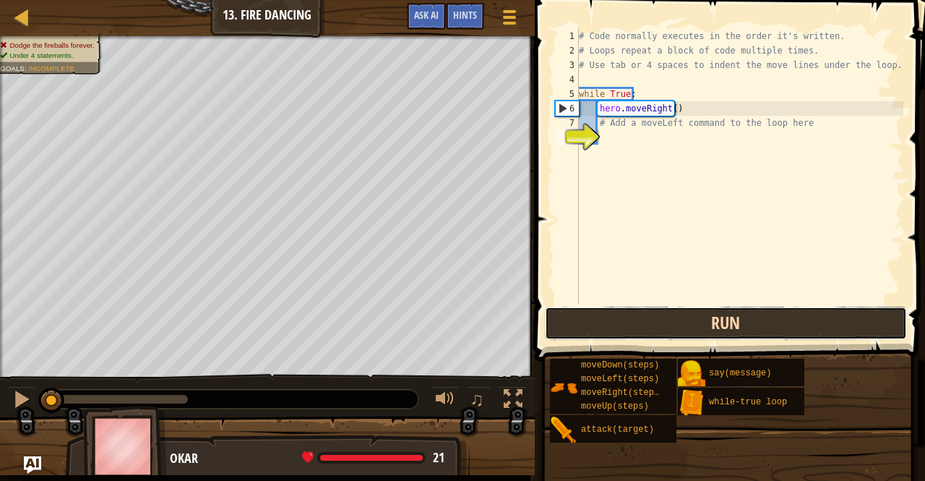
click at [688, 339] on button "Run" at bounding box center [726, 322] width 362 height 33
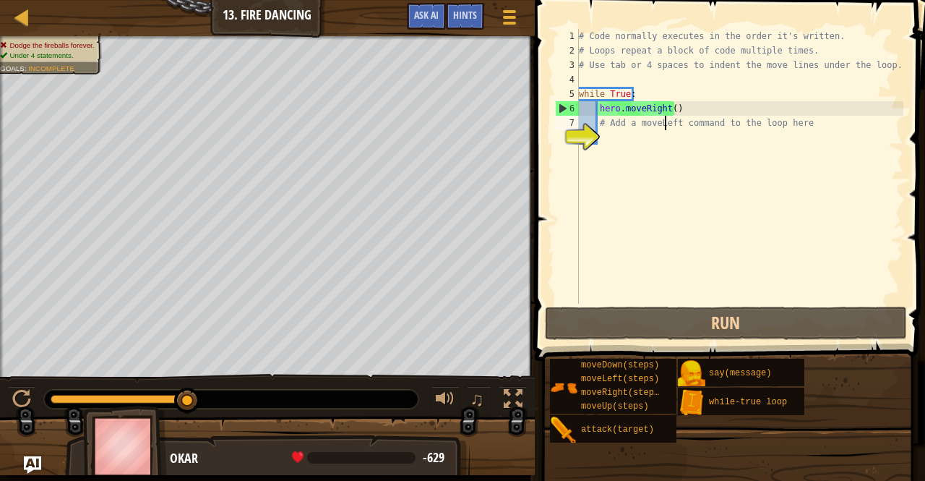
click at [665, 122] on div "# Code normally executes in the order it's written. # Loops repeat a block of c…" at bounding box center [739, 181] width 327 height 304
type textarea "# Add a moveLeft command to the loop here"
click at [662, 132] on div "# Code normally executes in the order it's written. # Loops repeat a block of c…" at bounding box center [739, 181] width 327 height 304
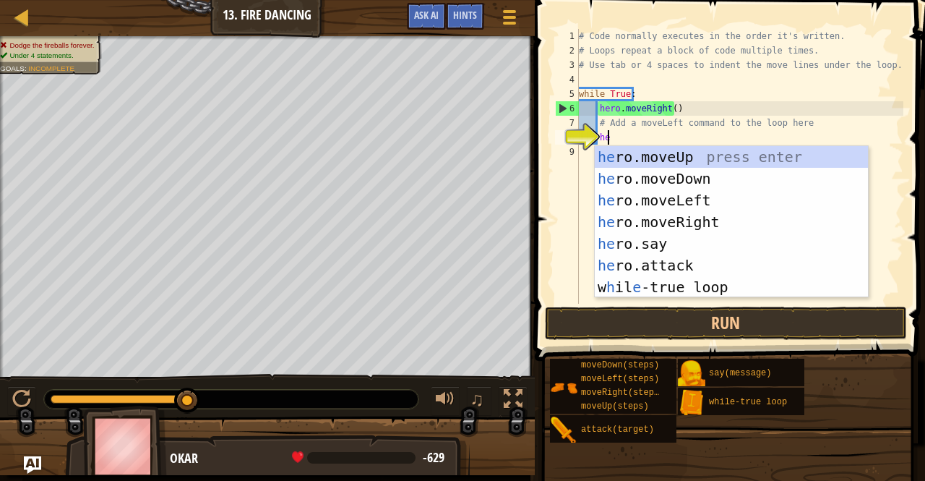
type textarea "her"
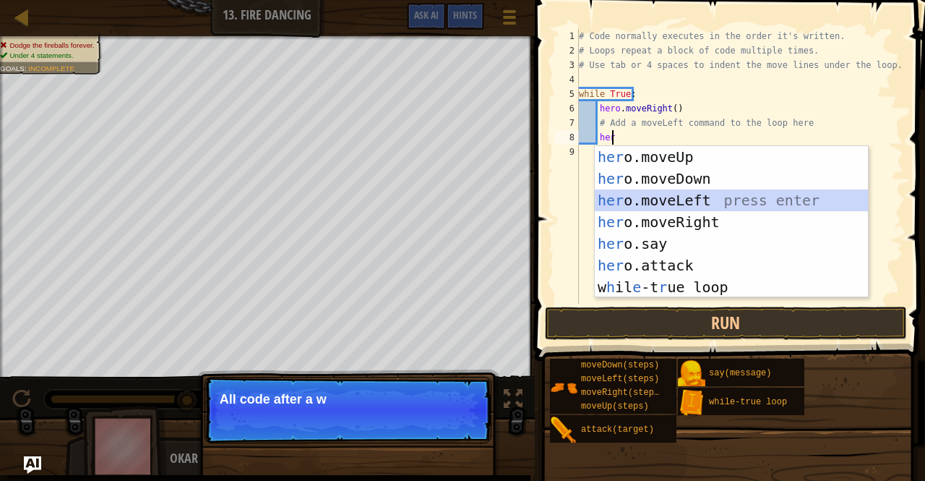
click at [654, 200] on div "her o.moveUp press enter her o.moveDown press enter her o.moveLeft press enter …" at bounding box center [732, 243] width 274 height 195
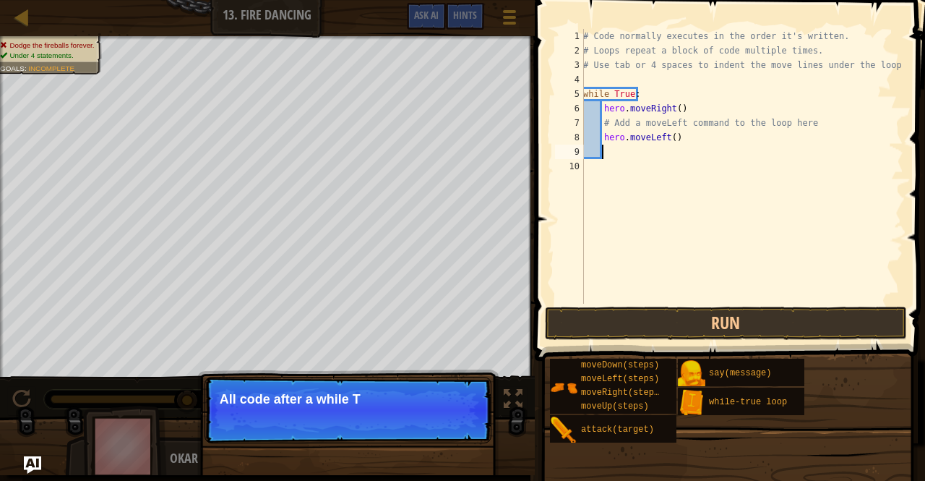
scroll to position [7, 1]
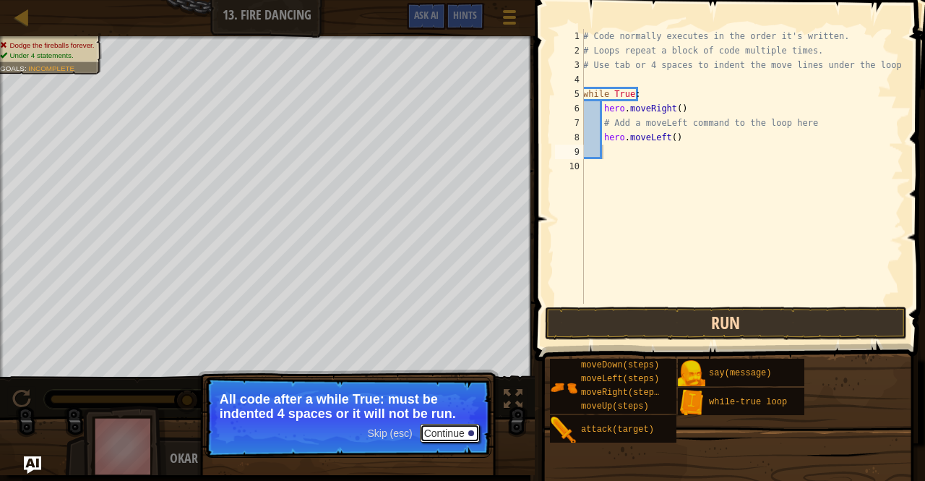
drag, startPoint x: 455, startPoint y: 433, endPoint x: 608, endPoint y: 335, distance: 182.1
click at [608, 335] on div "Map Introduction to Computer Science 13. Fire Dancing Game Menu Done Hints Ask …" at bounding box center [462, 240] width 925 height 481
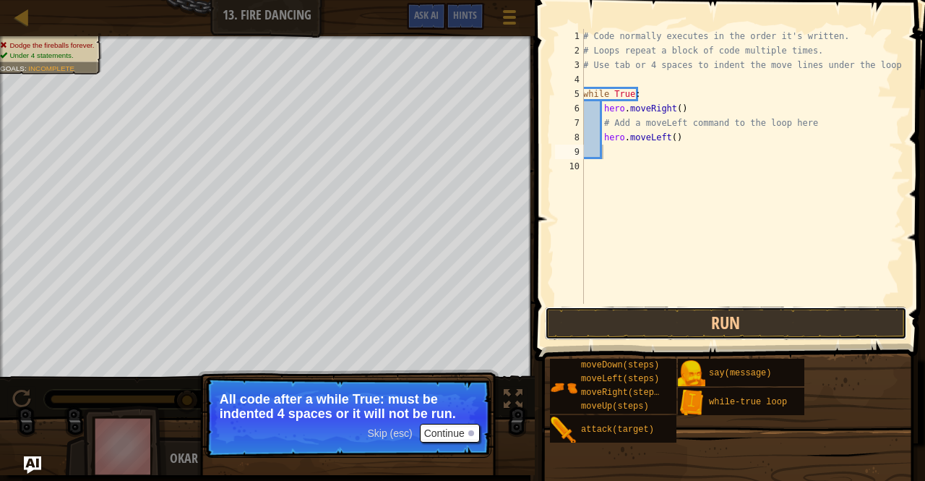
drag, startPoint x: 608, startPoint y: 335, endPoint x: 466, endPoint y: 427, distance: 169.8
click at [466, 427] on div "Map Introduction to Computer Science 13. Fire Dancing Game Menu Done Hints Ask …" at bounding box center [462, 240] width 925 height 481
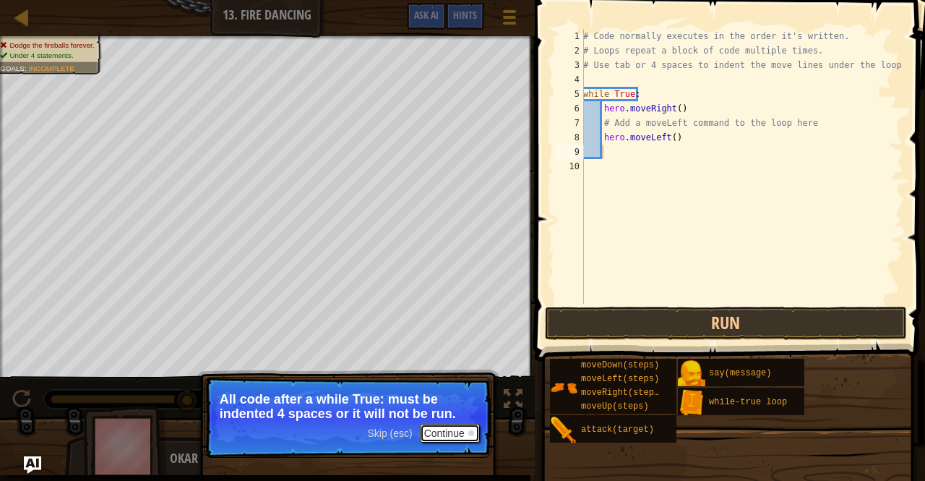
click at [466, 427] on button "Continue" at bounding box center [450, 433] width 60 height 19
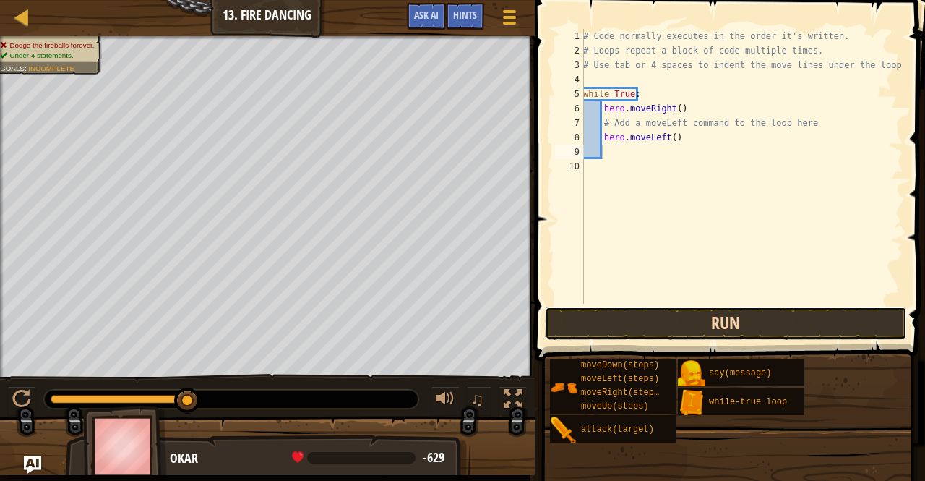
click at [629, 312] on button "Run" at bounding box center [726, 322] width 362 height 33
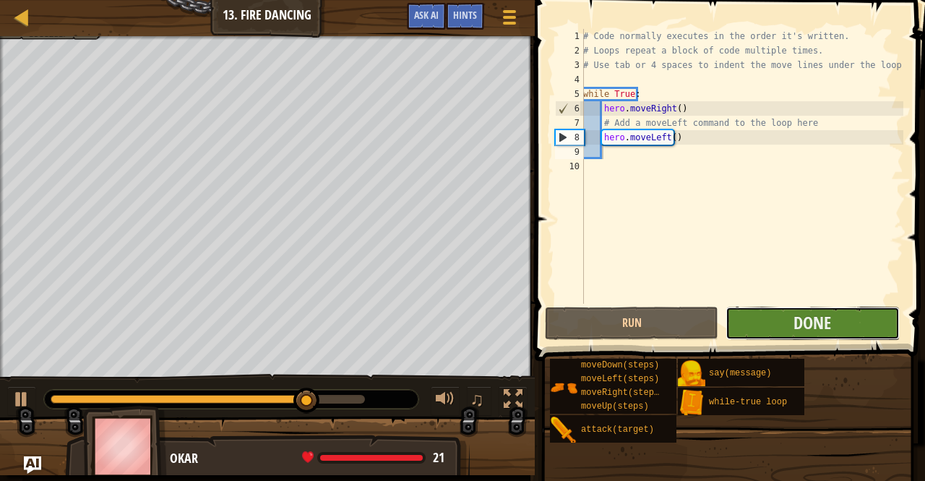
click at [788, 320] on button "Done" at bounding box center [812, 322] width 173 height 33
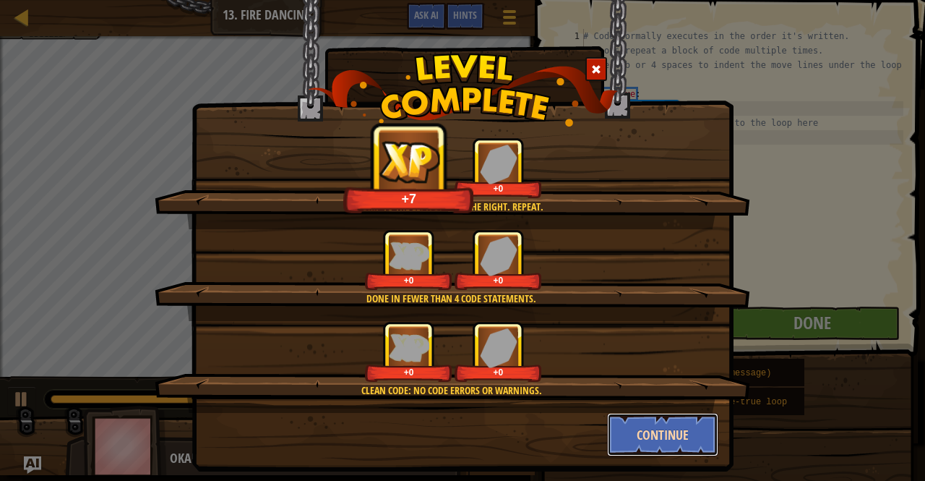
click at [649, 434] on button "Continue" at bounding box center [663, 434] width 112 height 43
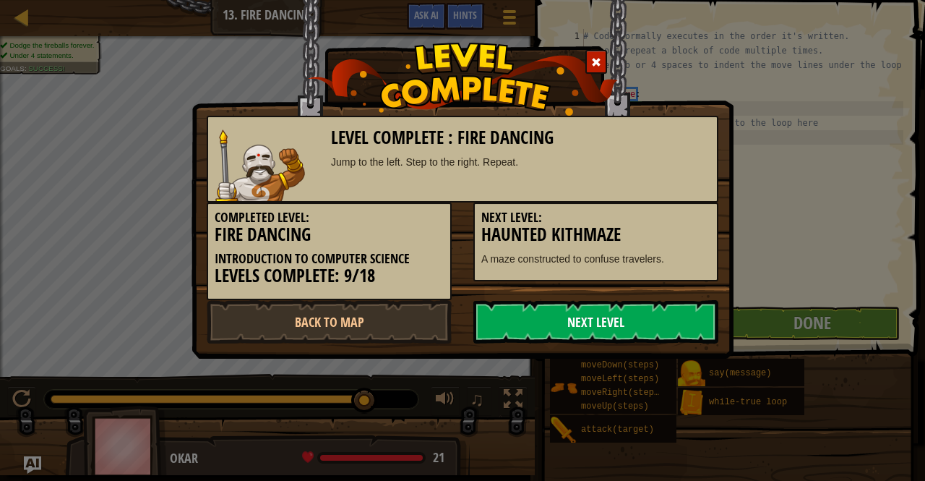
click at [619, 332] on link "Next Level" at bounding box center [595, 321] width 245 height 43
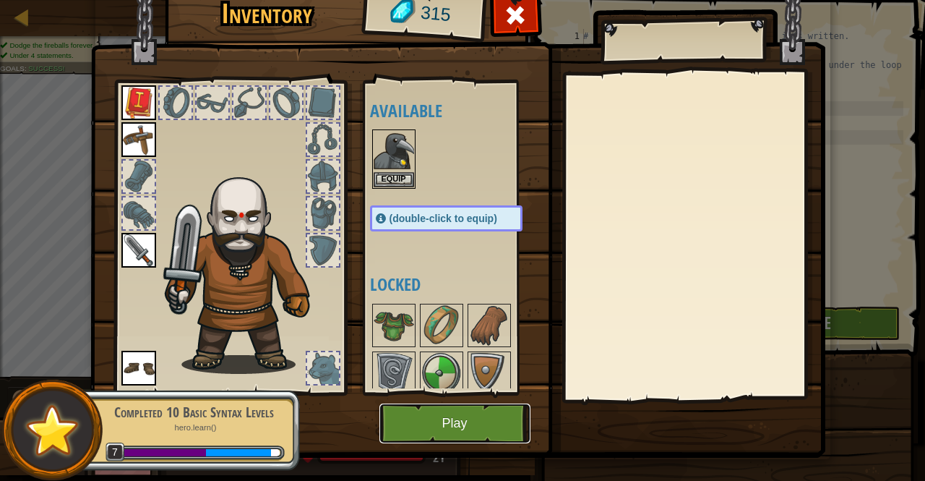
click at [460, 432] on button "Play" at bounding box center [454, 423] width 151 height 40
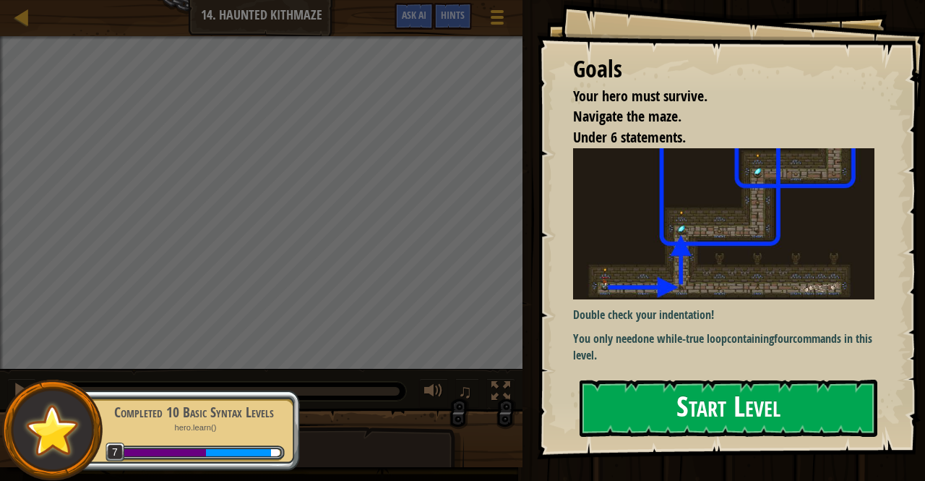
click at [638, 391] on button "Start Level" at bounding box center [729, 407] width 298 height 57
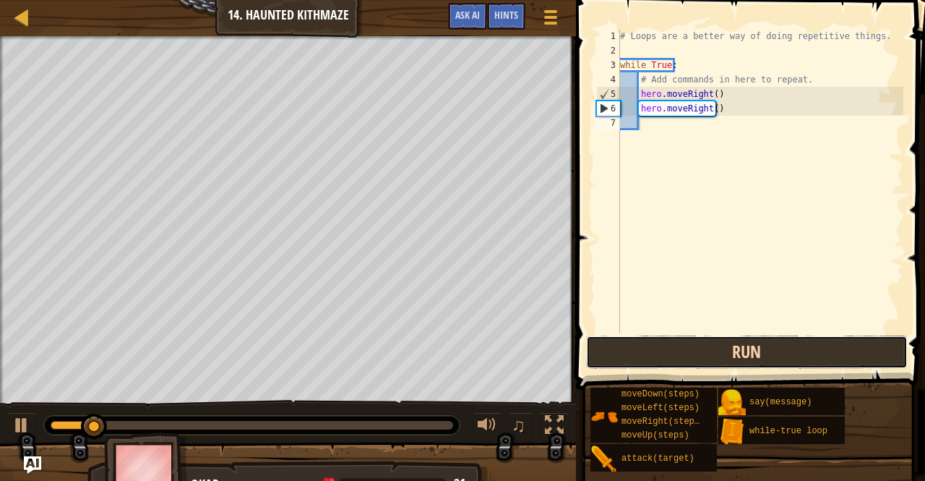
click at [648, 356] on button "Run" at bounding box center [747, 351] width 322 height 33
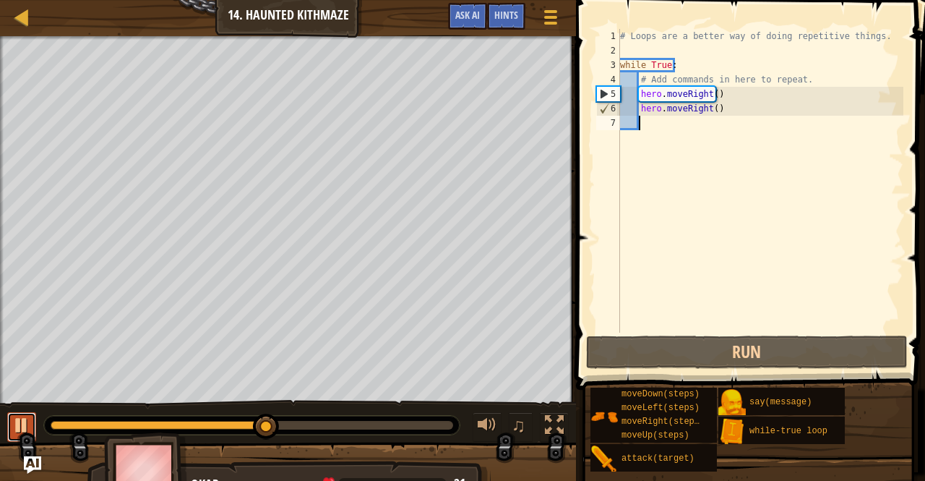
click at [16, 419] on div at bounding box center [21, 425] width 19 height 19
click at [706, 106] on div "# Loops are a better way of doing repetitive things. while True : # Add command…" at bounding box center [760, 195] width 286 height 333
click at [719, 106] on div "# Loops are a better way of doing repetitive things. while True : # Add command…" at bounding box center [760, 195] width 286 height 333
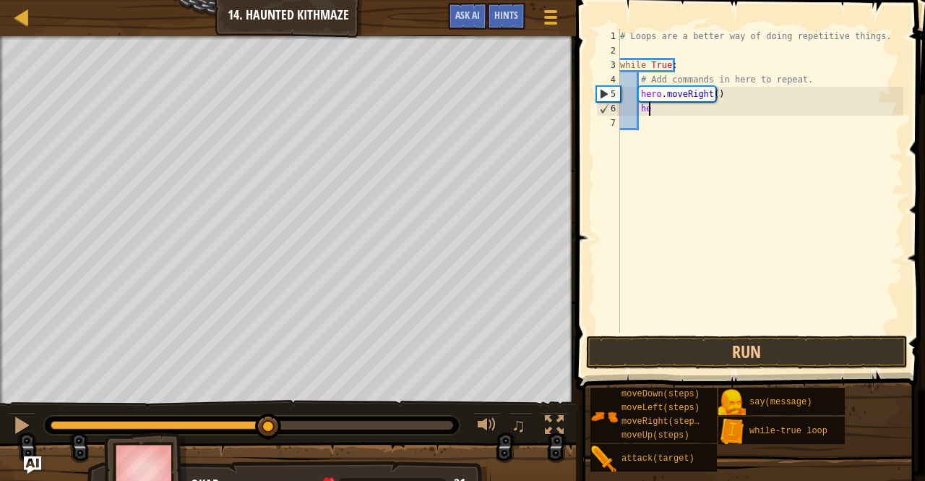
type textarea "h"
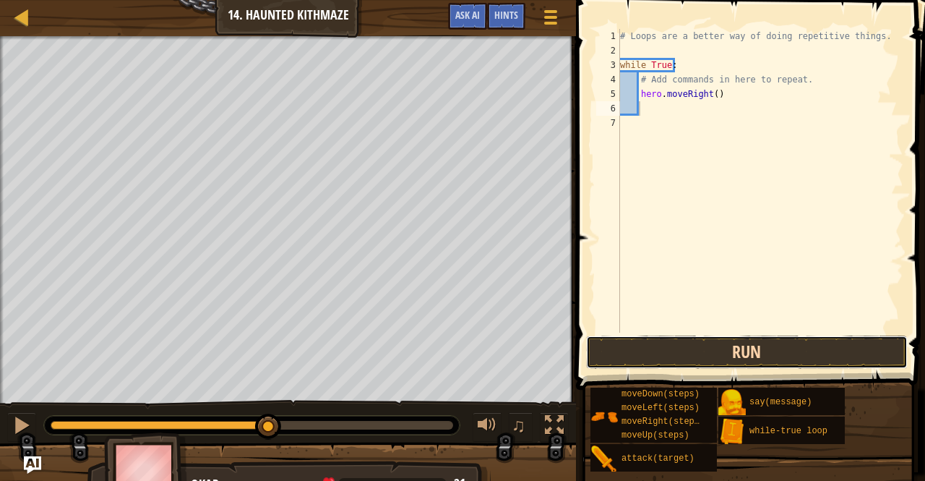
click at [617, 358] on button "Run" at bounding box center [747, 351] width 322 height 33
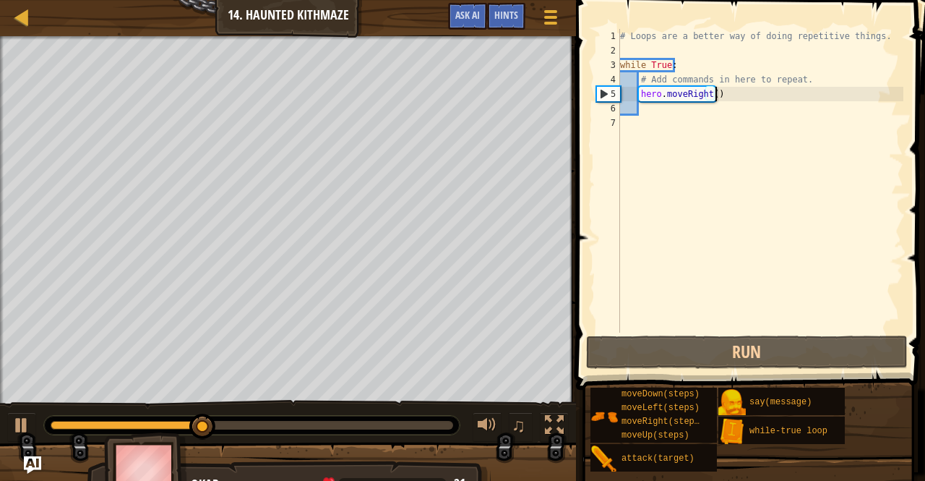
click at [724, 93] on div "# Loops are a better way of doing repetitive things. while True : # Add command…" at bounding box center [760, 195] width 286 height 333
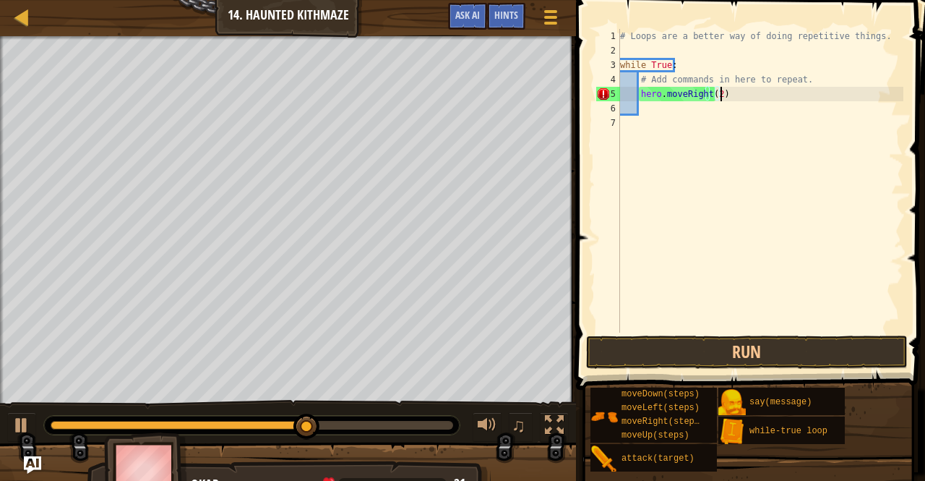
scroll to position [7, 7]
type textarea "hero.moveRight(2)"
click at [613, 341] on button "Run" at bounding box center [747, 351] width 322 height 33
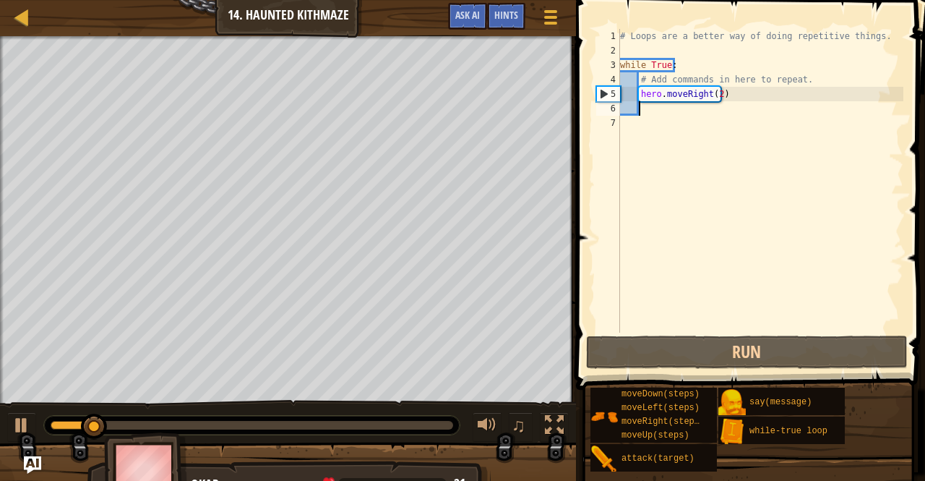
click at [661, 111] on div "# Loops are a better way of doing repetitive things. while True : # Add command…" at bounding box center [760, 195] width 286 height 333
type textarea "h"
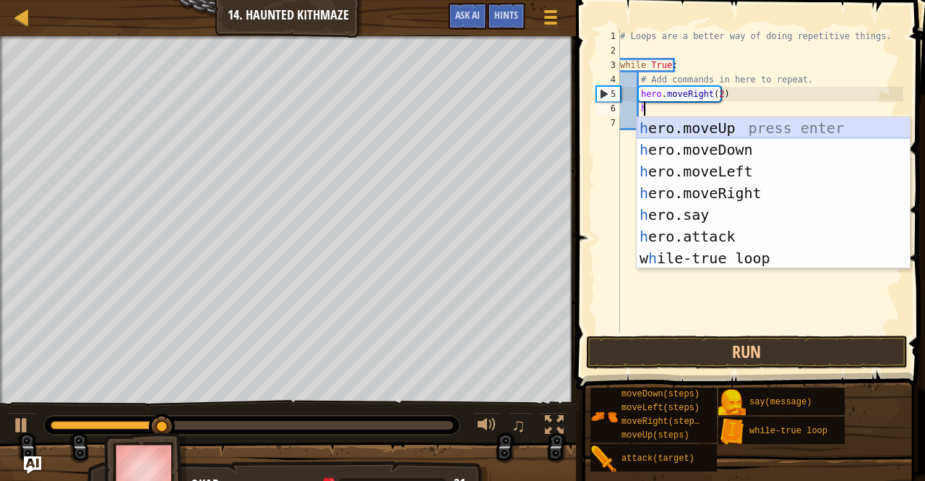
scroll to position [7, 1]
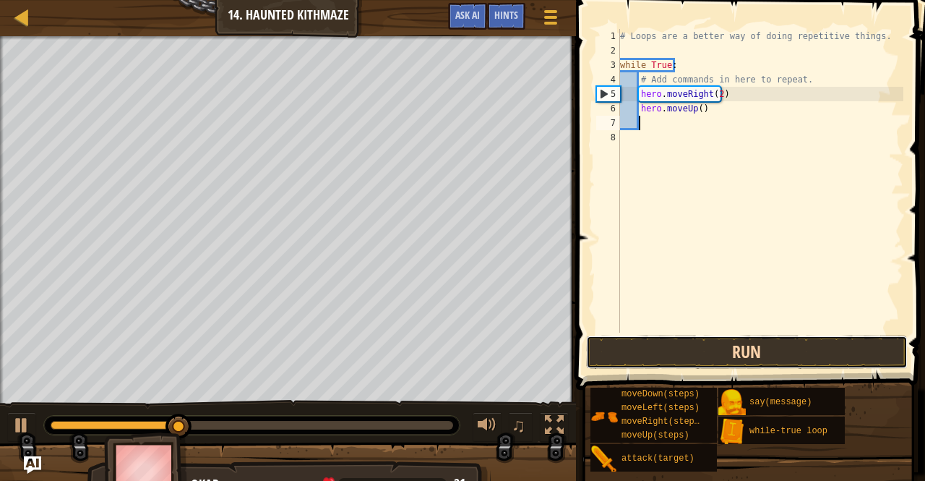
click at [674, 354] on button "Run" at bounding box center [747, 351] width 322 height 33
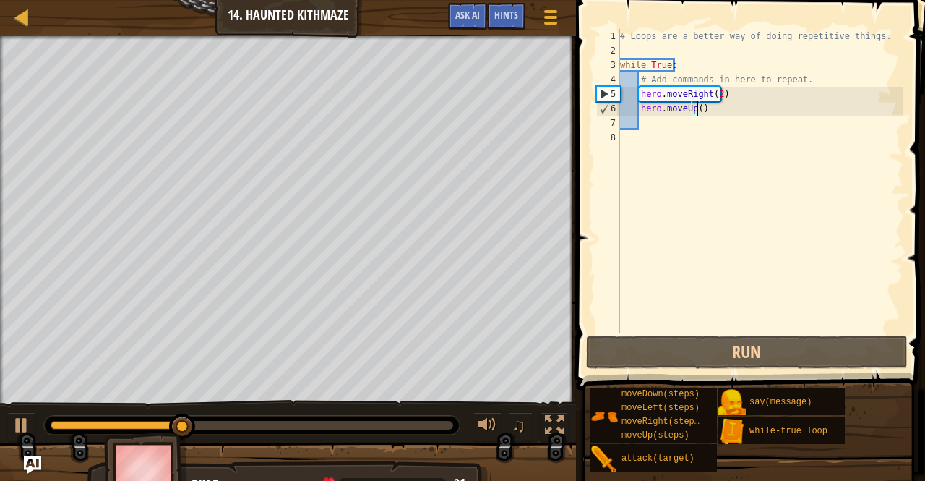
click at [696, 103] on div "# Loops are a better way of doing repetitive things. while True : # Add command…" at bounding box center [760, 195] width 286 height 333
type textarea "hero.moveUp(2)"
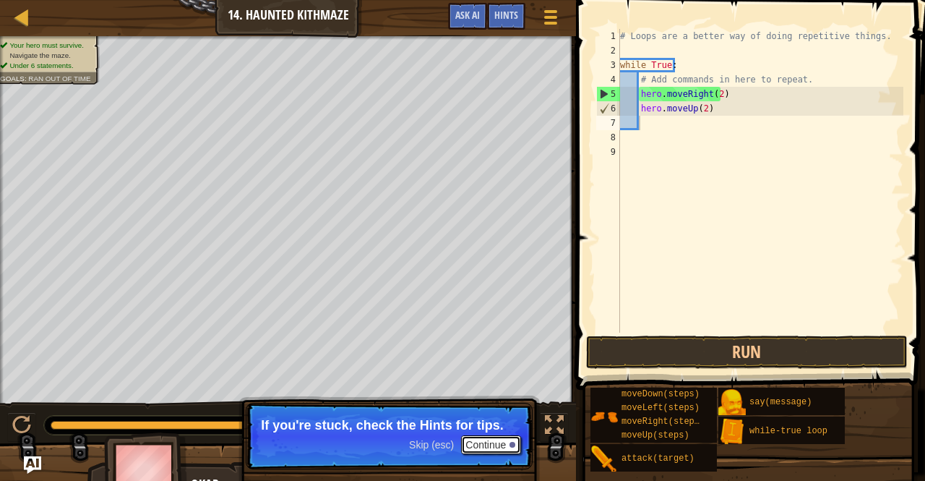
click at [481, 446] on button "Continue" at bounding box center [491, 444] width 60 height 19
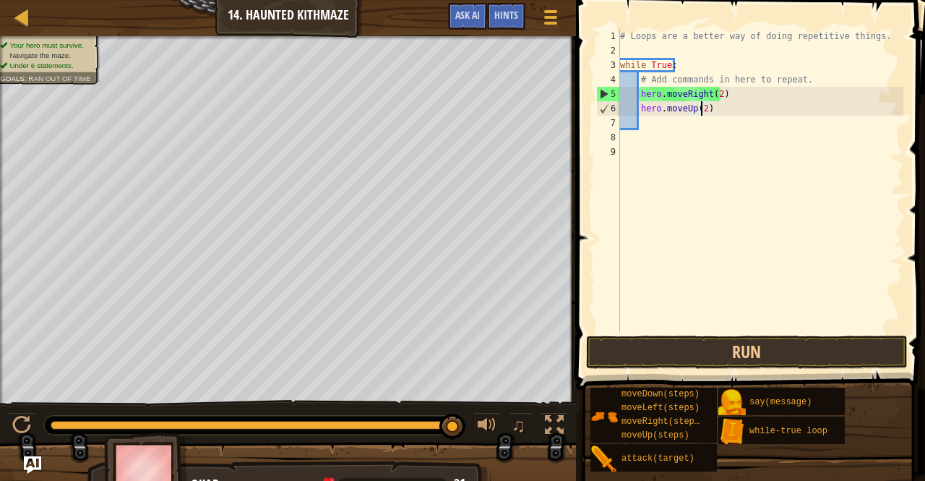
click at [703, 101] on div "# Loops are a better way of doing repetitive things. while True : # Add command…" at bounding box center [760, 195] width 286 height 333
click at [612, 103] on div "6" at bounding box center [608, 108] width 23 height 14
type textarea "hero.moveUp(2)"
click at [646, 353] on button "Run" at bounding box center [747, 351] width 322 height 33
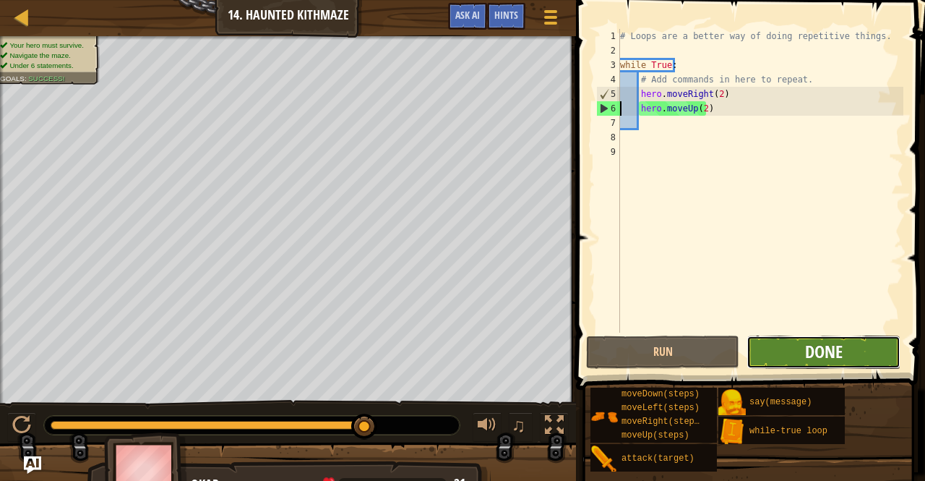
click at [834, 345] on span "Done" at bounding box center [824, 351] width 38 height 23
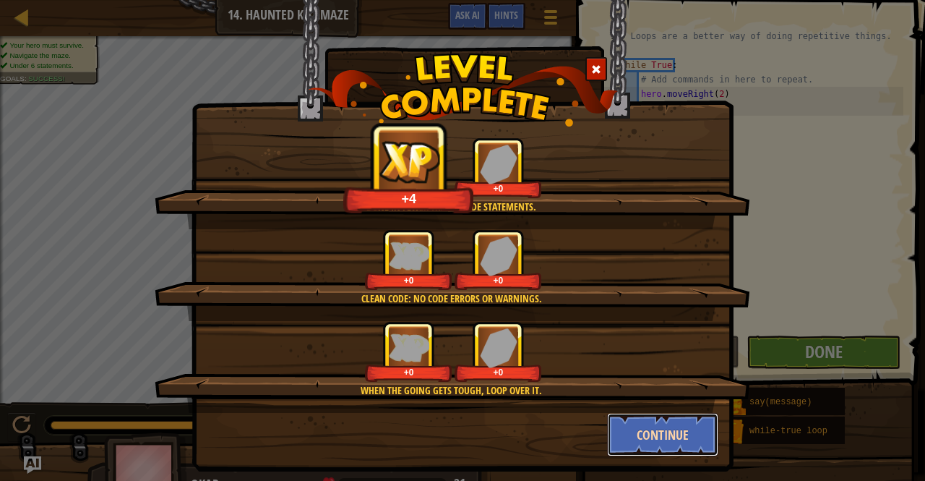
click at [657, 436] on button "Continue" at bounding box center [663, 434] width 112 height 43
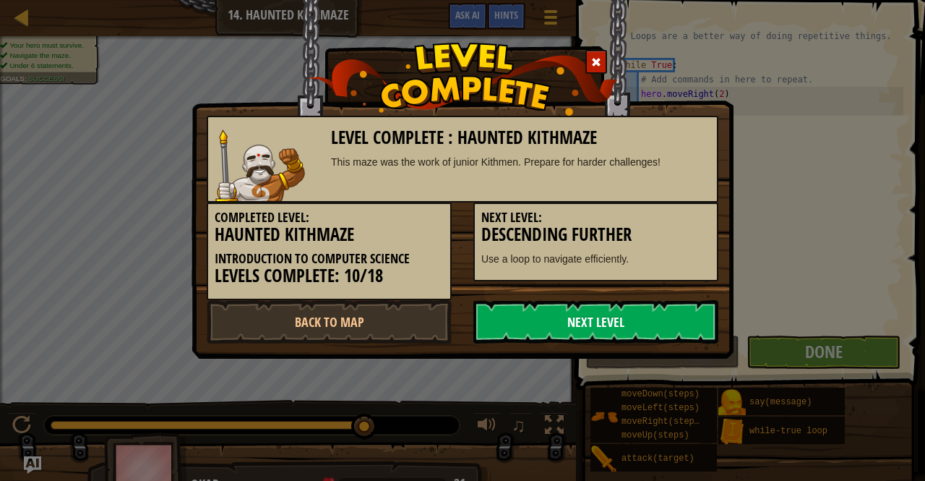
click at [628, 314] on link "Next Level" at bounding box center [595, 321] width 245 height 43
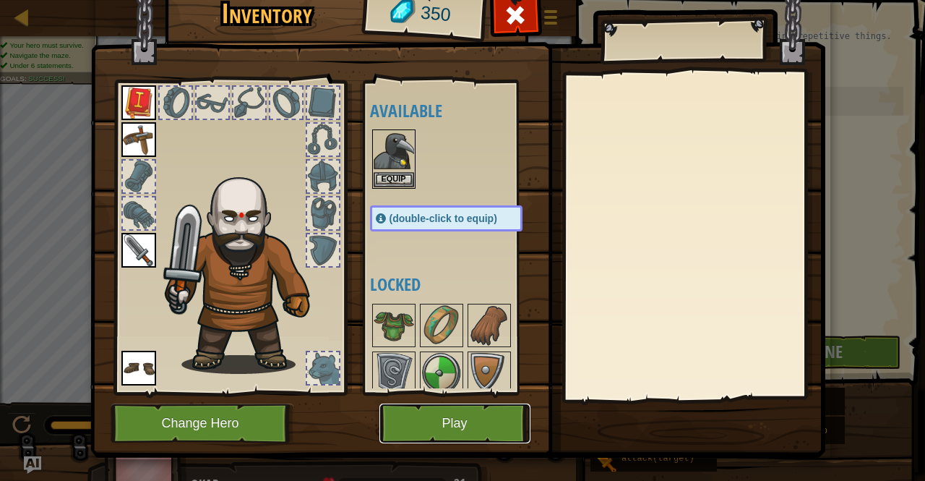
click at [471, 407] on button "Play" at bounding box center [454, 423] width 151 height 40
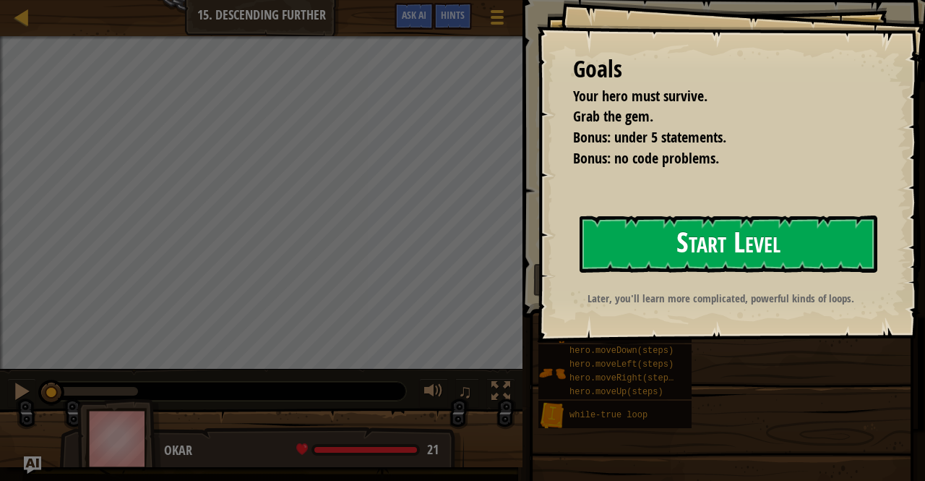
click at [650, 251] on button "Start Level" at bounding box center [729, 243] width 298 height 57
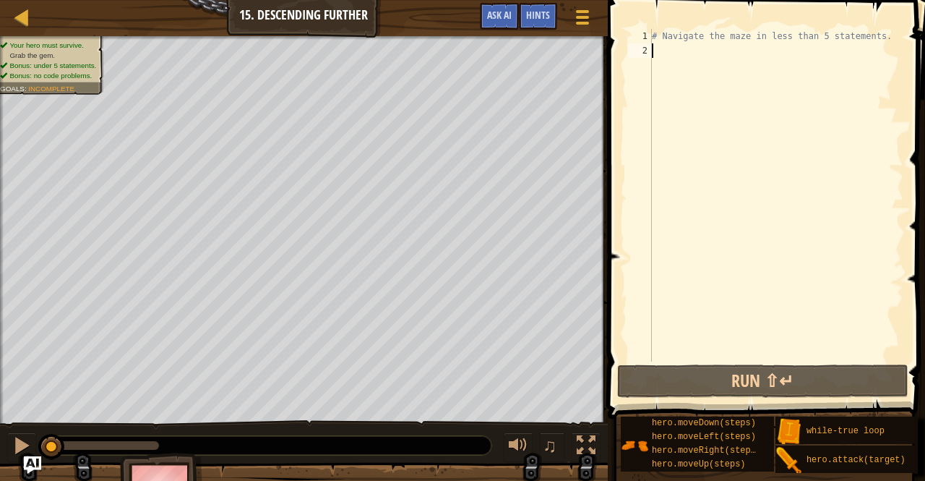
type textarea "h"
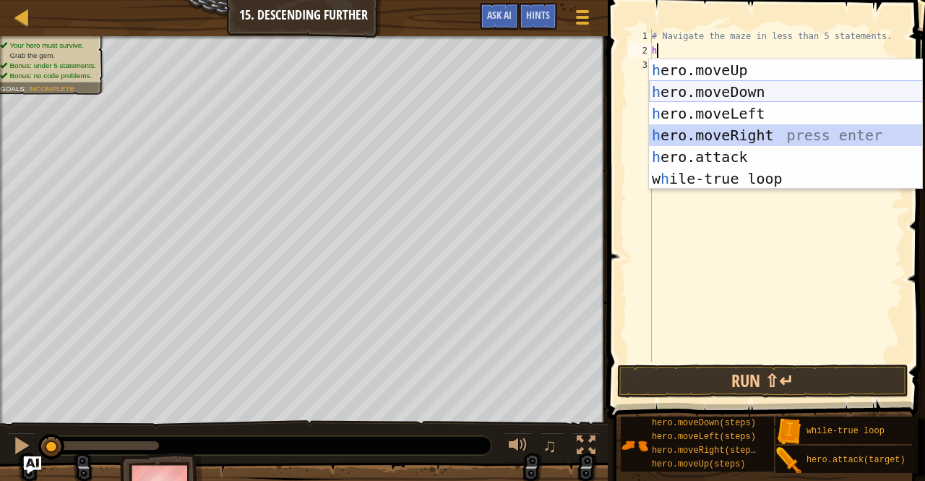
drag, startPoint x: 756, startPoint y: 131, endPoint x: 703, endPoint y: 85, distance: 70.7
click at [703, 85] on div "h ero.moveUp press enter h ero.moveDown press enter h ero.moveLeft press enter …" at bounding box center [786, 145] width 274 height 173
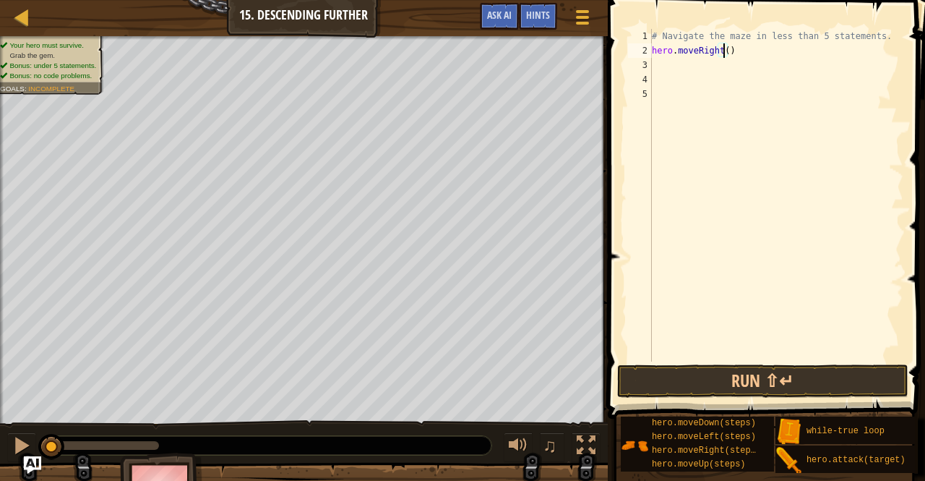
click at [722, 51] on div "# Navigate the maze in less than 5 statements. hero . moveRight ( )" at bounding box center [776, 209] width 254 height 361
type textarea "hero.moveRight(2)"
click at [664, 67] on div "# Navigate the maze in less than 5 statements. hero . moveRight ( 2 )" at bounding box center [776, 209] width 254 height 361
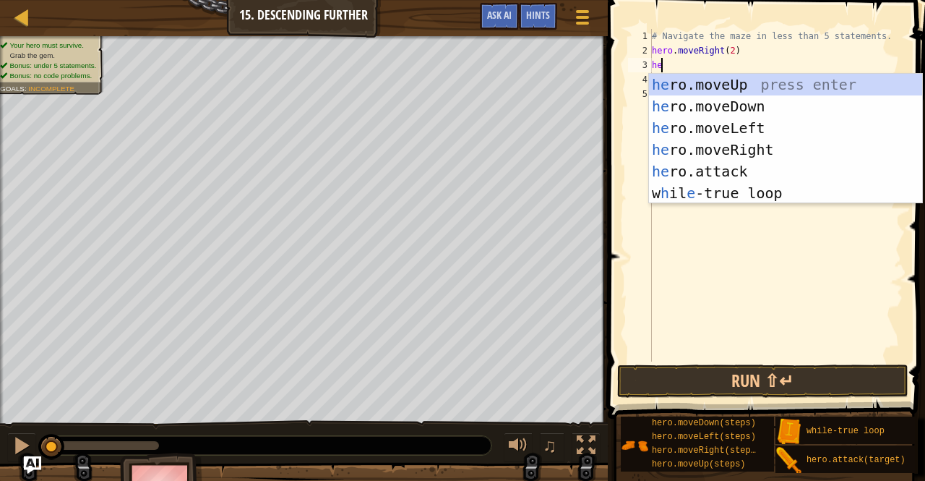
type textarea "her"
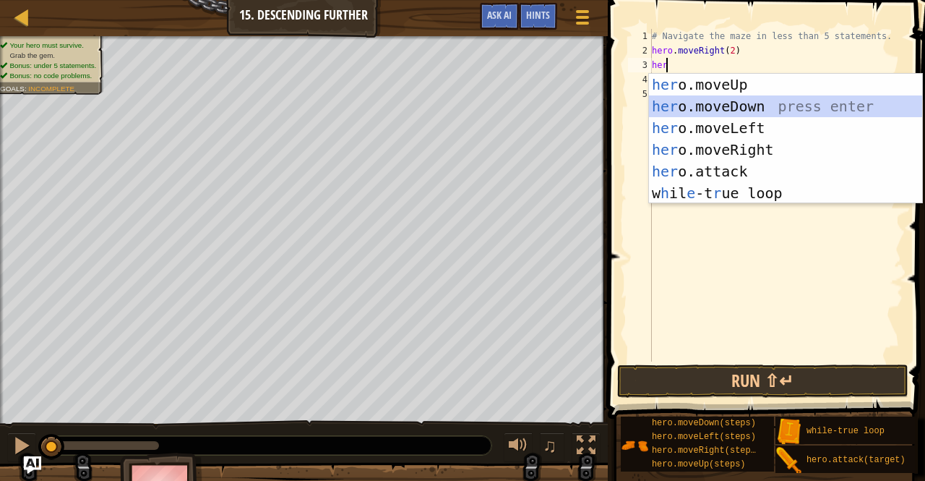
click at [690, 103] on div "her o.moveUp press enter her o.moveDown press enter her o.moveLeft press enter …" at bounding box center [786, 160] width 274 height 173
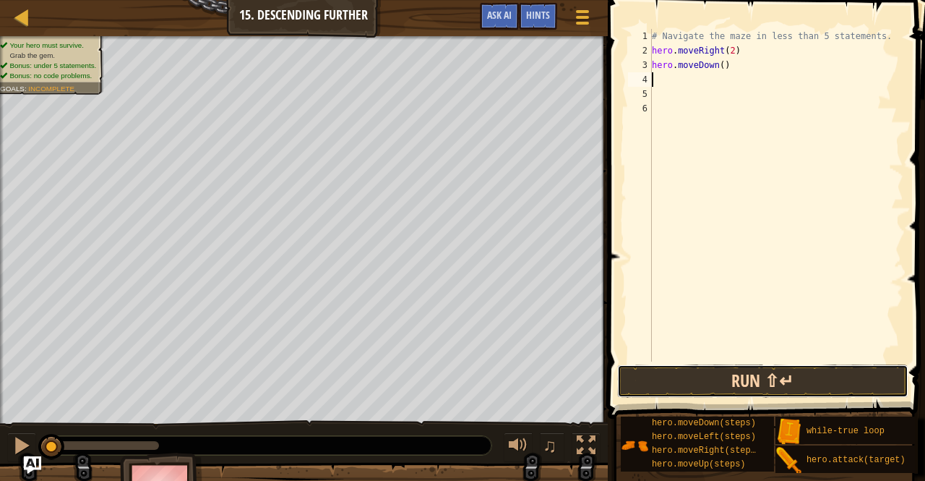
click at [629, 374] on button "Run ⇧↵" at bounding box center [762, 380] width 291 height 33
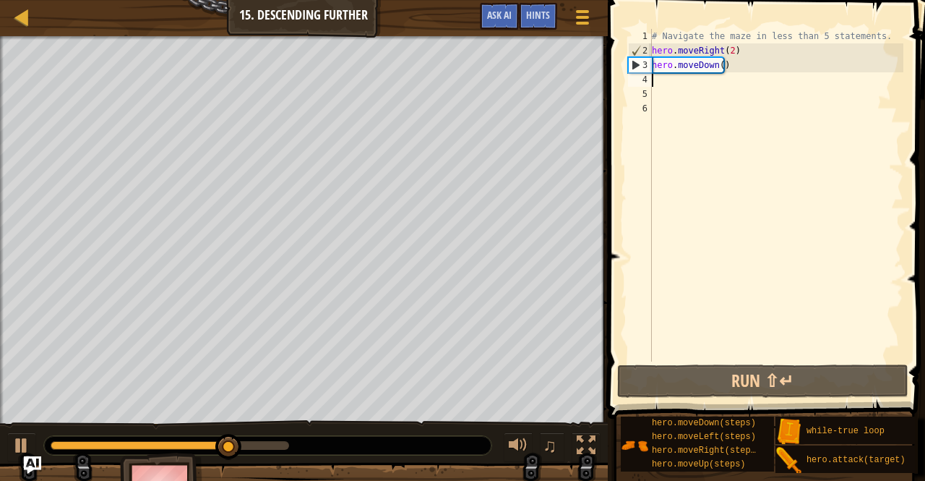
type textarea "her"
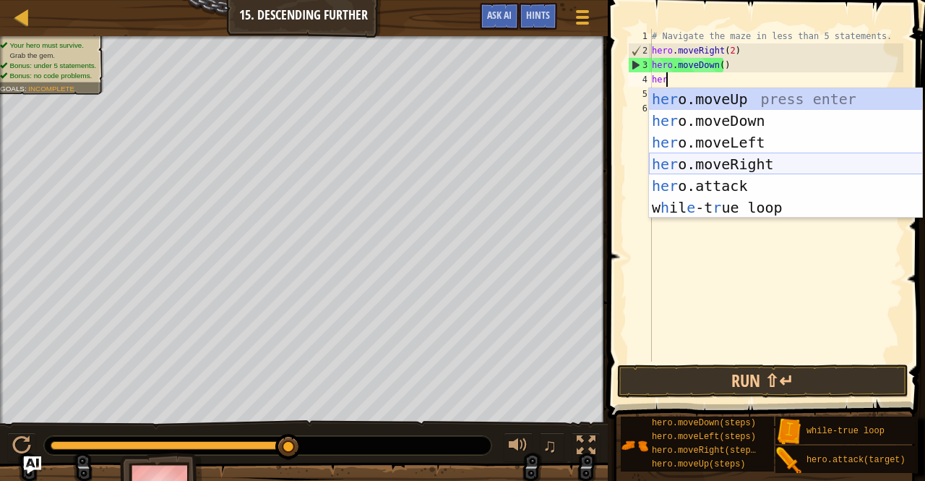
click at [737, 161] on div "her o.moveUp press enter her o.moveDown press enter her o.moveLeft press enter …" at bounding box center [786, 174] width 274 height 173
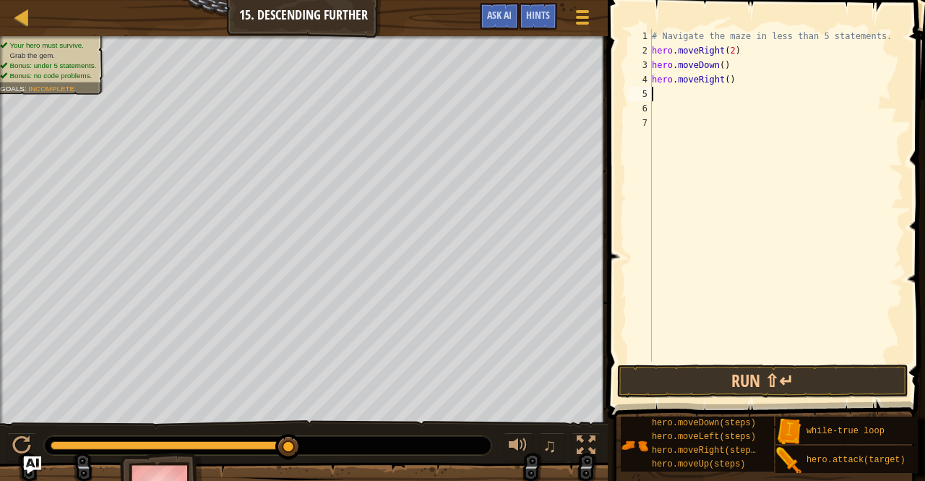
click at [722, 77] on div "# Navigate the maze in less than 5 statements. hero . moveRight ( 2 ) hero . mo…" at bounding box center [776, 209] width 254 height 361
type textarea "hero.moveRight(2)"
click at [687, 98] on div "# Navigate the maze in less than 5 statements. hero . moveRight ( 2 ) hero . mo…" at bounding box center [776, 209] width 254 height 361
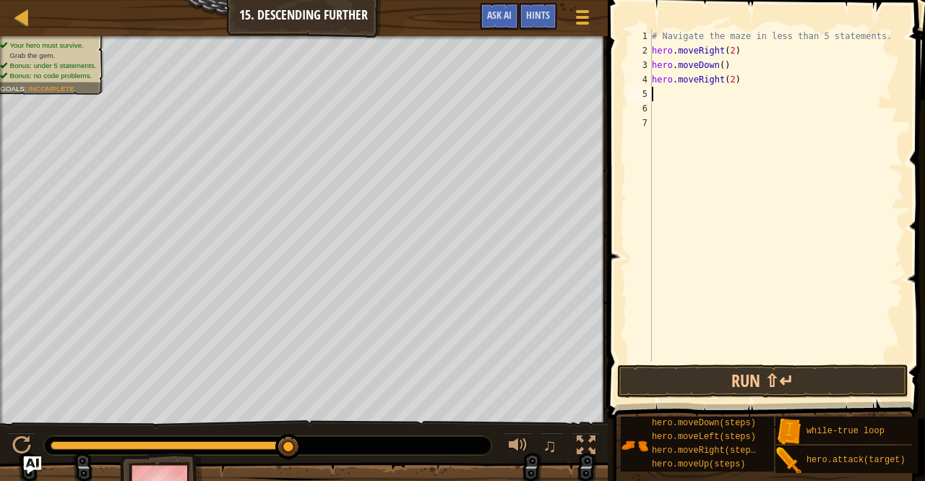
type textarea "h"
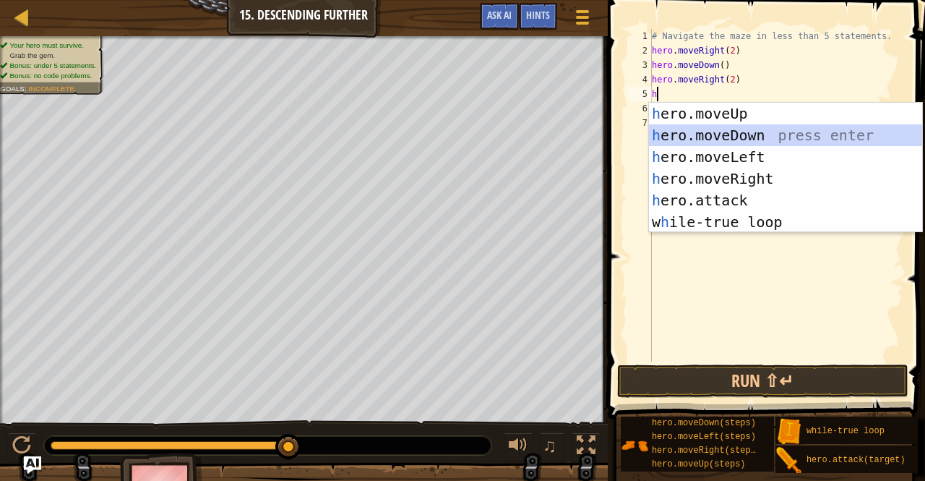
click at [768, 132] on div "h ero.moveUp press enter h ero.moveDown press enter h ero.moveLeft press enter …" at bounding box center [786, 189] width 274 height 173
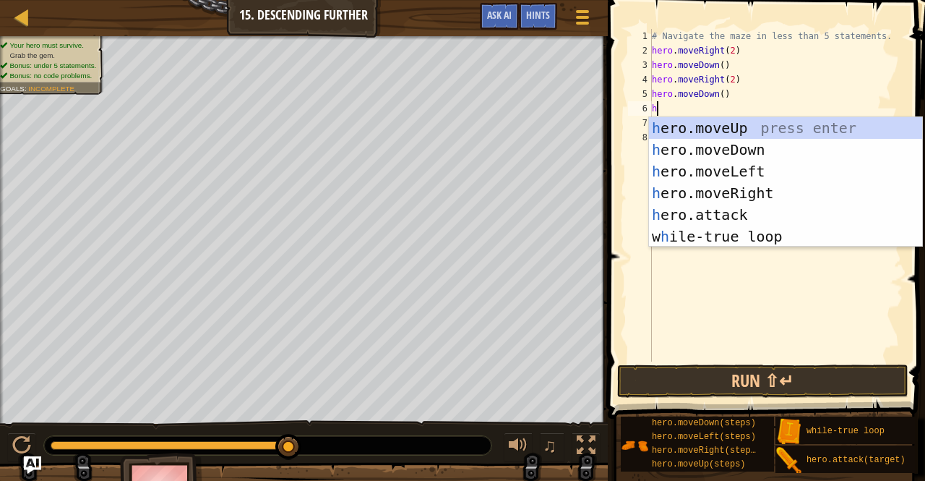
type textarea "her"
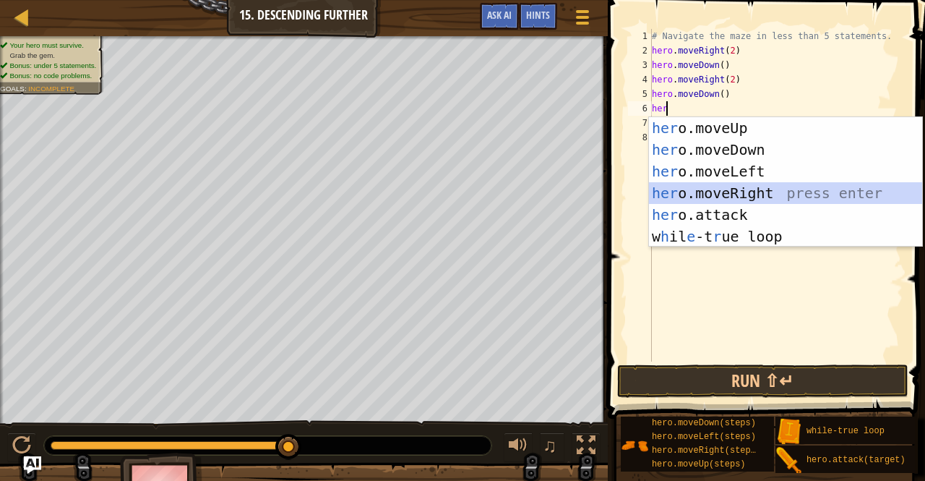
click at [725, 197] on div "her o.moveUp press enter her o.moveDown press enter her o.moveLeft press enter …" at bounding box center [786, 203] width 274 height 173
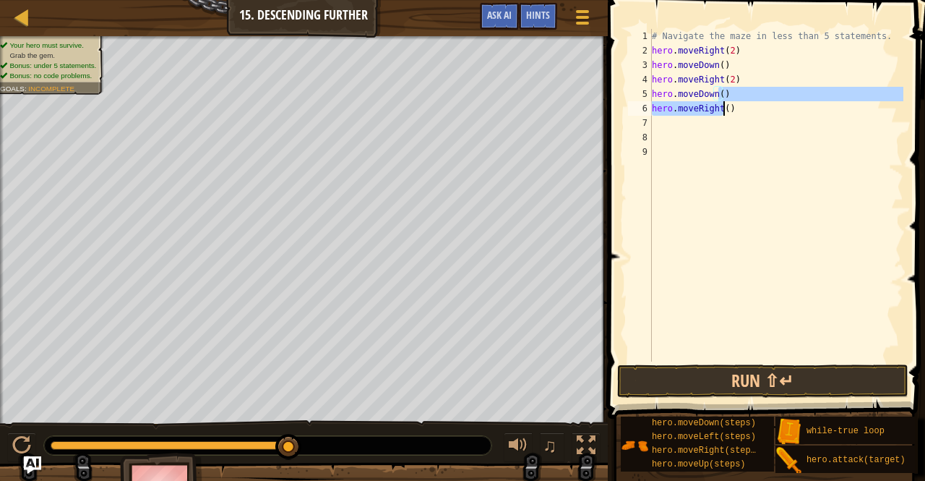
drag, startPoint x: 720, startPoint y: 98, endPoint x: 724, endPoint y: 109, distance: 11.7
click at [724, 109] on div "# Navigate the maze in less than 5 statements. hero . moveRight ( 2 ) hero . mo…" at bounding box center [776, 209] width 254 height 361
click at [724, 109] on div "# Navigate the maze in less than 5 statements. hero . moveRight ( 2 ) hero . mo…" at bounding box center [776, 195] width 254 height 333
type textarea "hero.moveRight(2)"
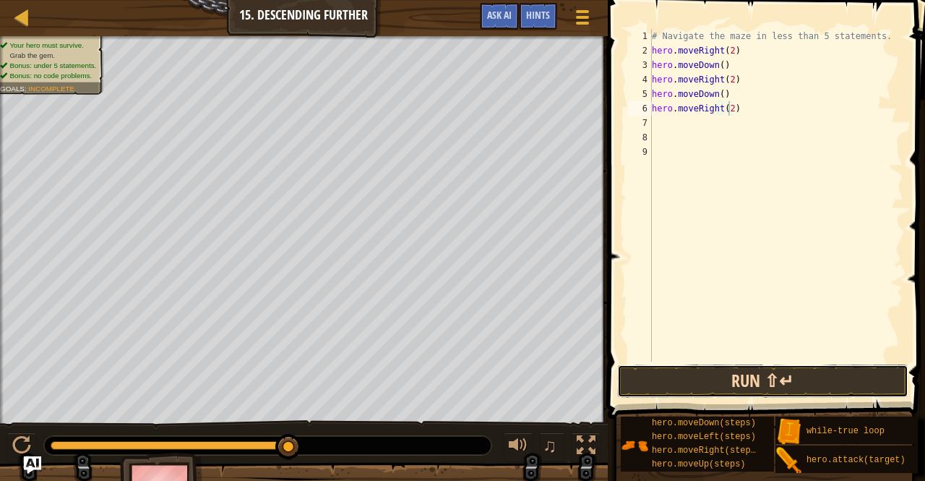
click at [706, 373] on button "Run ⇧↵" at bounding box center [762, 380] width 291 height 33
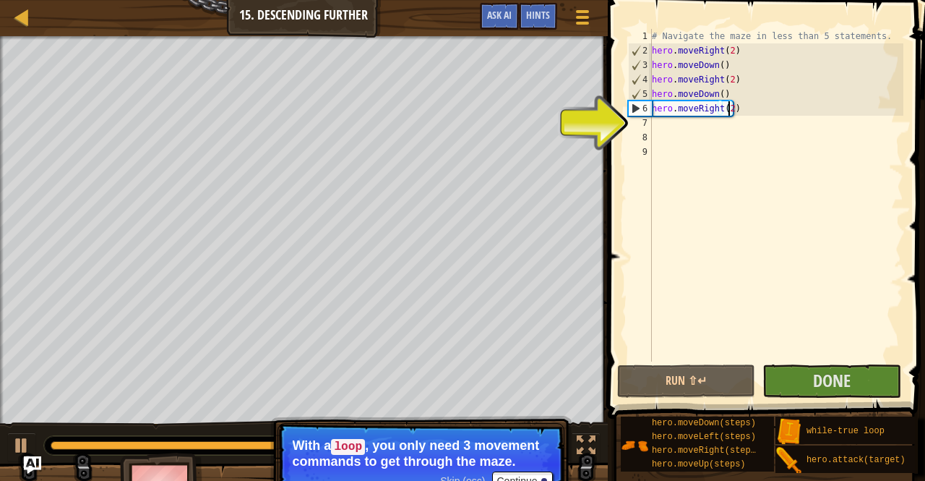
click at [646, 125] on div "7" at bounding box center [640, 123] width 24 height 14
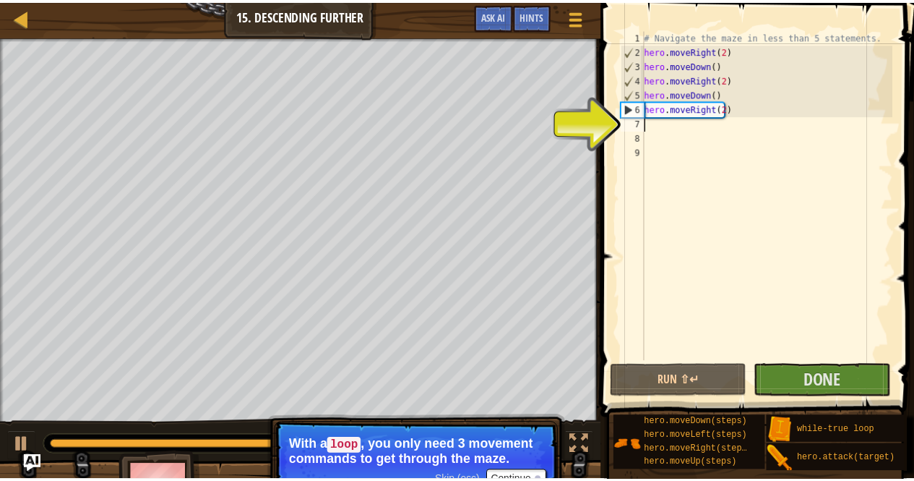
scroll to position [7, 0]
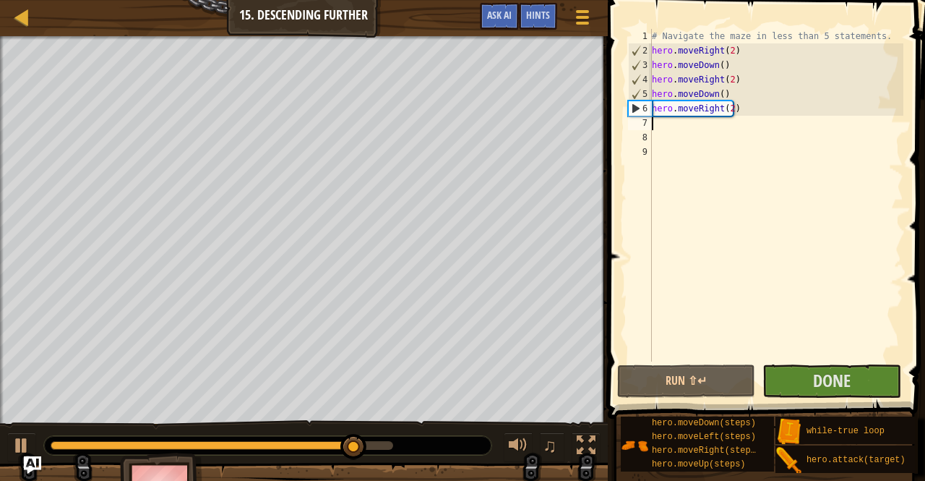
click at [627, 123] on div "1 2 3 4 5 6 7 8 9 # Navigate the maze in less than 5 statements. hero . moveRig…" at bounding box center [764, 195] width 278 height 333
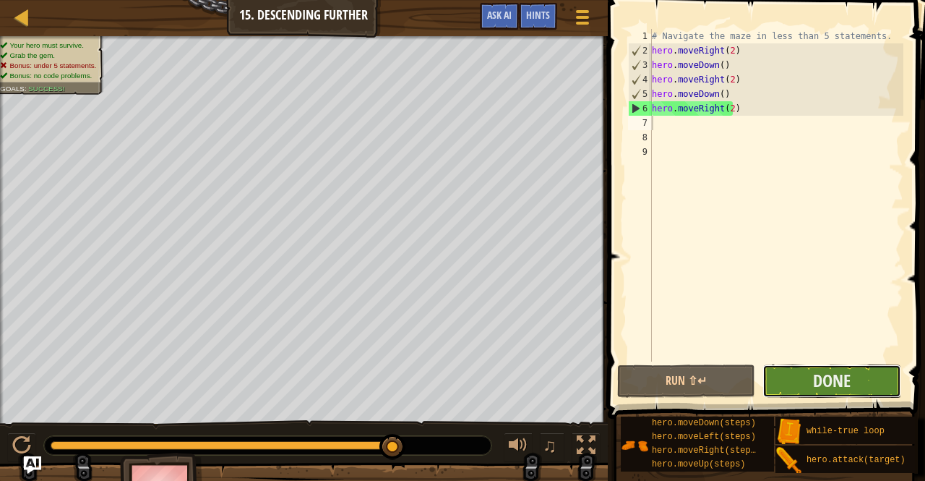
click at [812, 384] on button "Done" at bounding box center [832, 380] width 138 height 33
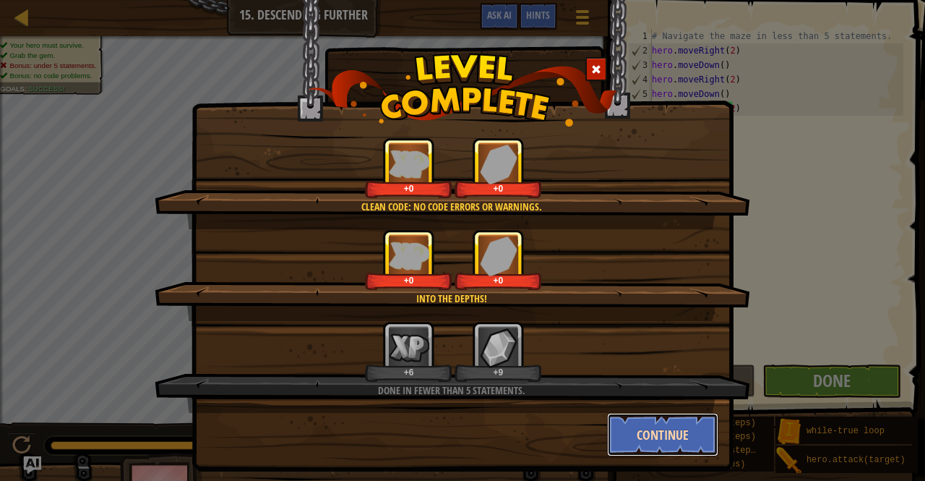
click at [654, 439] on button "Continue" at bounding box center [663, 434] width 112 height 43
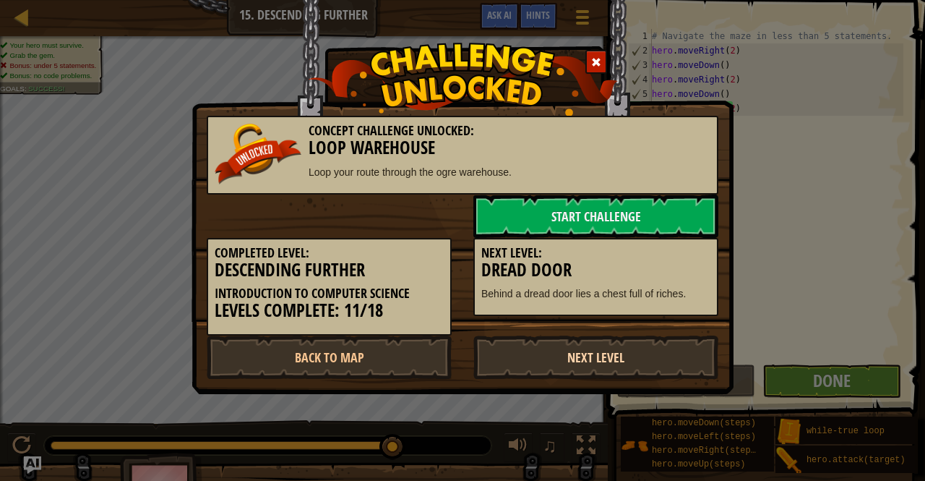
click at [600, 352] on link "Next Level" at bounding box center [595, 356] width 245 height 43
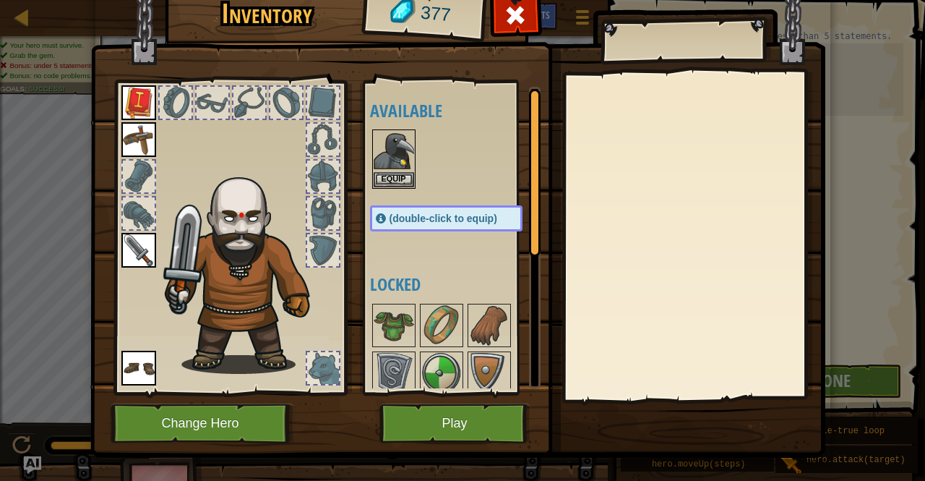
click at [40, 16] on div "Inventory 377 Available Equip Equip Equip Equip Equip (double-click to equip) L…" at bounding box center [462, 240] width 925 height 481
click at [27, 16] on div "Inventory 377 Available Equip Equip Equip Equip Equip (double-click to equip) L…" at bounding box center [462, 240] width 925 height 481
click at [485, 24] on img at bounding box center [457, 195] width 735 height 525
click at [504, 20] on span at bounding box center [515, 15] width 23 height 23
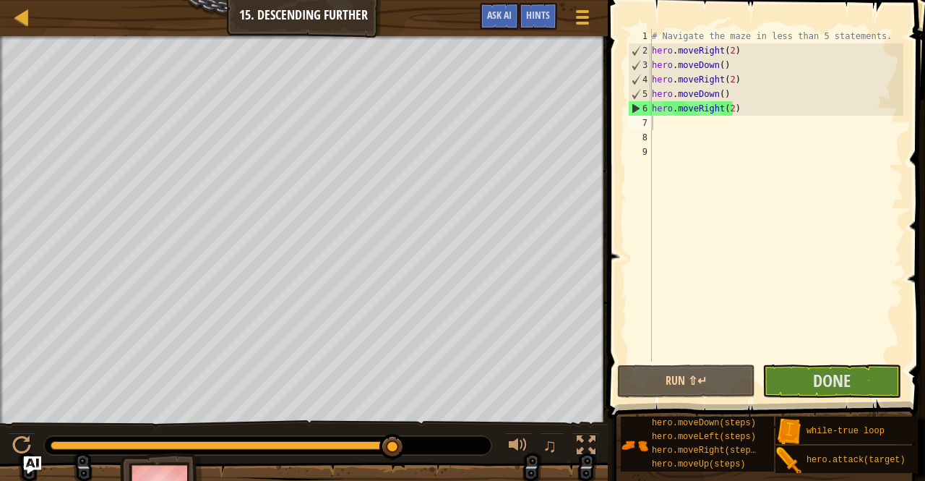
click at [272, 18] on div "Map Introduction to Computer Science 15. Descending Further Game Menu Done Hint…" at bounding box center [304, 18] width 608 height 36
click at [18, 20] on div at bounding box center [22, 17] width 18 height 18
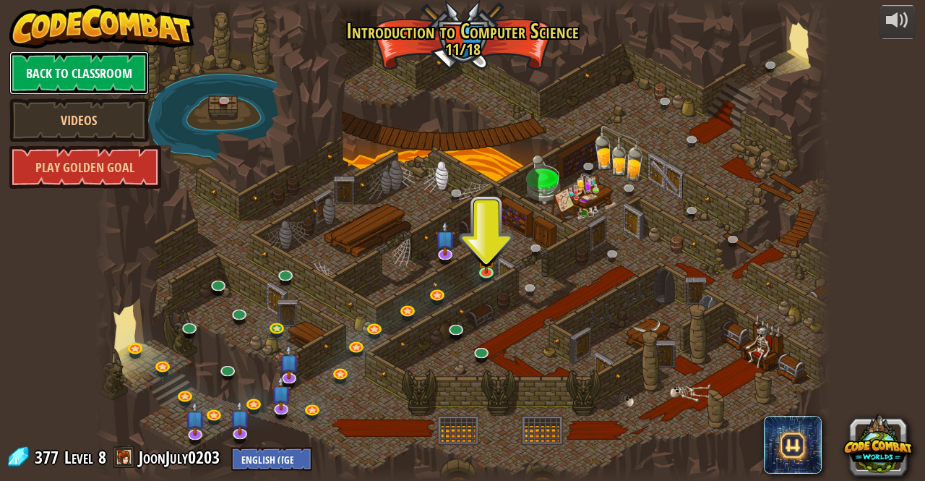
click at [72, 85] on link "Back to Classroom" at bounding box center [79, 72] width 140 height 43
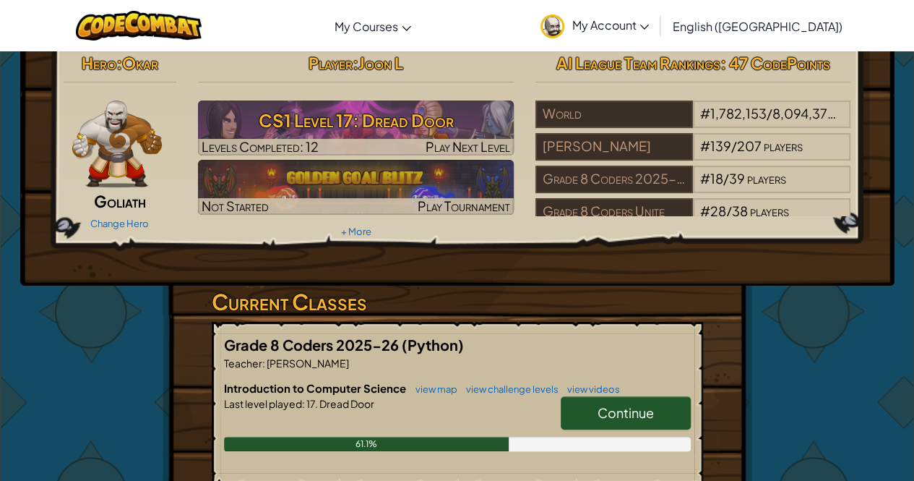
scroll to position [12, 0]
